Goal: Task Accomplishment & Management: Manage account settings

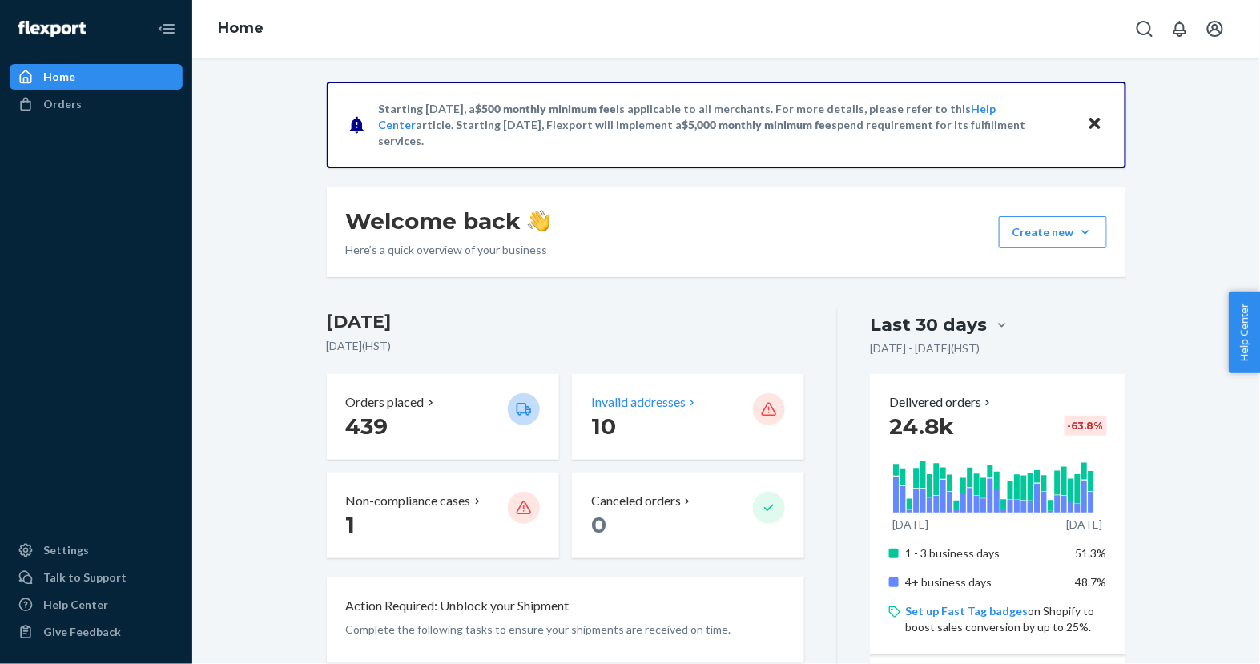
click at [636, 397] on p "Invalid addresses" at bounding box center [638, 402] width 95 height 18
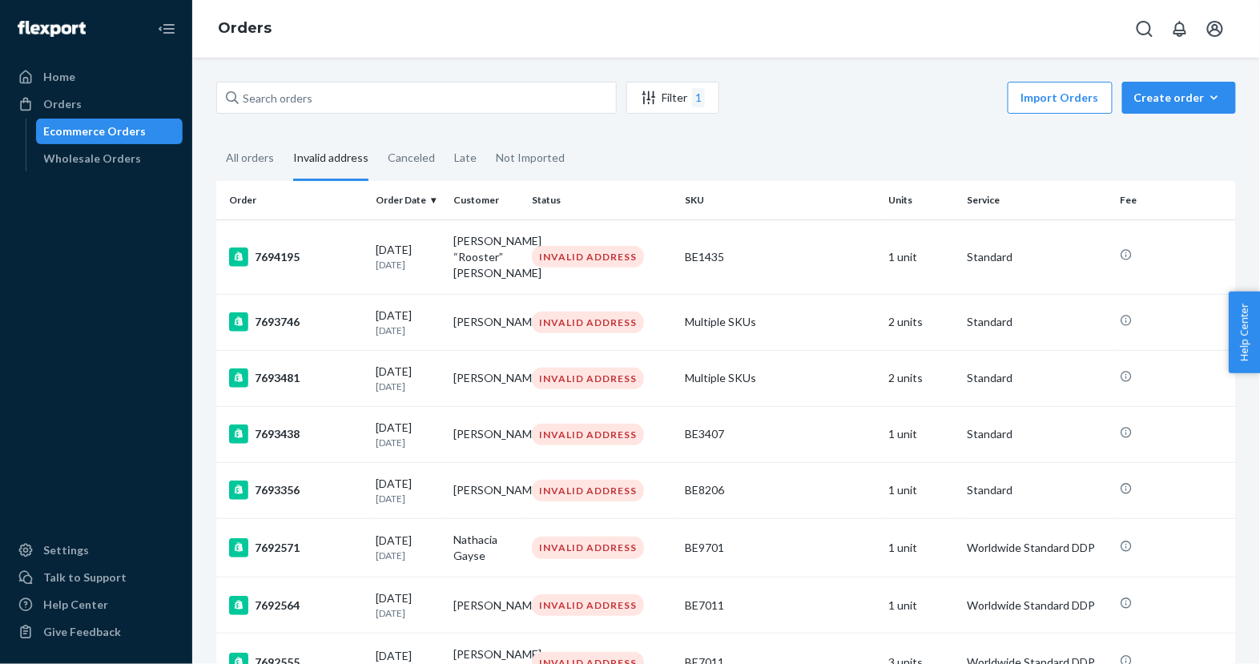
click at [239, 204] on th "Order" at bounding box center [292, 200] width 153 height 38
click at [394, 187] on th "Order Date" at bounding box center [408, 200] width 78 height 38
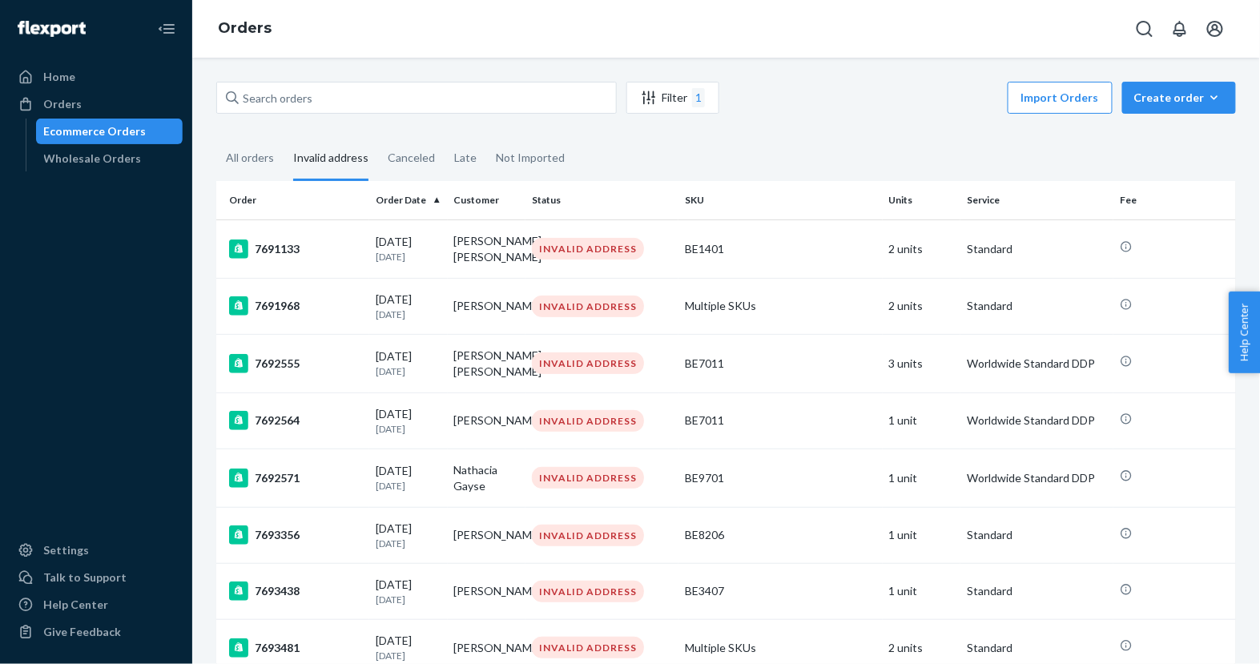
click at [395, 192] on th "Order Date" at bounding box center [408, 200] width 78 height 38
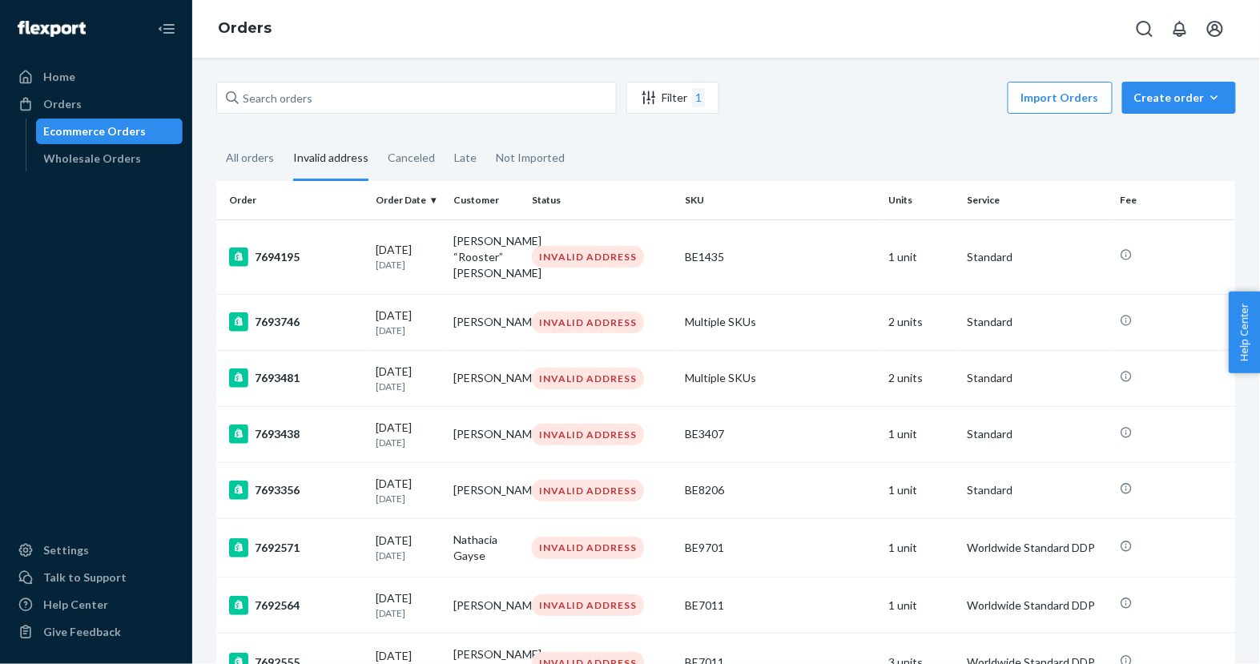
click at [396, 195] on th "Order Date" at bounding box center [408, 200] width 78 height 38
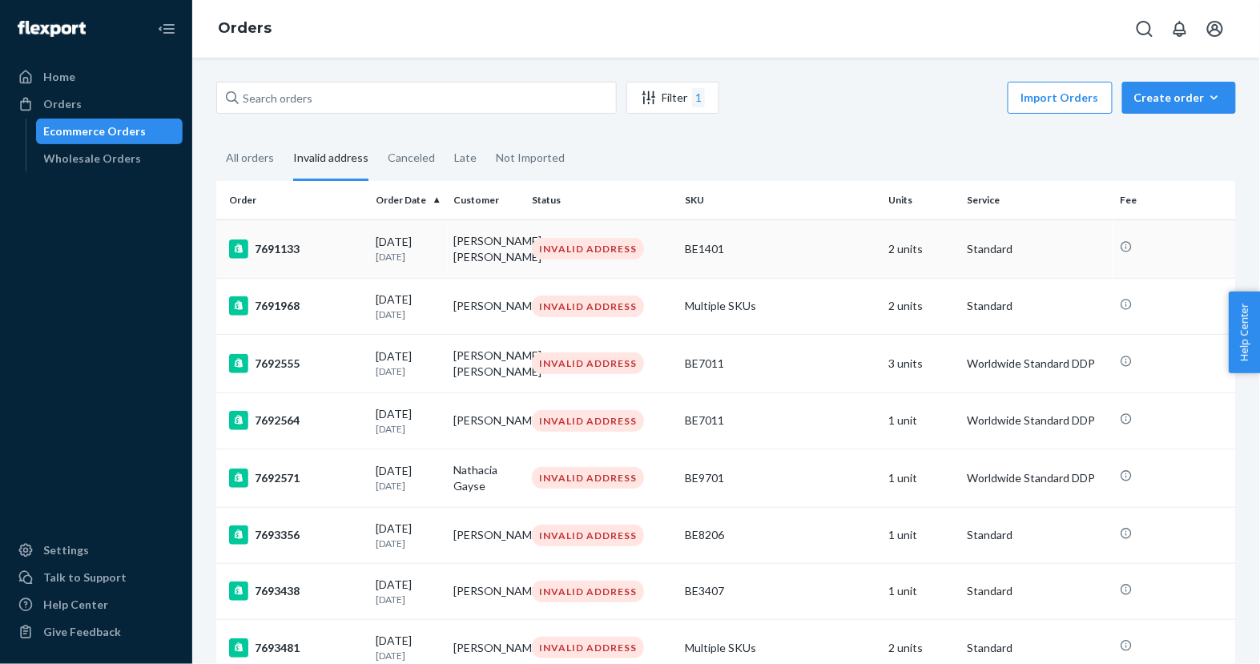
click at [378, 243] on div "[DATE] [DATE]" at bounding box center [409, 249] width 66 height 30
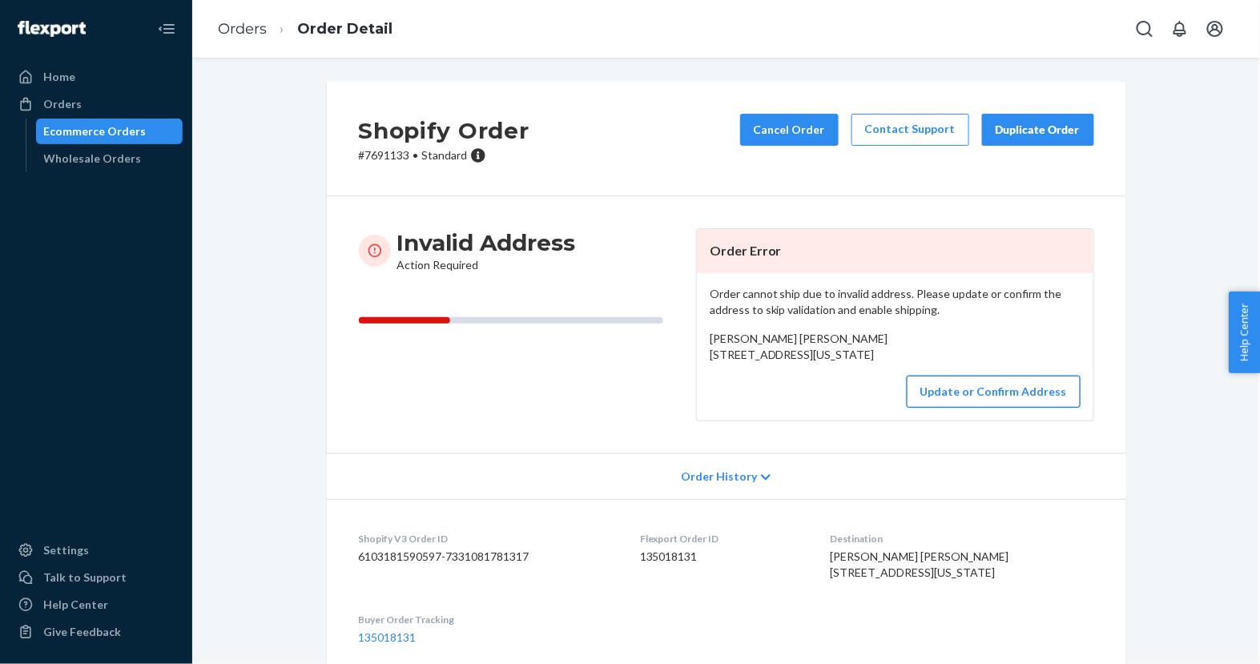
click at [948, 408] on button "Update or Confirm Address" at bounding box center [994, 392] width 174 height 32
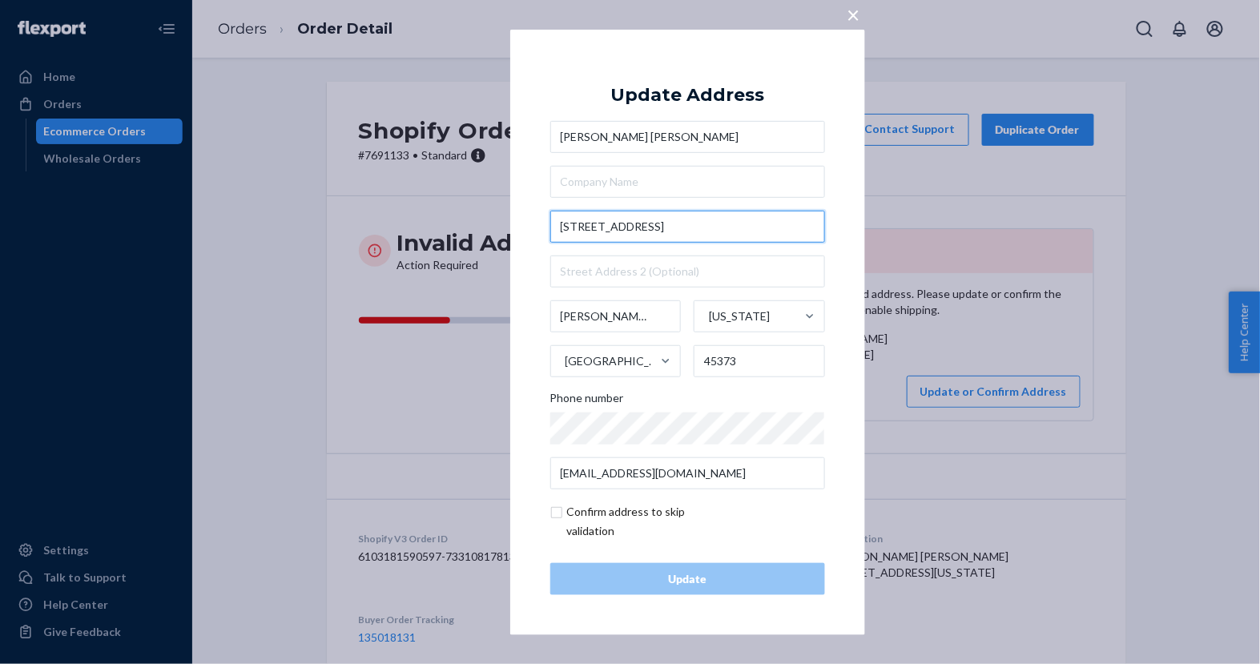
click at [761, 226] on input "[STREET_ADDRESS]" at bounding box center [687, 227] width 275 height 32
click at [855, 12] on span "×" at bounding box center [853, 13] width 13 height 27
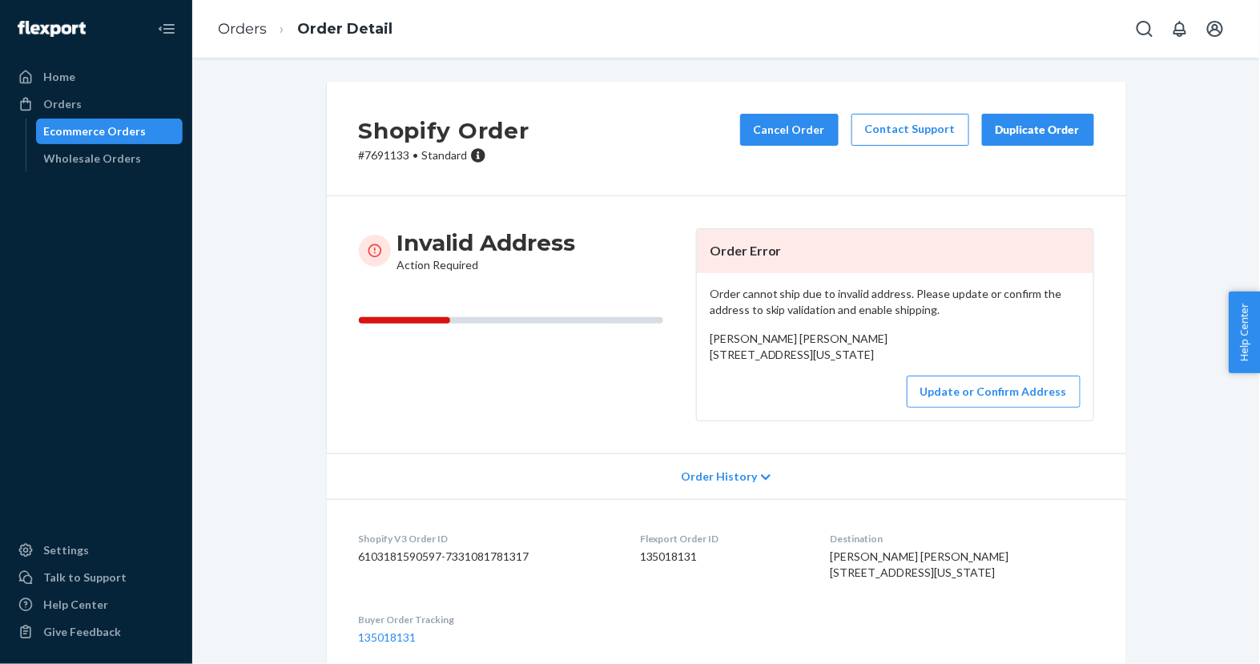
drag, startPoint x: 706, startPoint y: 350, endPoint x: 825, endPoint y: 369, distance: 120.1
click at [825, 369] on div "Order cannot ship due to invalid address. Please update or confirm the address …" at bounding box center [895, 346] width 396 height 147
copy span "[STREET_ADDRESS][US_STATE]"
click at [954, 408] on button "Update or Confirm Address" at bounding box center [994, 392] width 174 height 32
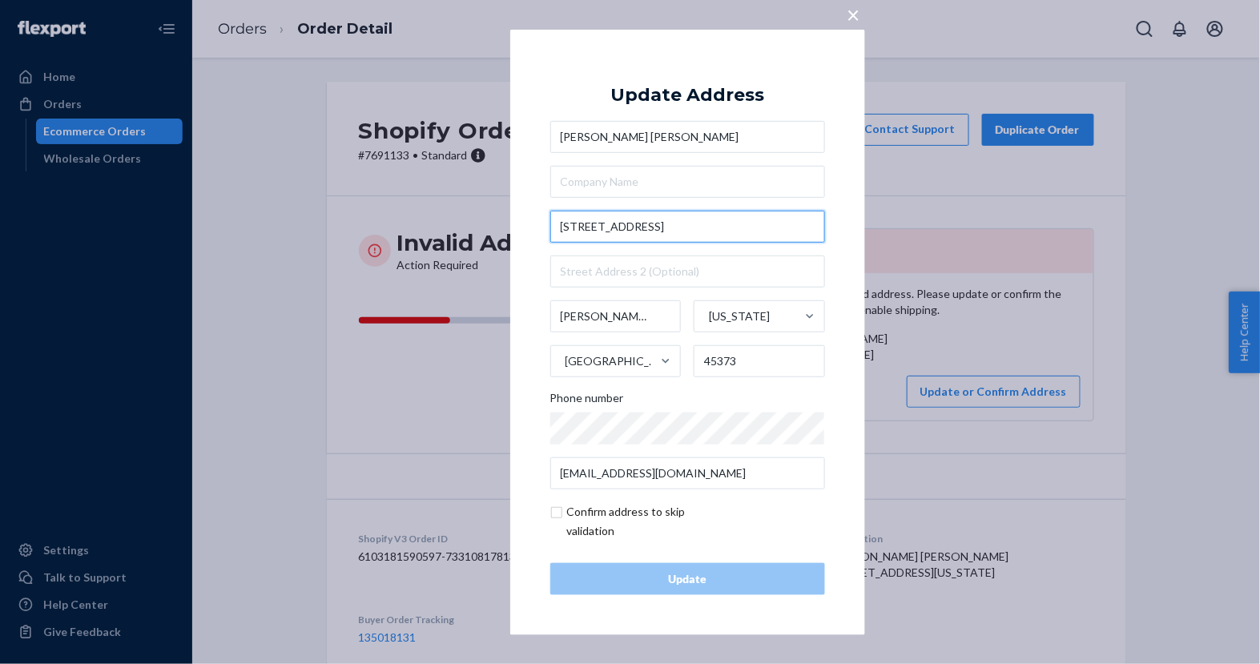
click at [750, 230] on input "[STREET_ADDRESS]" at bounding box center [687, 227] width 275 height 32
paste input "N Children's Home [GEOGRAPHIC_DATA]"
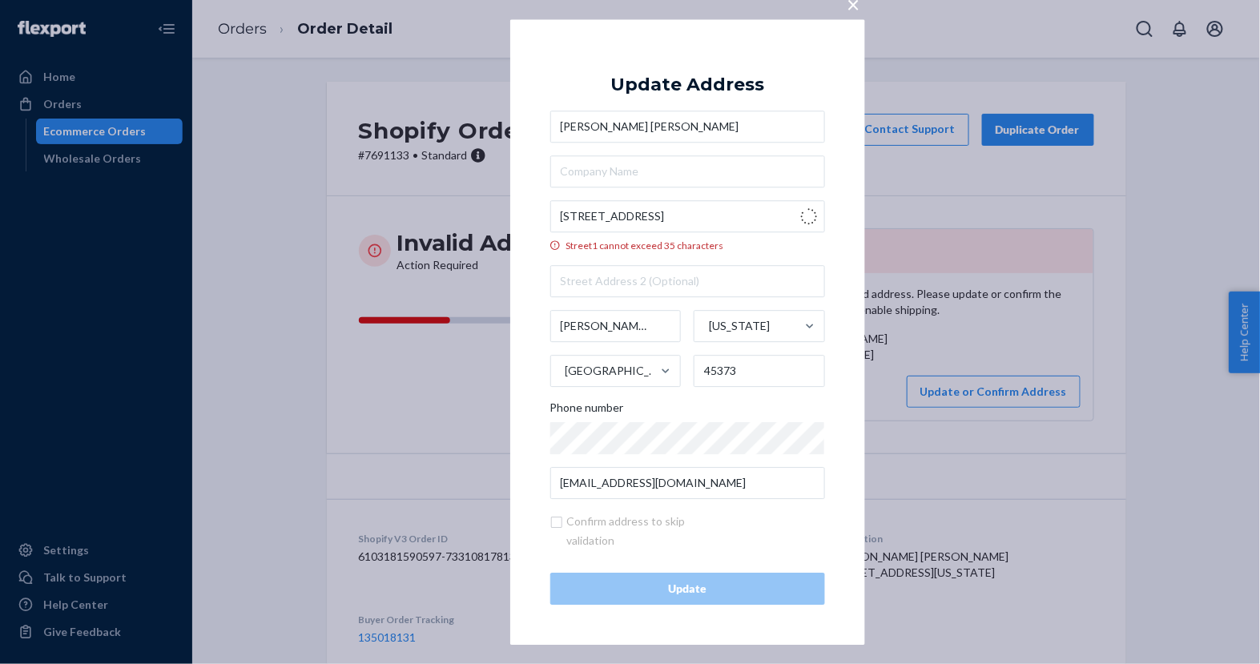
type input "[STREET_ADDRESS]"
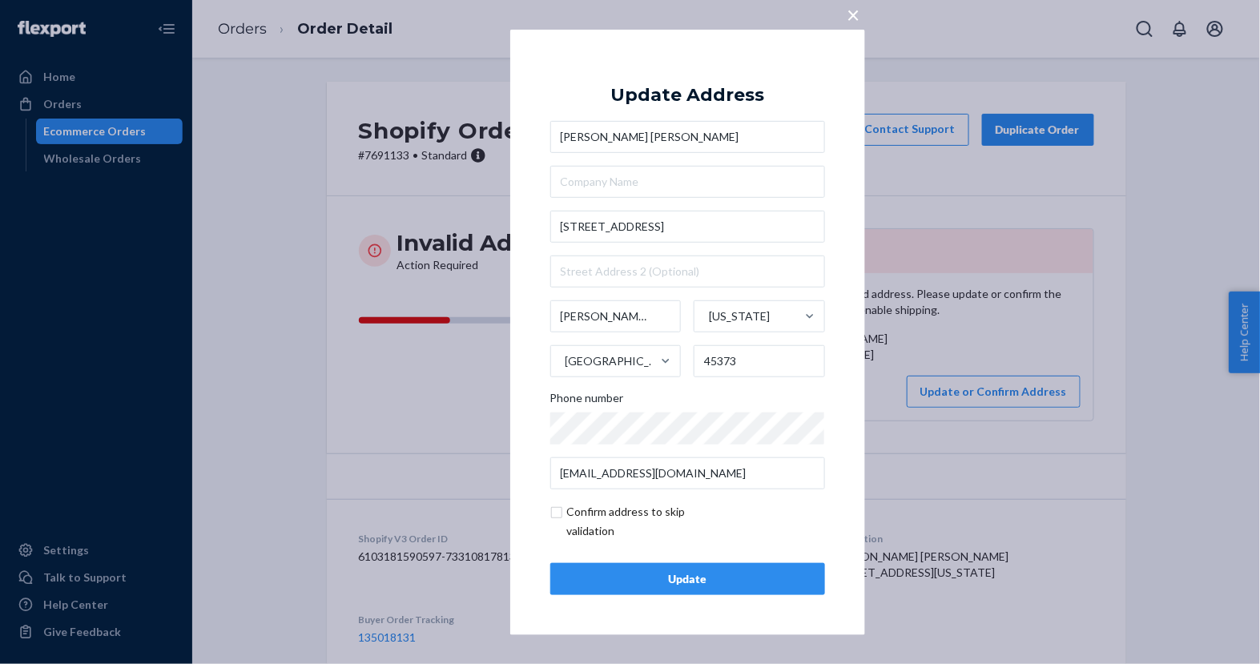
click at [642, 581] on div "Update" at bounding box center [688, 579] width 248 height 16
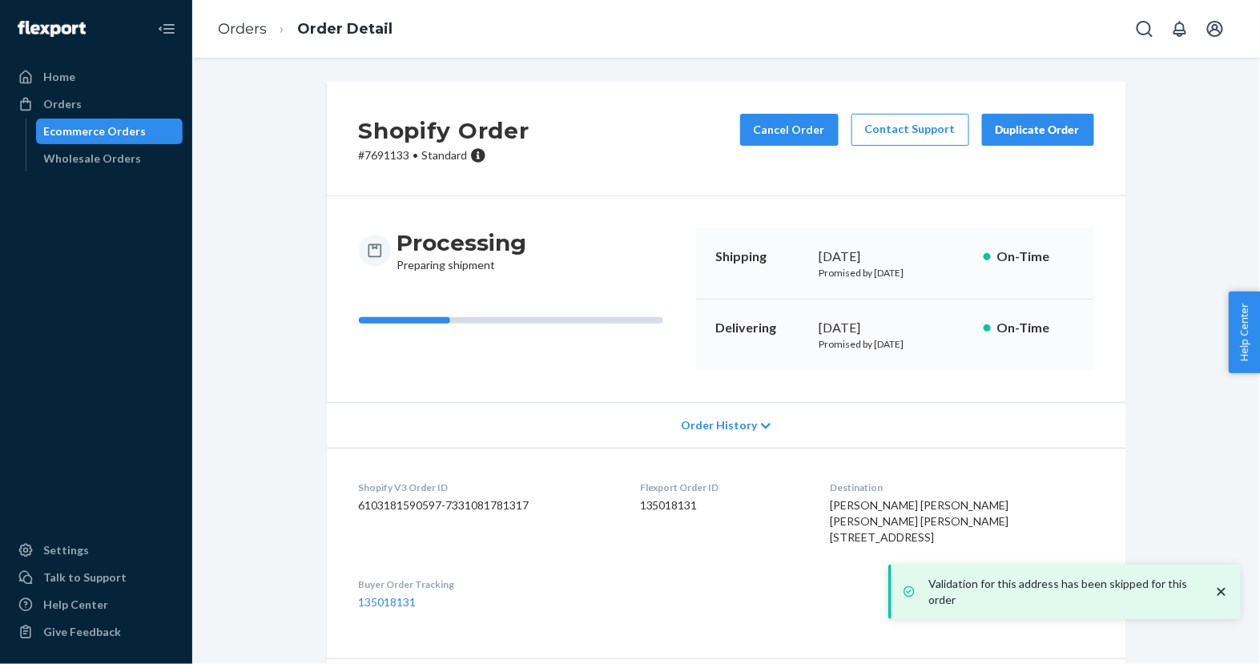
click at [161, 132] on div "Ecommerce Orders" at bounding box center [110, 131] width 144 height 22
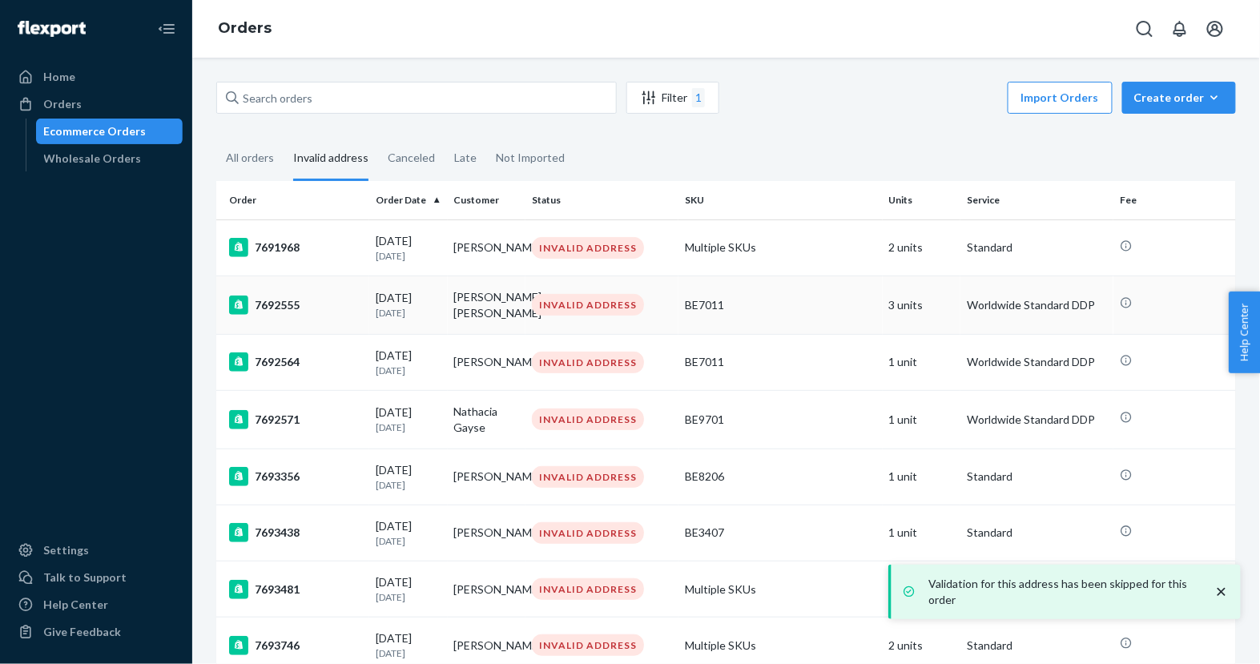
click at [384, 300] on div "[DATE] [DATE]" at bounding box center [409, 305] width 66 height 30
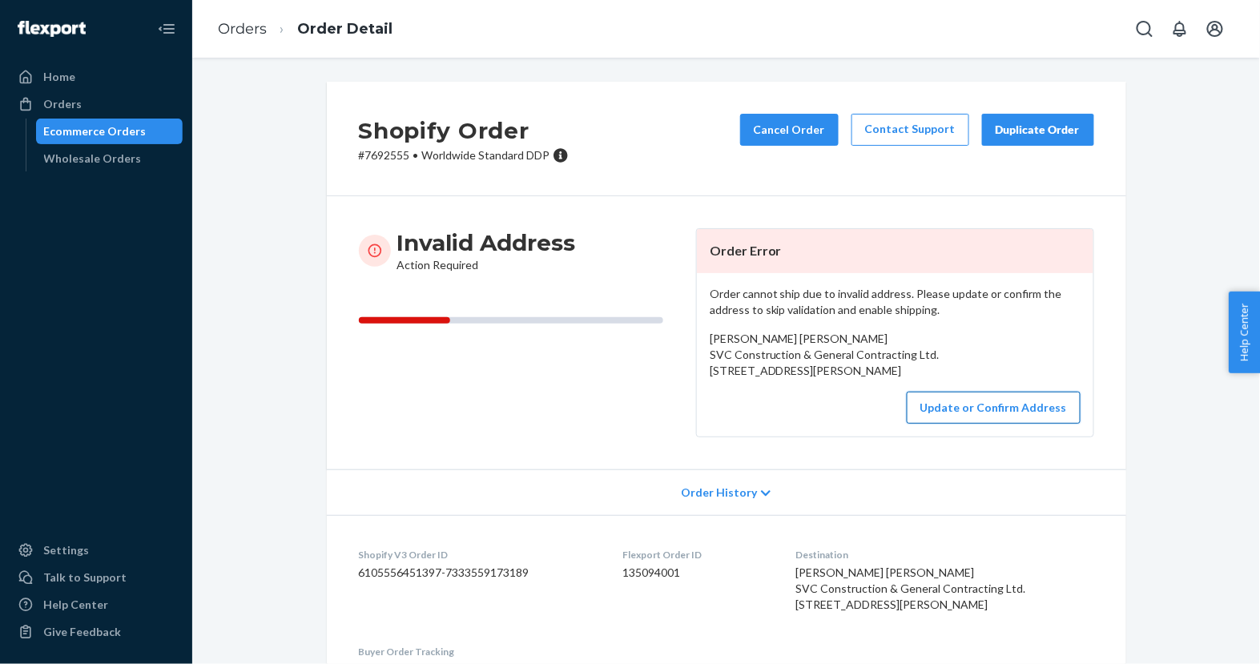
click at [932, 424] on button "Update or Confirm Address" at bounding box center [994, 408] width 174 height 32
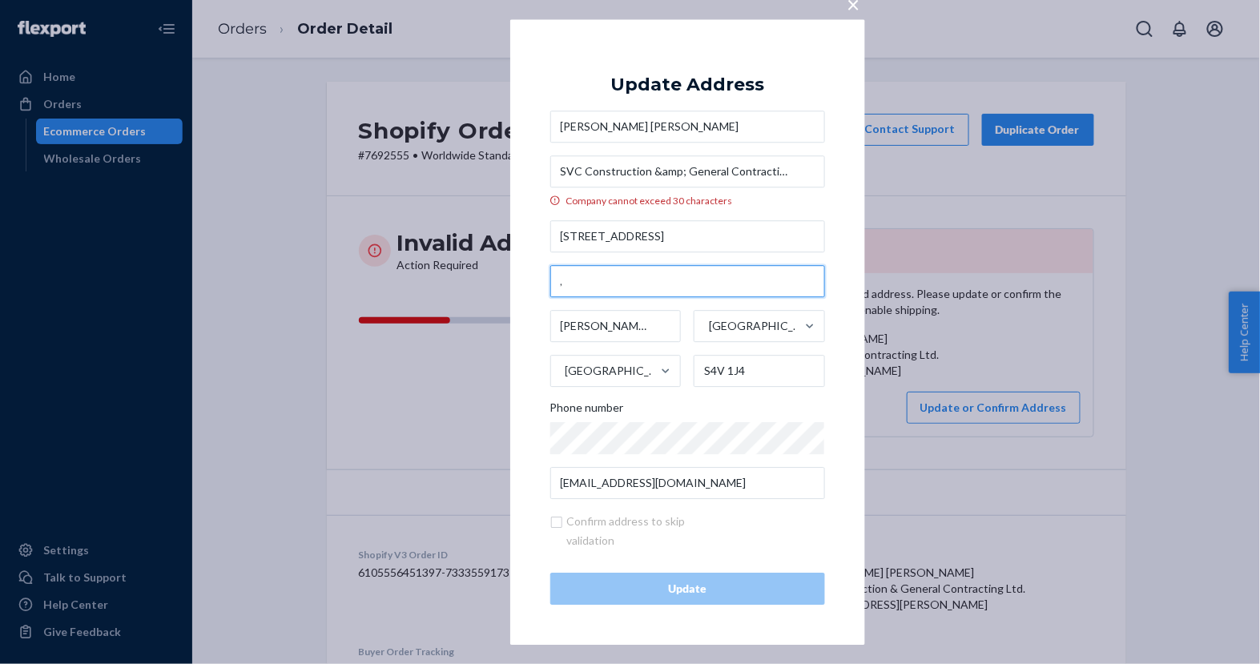
click at [699, 286] on input "," at bounding box center [687, 281] width 275 height 32
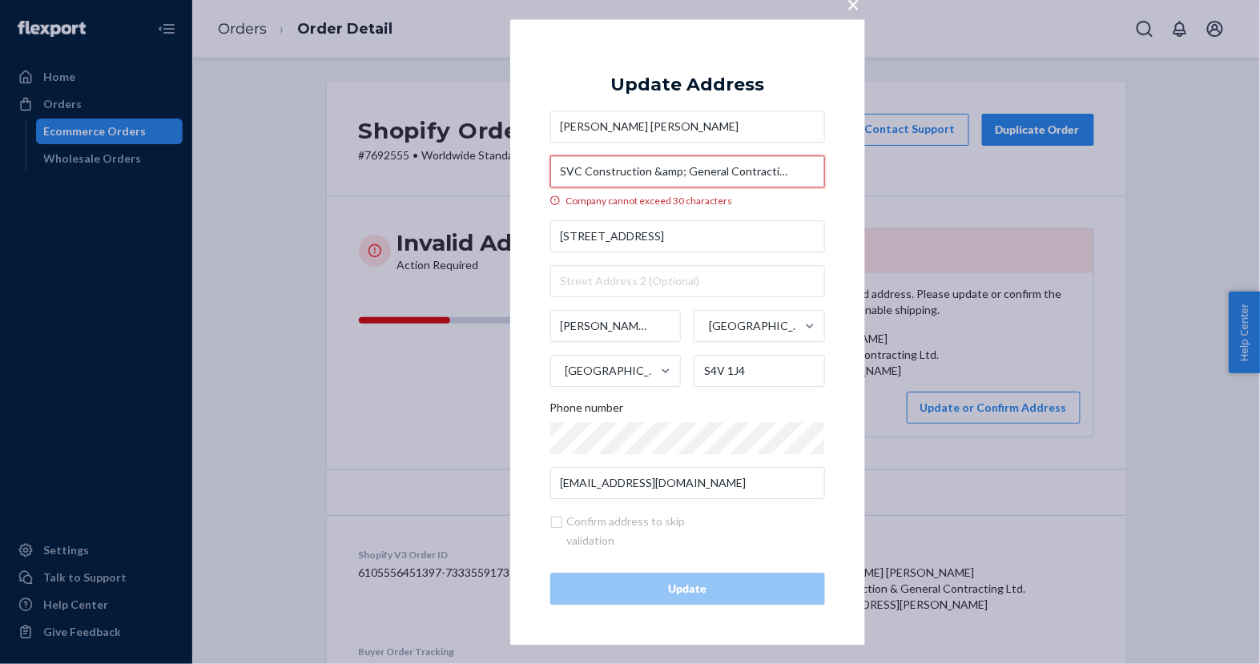
click at [682, 176] on input "SVC Construction &amp; General Contracting Ltd." at bounding box center [687, 171] width 275 height 32
click at [791, 173] on input "SVC Construction & General Contracting Ltd." at bounding box center [687, 171] width 275 height 32
click at [638, 170] on input "SVC Construction & General Contracting Ltd" at bounding box center [687, 171] width 275 height 32
click at [702, 206] on div "Company cannot exceed 30 characters" at bounding box center [687, 201] width 275 height 14
click at [702, 187] on input "SVC Construction & General Contracting Ltd" at bounding box center [687, 171] width 275 height 32
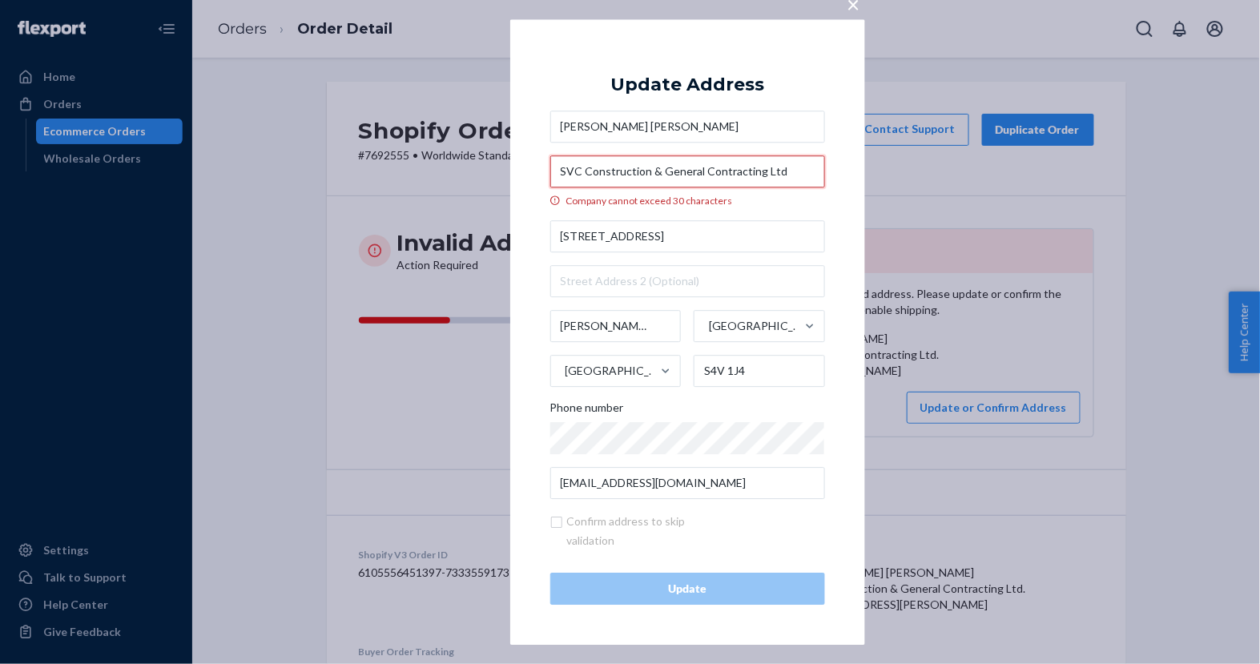
click at [659, 170] on input "SVC Construction & General Contracting Ltd" at bounding box center [687, 171] width 275 height 32
click at [791, 184] on input "SVC Construction General Contracting Ltd" at bounding box center [687, 171] width 275 height 32
click at [839, 186] on div "× Update Address [PERSON_NAME] [PERSON_NAME] SVC Construction General Contracti…" at bounding box center [687, 332] width 355 height 626
click at [799, 172] on input "SVC Construction General Contracting Ltd" at bounding box center [687, 171] width 275 height 32
type input "SVC Construction General Contracting"
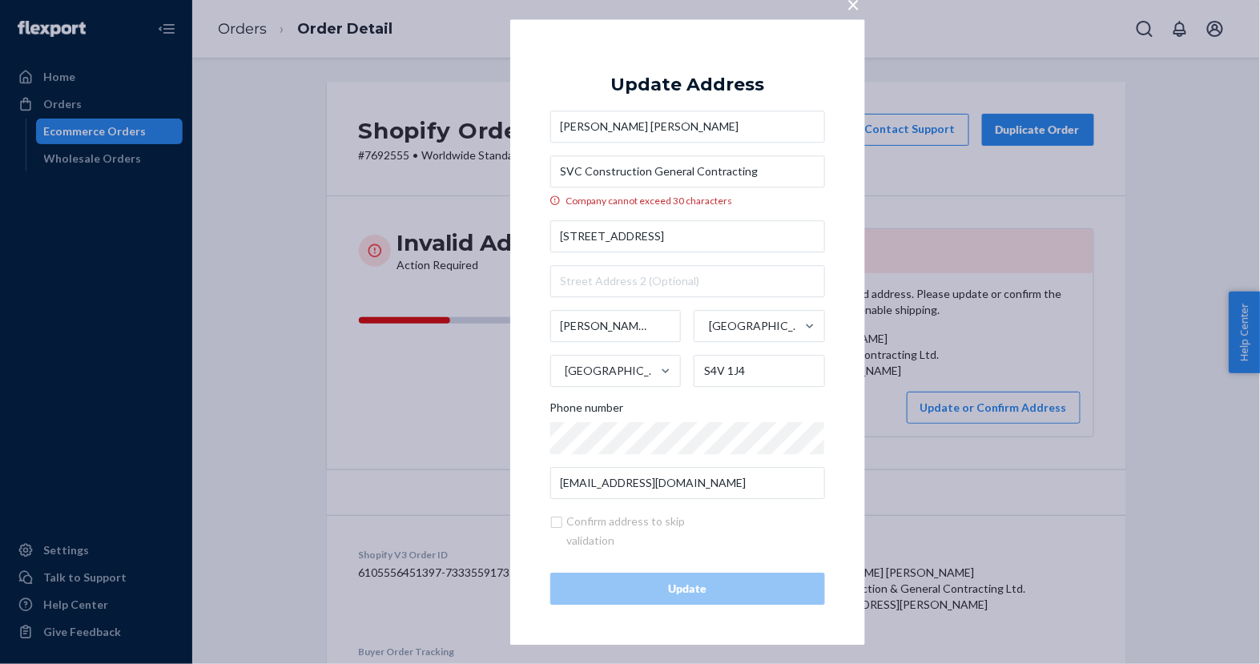
click at [872, 203] on div "× Update Address [PERSON_NAME] [PERSON_NAME] SVC Construction General Contracti…" at bounding box center [630, 332] width 1260 height 664
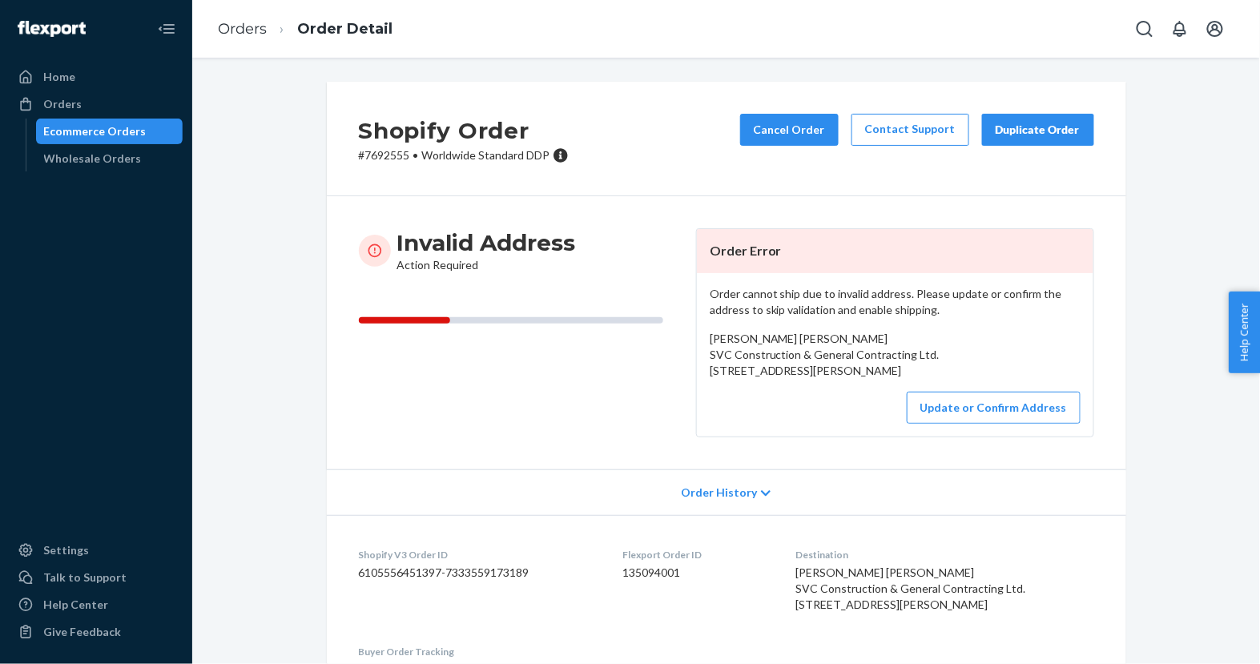
click at [954, 437] on div "Order cannot ship due to invalid address. Please update or confirm the address …" at bounding box center [895, 354] width 396 height 163
click at [949, 424] on button "Update or Confirm Address" at bounding box center [994, 408] width 174 height 32
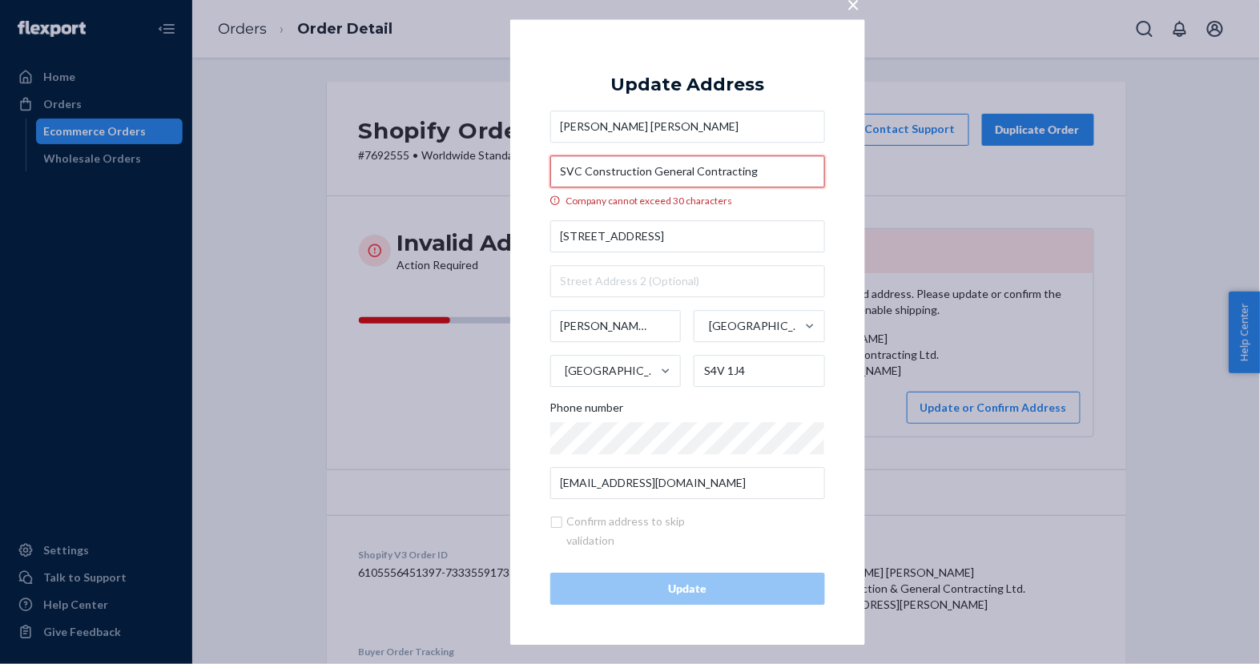
click at [669, 178] on input "SVC Construction General Contracting" at bounding box center [687, 171] width 275 height 32
click at [645, 174] on input "SVC Construction General Contracting" at bounding box center [687, 171] width 275 height 32
drag, startPoint x: 647, startPoint y: 176, endPoint x: 595, endPoint y: 170, distance: 52.5
click at [595, 170] on input "SVC Construction General Contracting" at bounding box center [687, 171] width 275 height 32
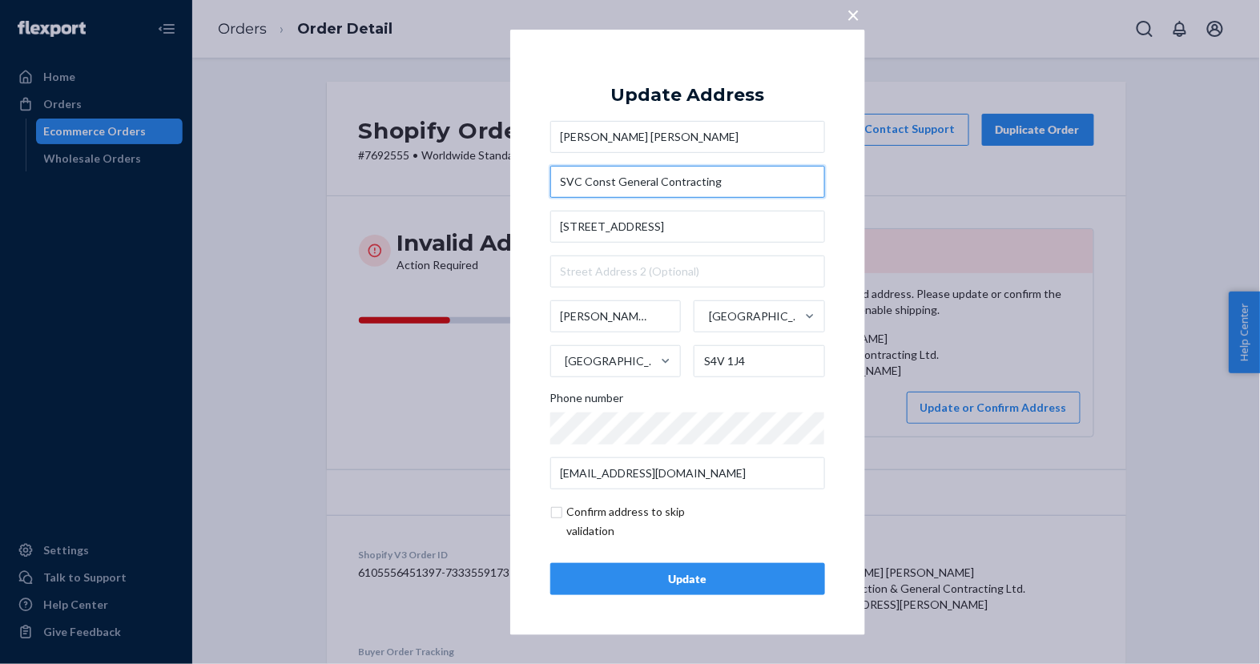
type input "SVC Const General Contracting"
click at [851, 248] on div "× Update Address [PERSON_NAME] [PERSON_NAME] SVC Const General Contracting [STR…" at bounding box center [687, 332] width 355 height 606
click at [657, 517] on input "checkbox" at bounding box center [643, 521] width 186 height 38
checkbox input "true"
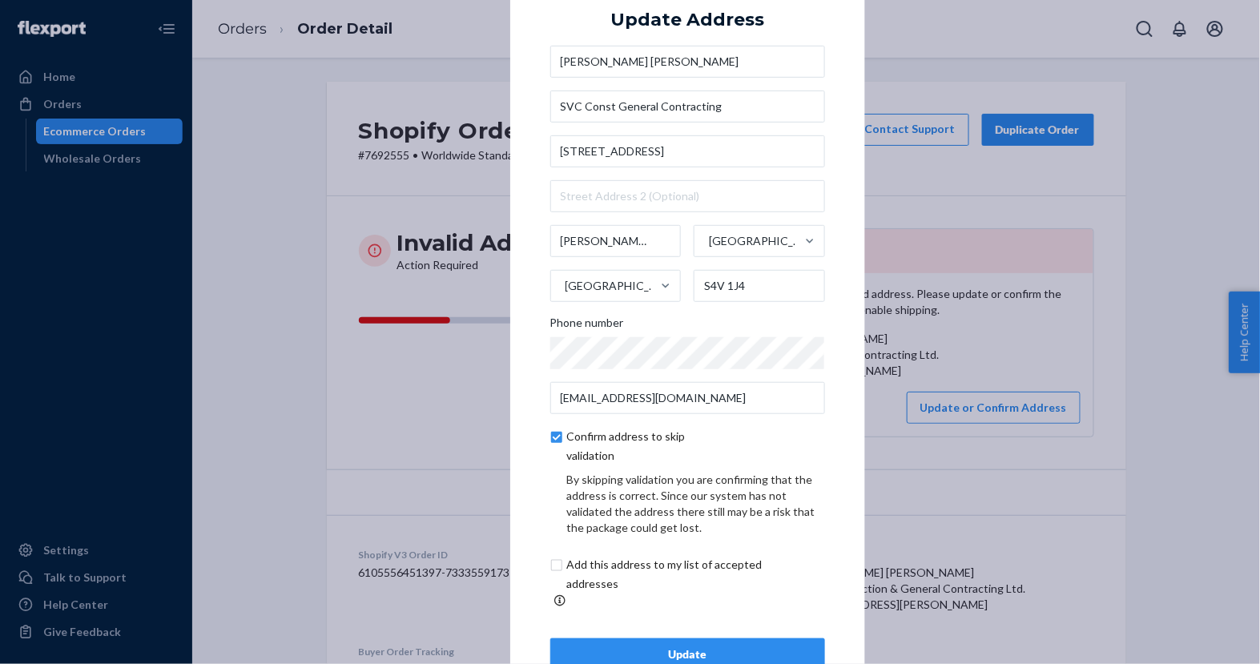
click at [661, 638] on button "Update" at bounding box center [687, 654] width 275 height 32
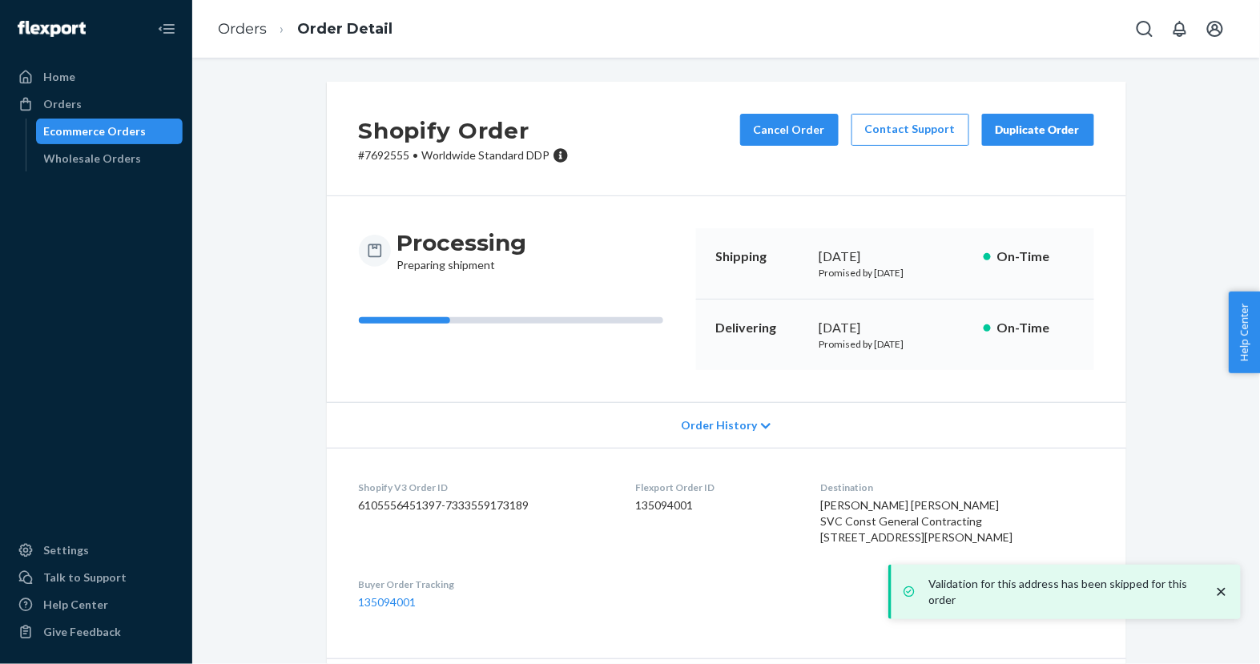
click at [155, 136] on div "Ecommerce Orders" at bounding box center [110, 131] width 144 height 22
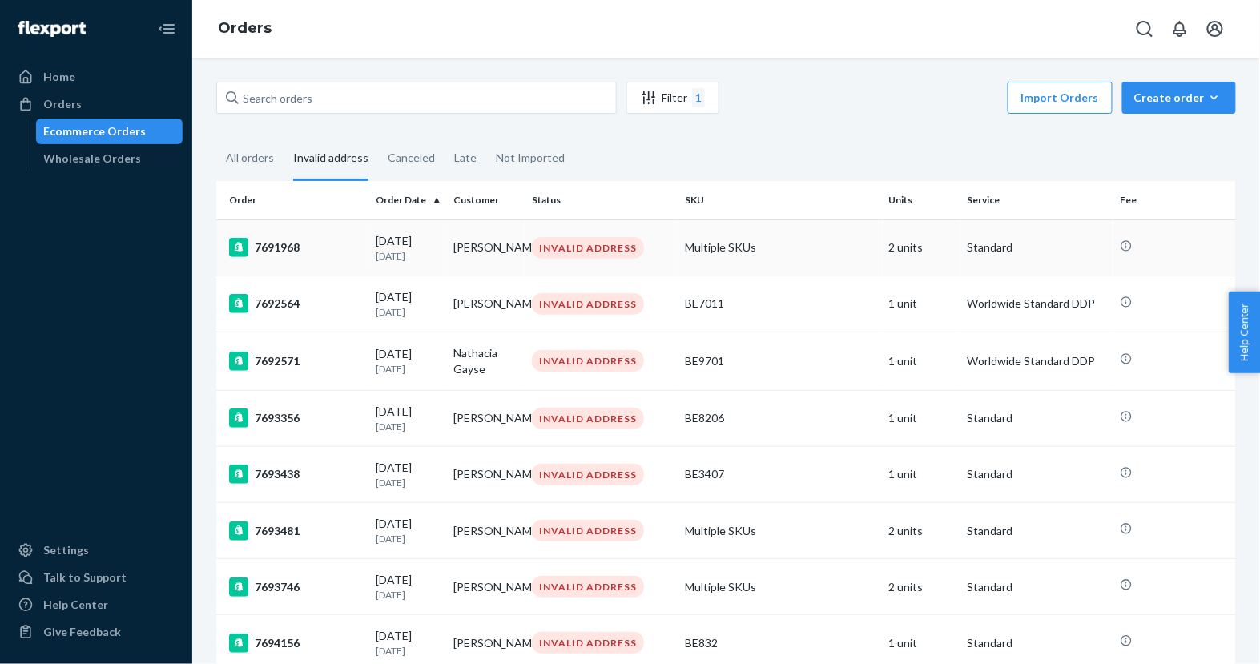
click at [383, 260] on p "[DATE]" at bounding box center [409, 256] width 66 height 14
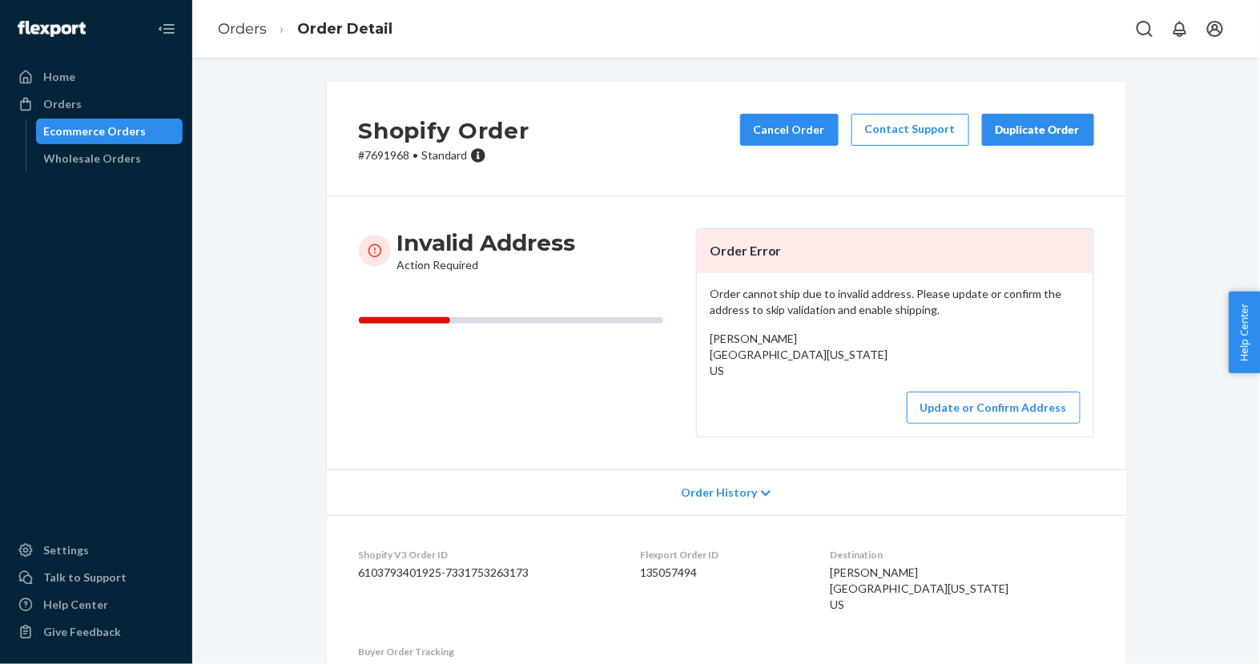
click at [387, 155] on p "# 7691968 • Standard" at bounding box center [444, 155] width 171 height 16
copy p "7691968"
click at [157, 131] on div "Ecommerce Orders" at bounding box center [110, 131] width 144 height 22
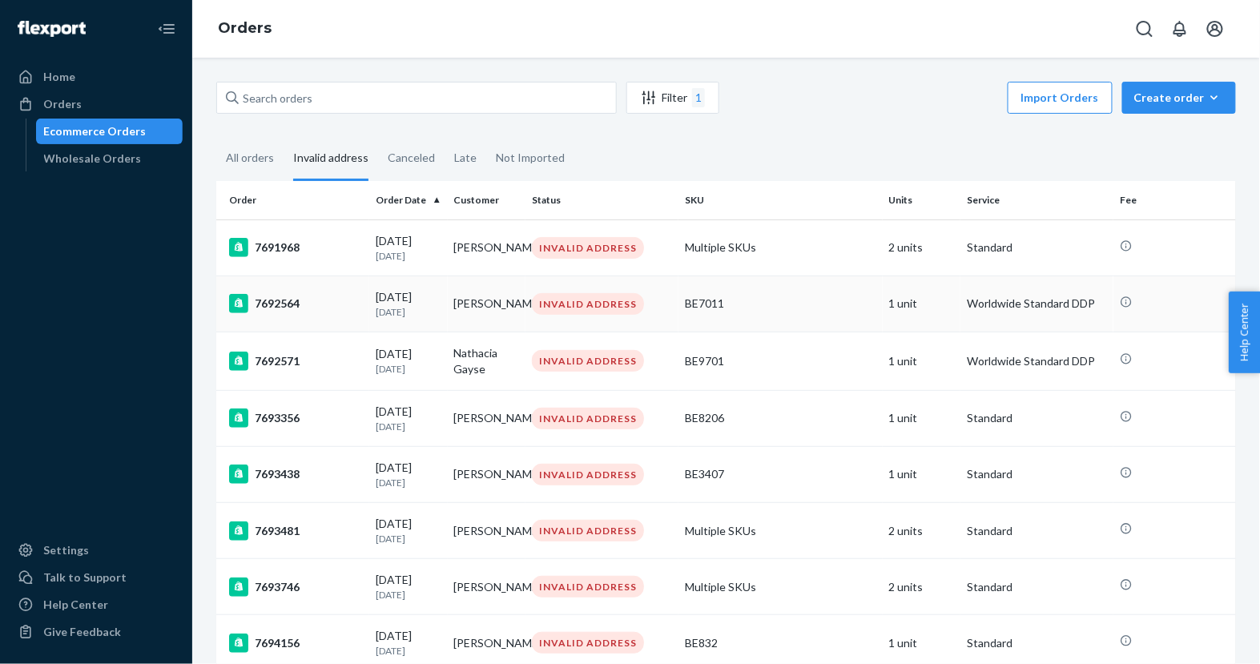
click at [319, 291] on td "7692564" at bounding box center [292, 304] width 153 height 56
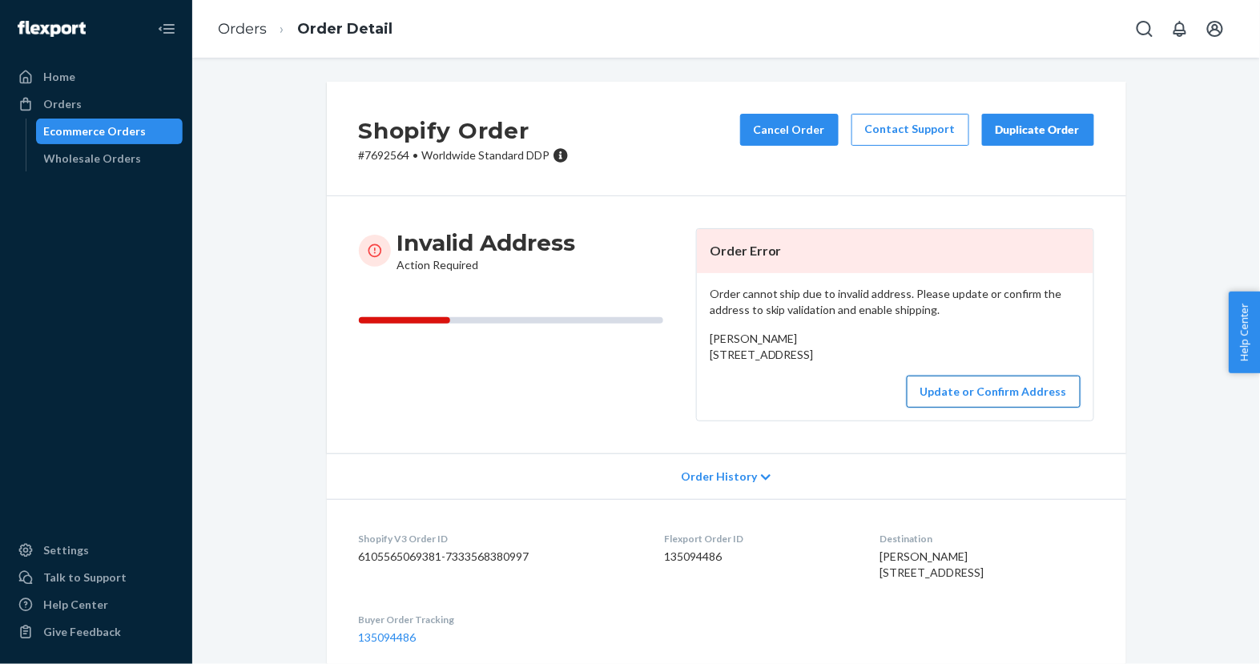
click at [931, 408] on button "Update or Confirm Address" at bounding box center [994, 392] width 174 height 32
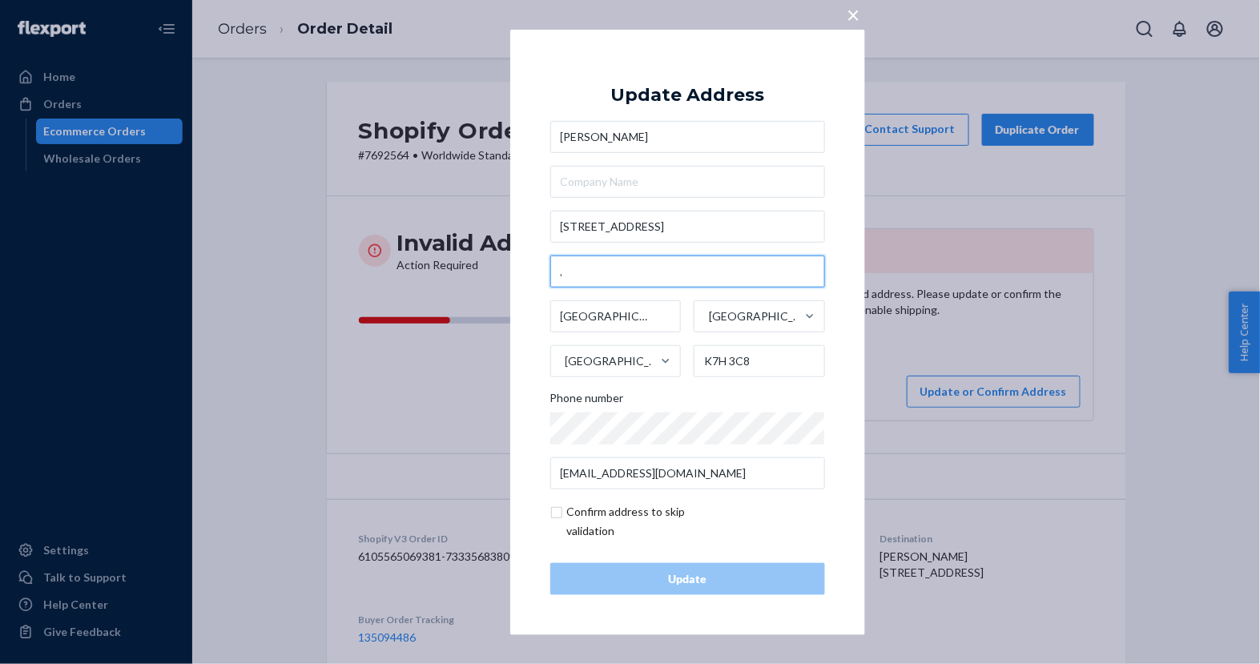
click at [782, 271] on input "," at bounding box center [687, 272] width 275 height 32
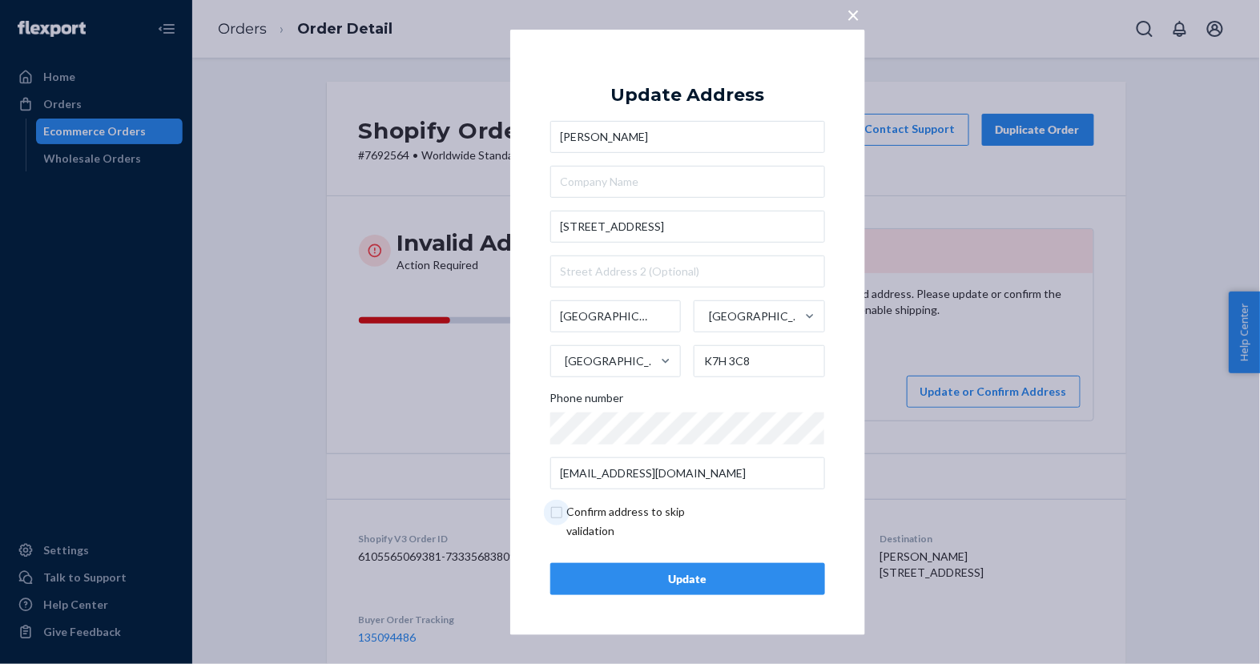
click at [641, 505] on input "checkbox" at bounding box center [643, 521] width 186 height 38
checkbox input "true"
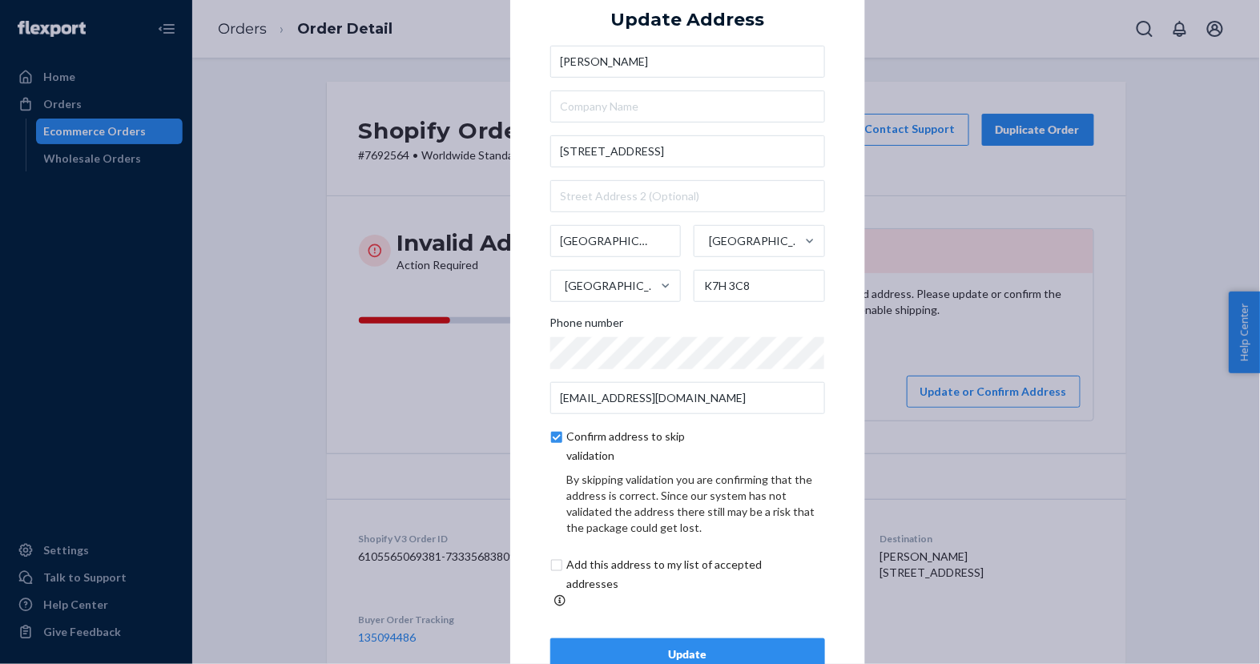
click at [603, 638] on button "Update" at bounding box center [687, 654] width 275 height 32
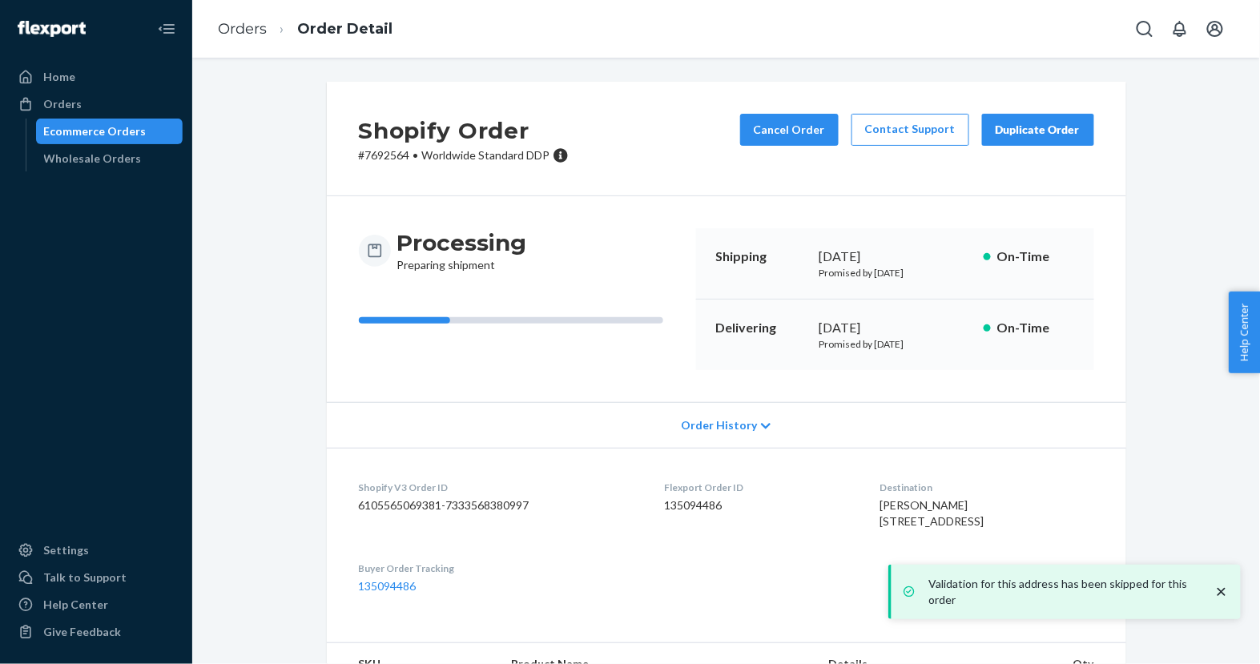
click at [174, 123] on div "Ecommerce Orders" at bounding box center [110, 131] width 144 height 22
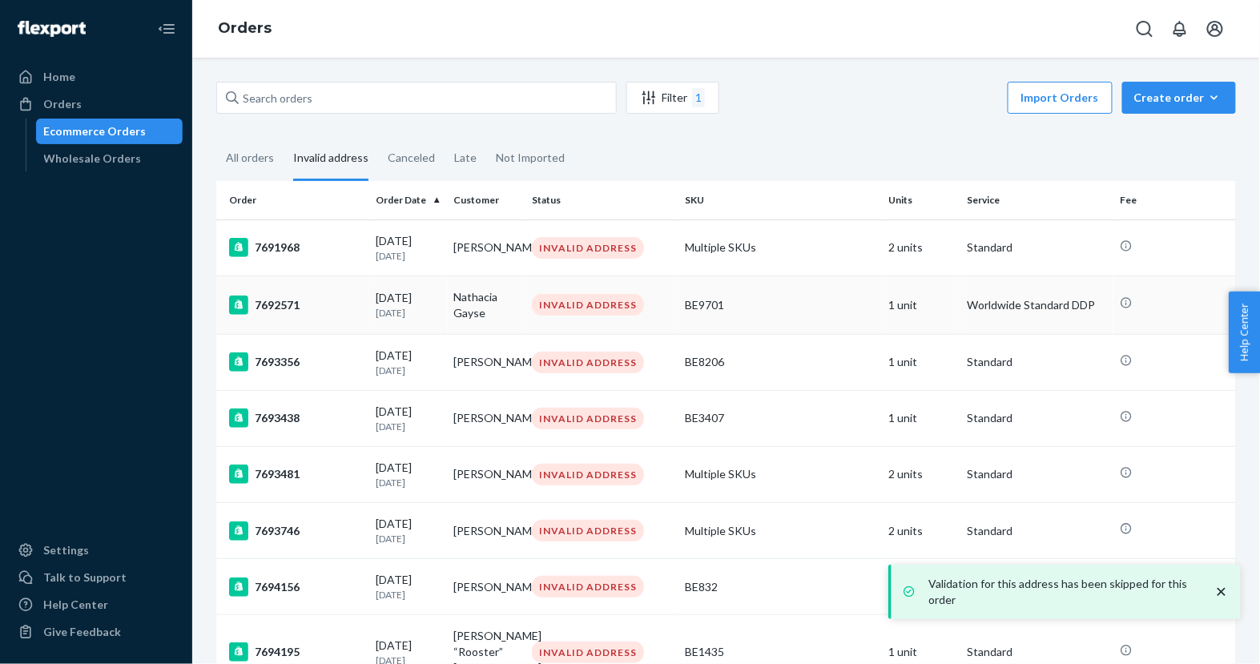
click at [376, 301] on div "[DATE] [DATE]" at bounding box center [409, 305] width 66 height 30
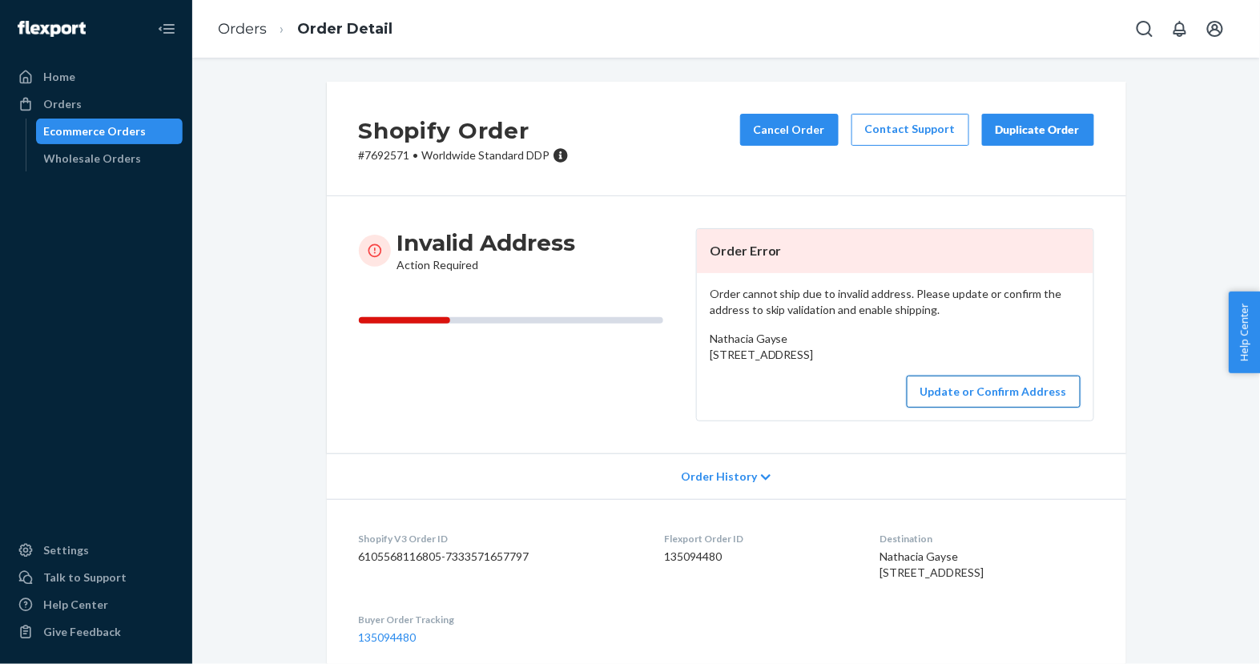
click at [946, 408] on button "Update or Confirm Address" at bounding box center [994, 392] width 174 height 32
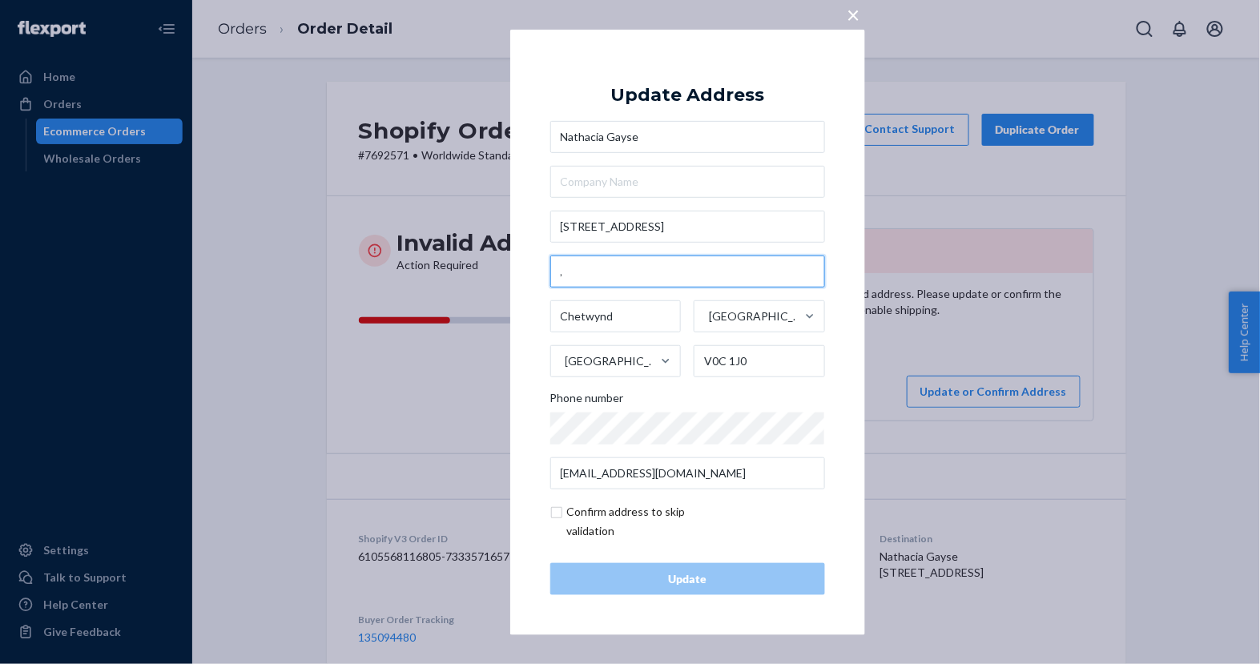
click at [753, 280] on input "," at bounding box center [687, 272] width 275 height 32
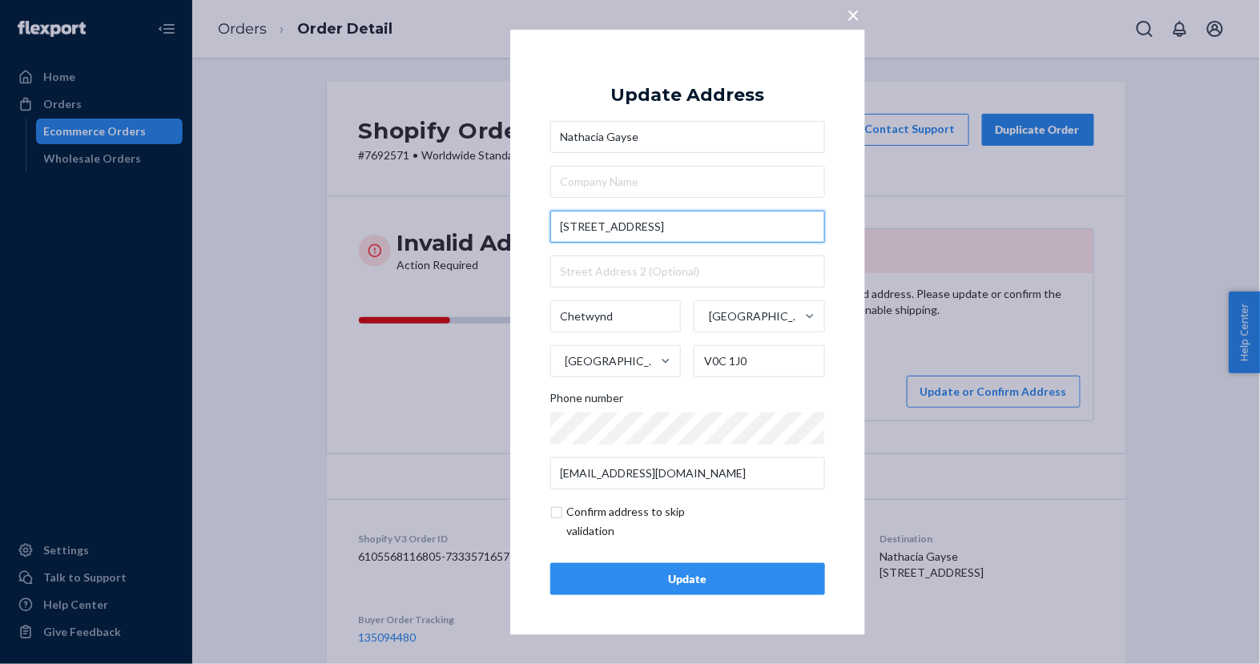
drag, startPoint x: 681, startPoint y: 223, endPoint x: 644, endPoint y: 223, distance: 36.8
click at [644, 223] on input "[STREET_ADDRESS]" at bounding box center [687, 227] width 275 height 32
click at [637, 266] on input "text" at bounding box center [687, 272] width 275 height 32
paste input "b751"
type input "b751"
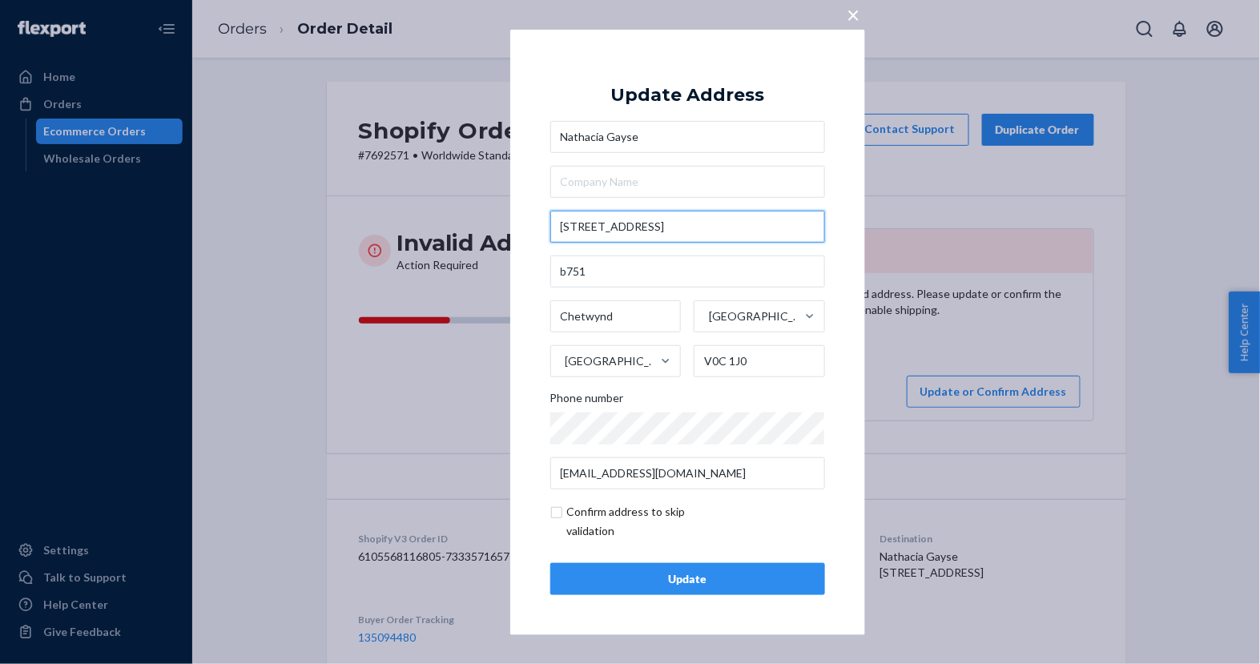
drag, startPoint x: 674, startPoint y: 226, endPoint x: 644, endPoint y: 223, distance: 29.7
click at [644, 223] on input "[STREET_ADDRESS]" at bounding box center [687, 227] width 275 height 32
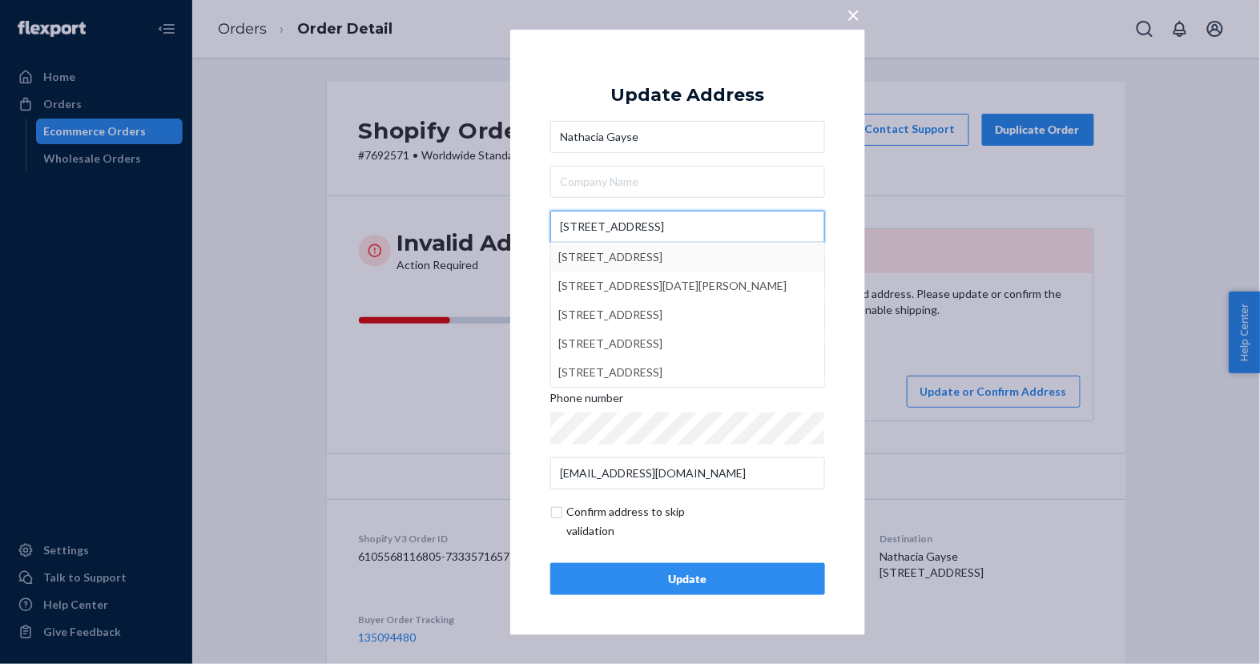
type input "[STREET_ADDRESS]"
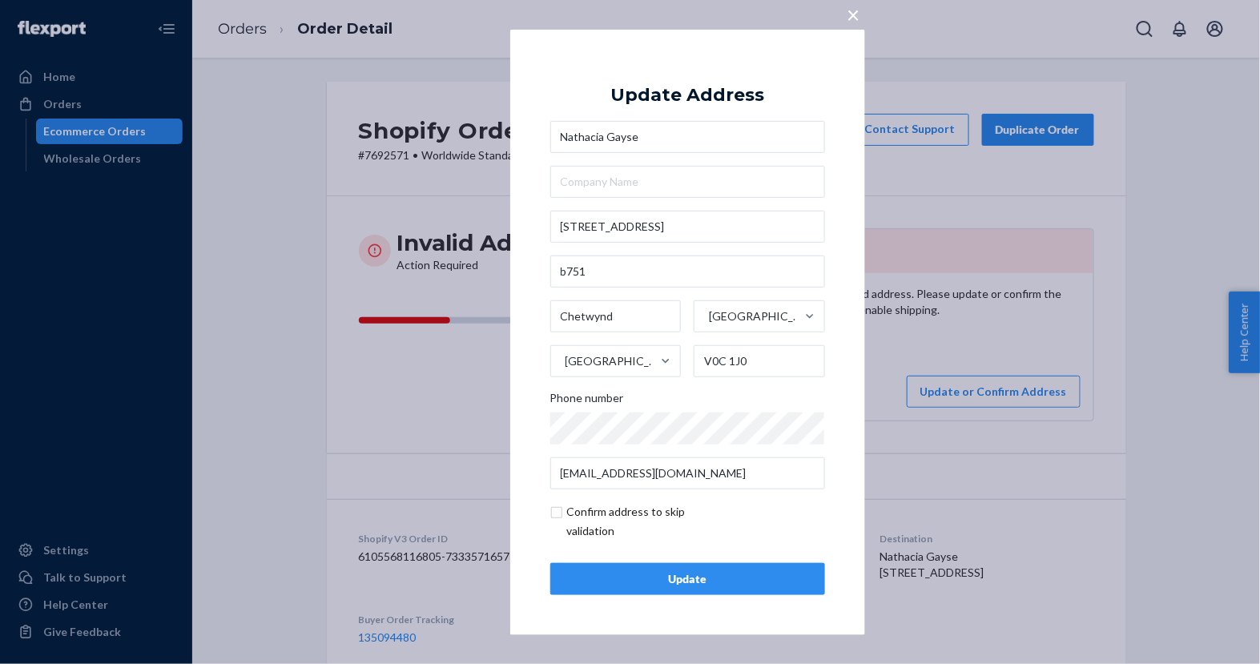
click at [538, 242] on div "× Update Address Nathacia Gayse [STREET_ADDRESS] Phone number [EMAIL_ADDRESS][D…" at bounding box center [687, 332] width 355 height 606
click at [561, 513] on input "checkbox" at bounding box center [643, 521] width 186 height 38
checkbox input "true"
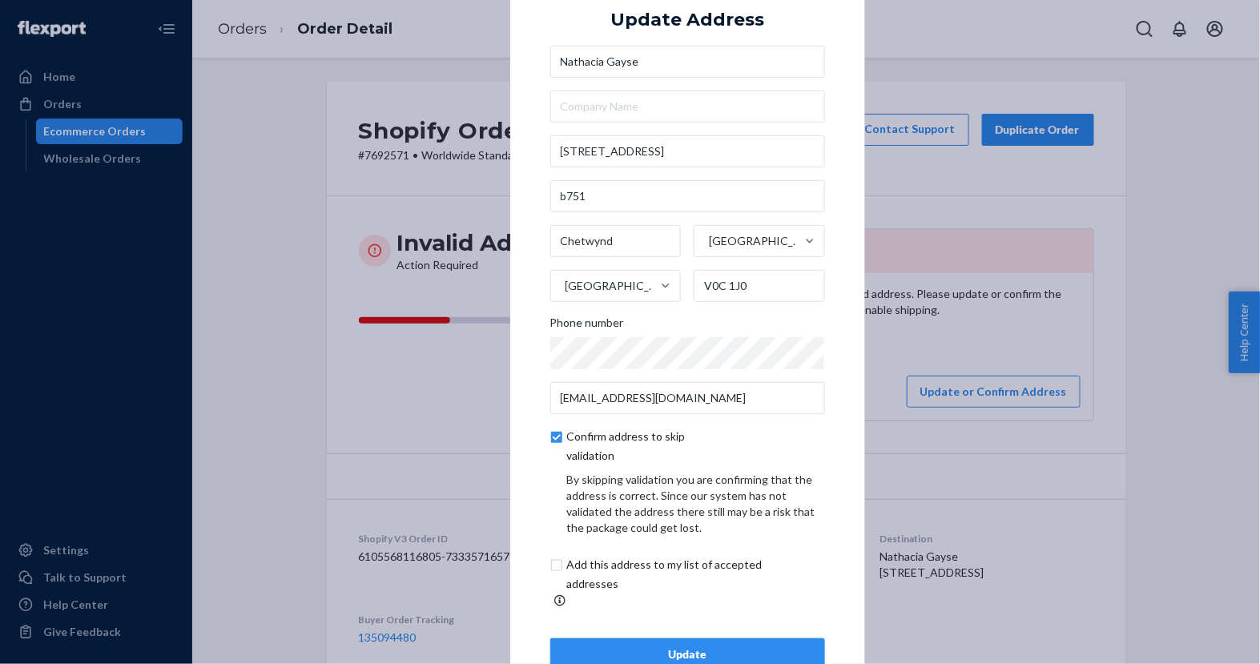
click at [594, 646] on div "Update" at bounding box center [688, 654] width 248 height 16
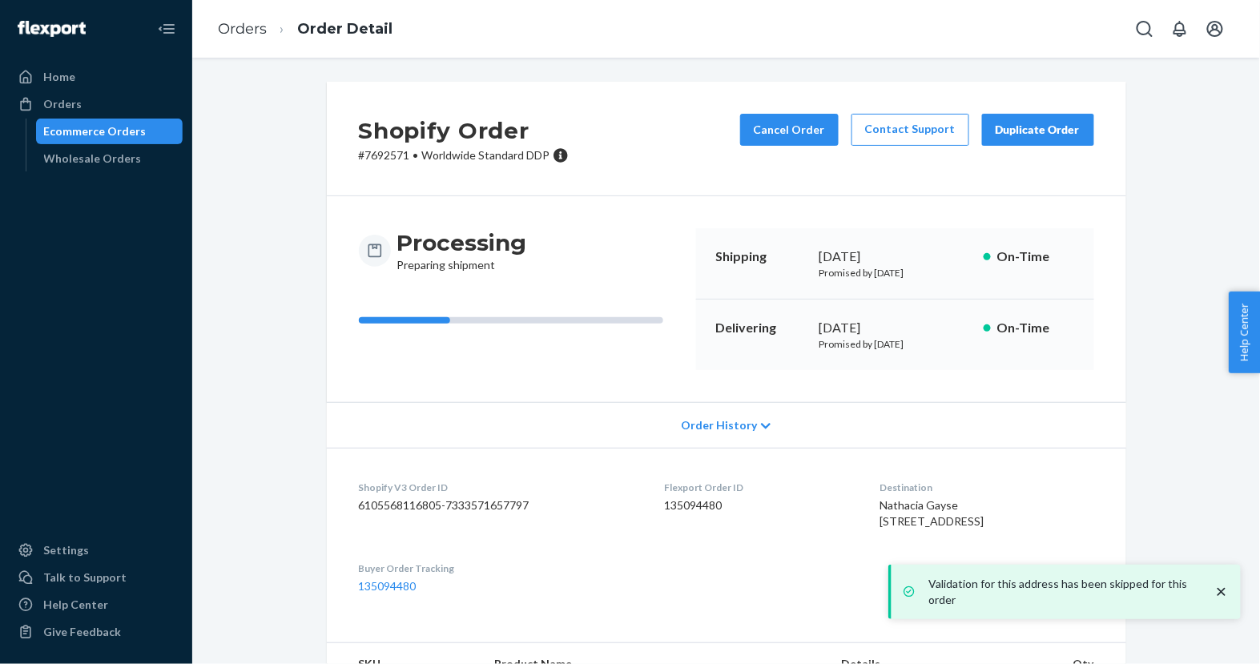
click at [159, 129] on div "Ecommerce Orders" at bounding box center [110, 131] width 144 height 22
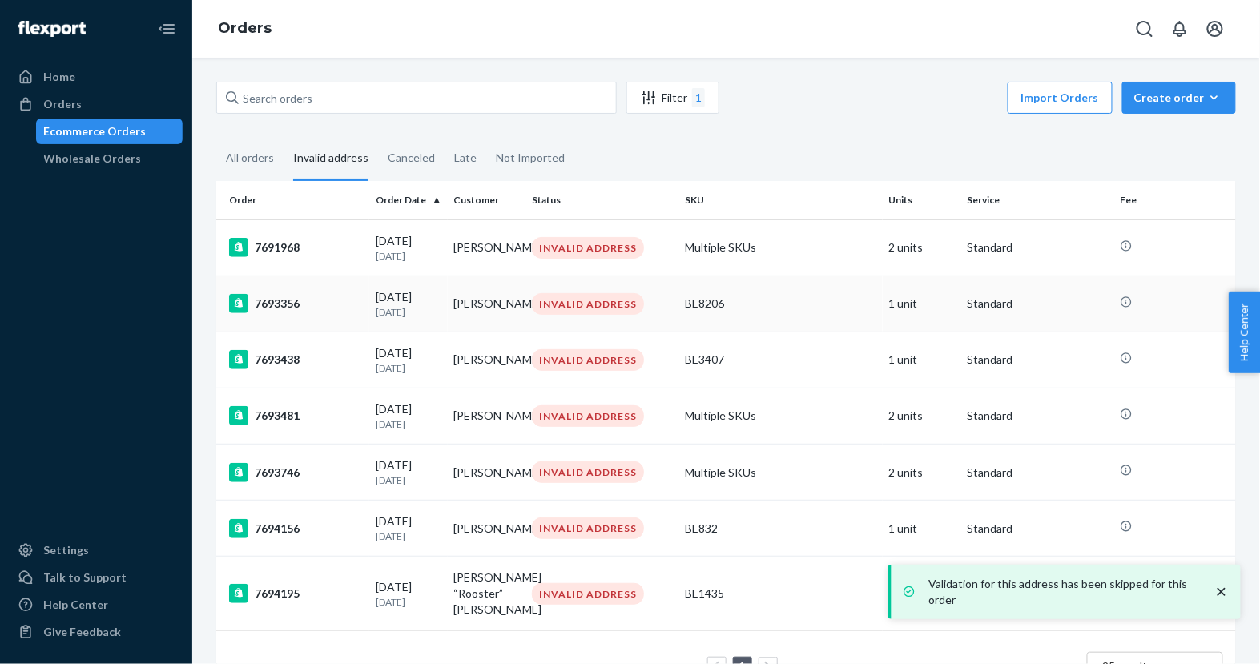
click at [349, 304] on div "7693356" at bounding box center [296, 303] width 134 height 19
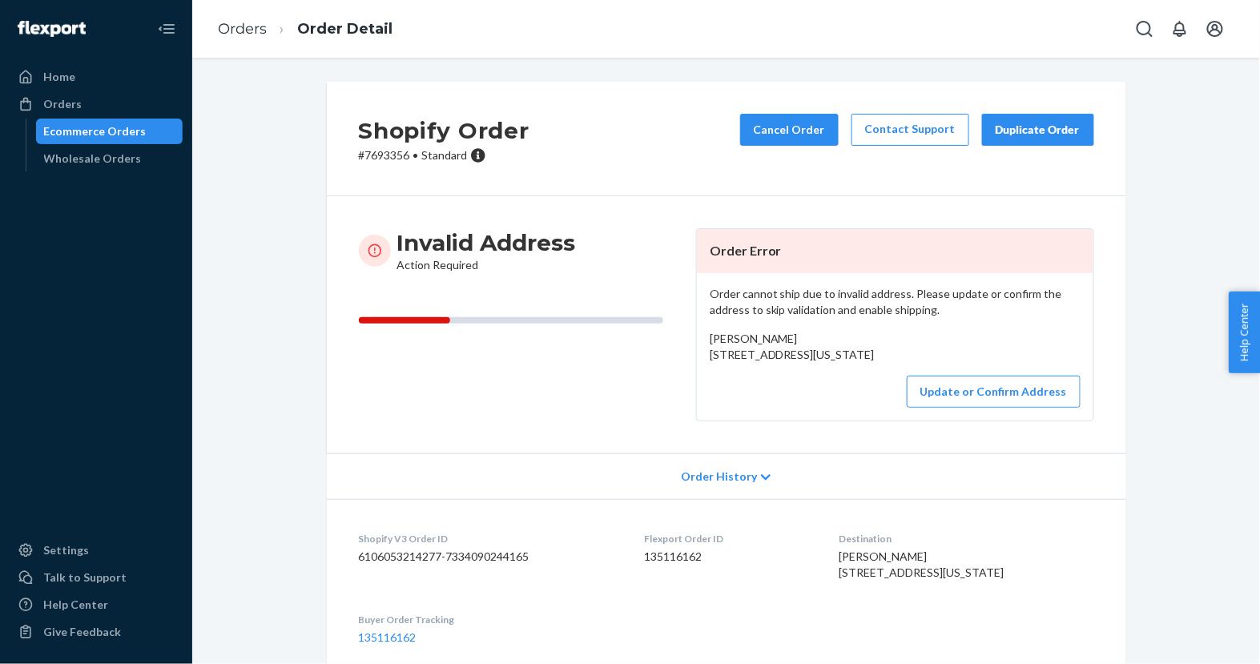
drag, startPoint x: 706, startPoint y: 353, endPoint x: 875, endPoint y: 372, distance: 170.9
click at [875, 372] on div "Order cannot ship due to invalid address. Please update or confirm the address …" at bounding box center [895, 346] width 396 height 147
copy span "[STREET_ADDRESS][US_STATE]"
click at [377, 155] on p "# 7693356 • Standard" at bounding box center [444, 155] width 171 height 16
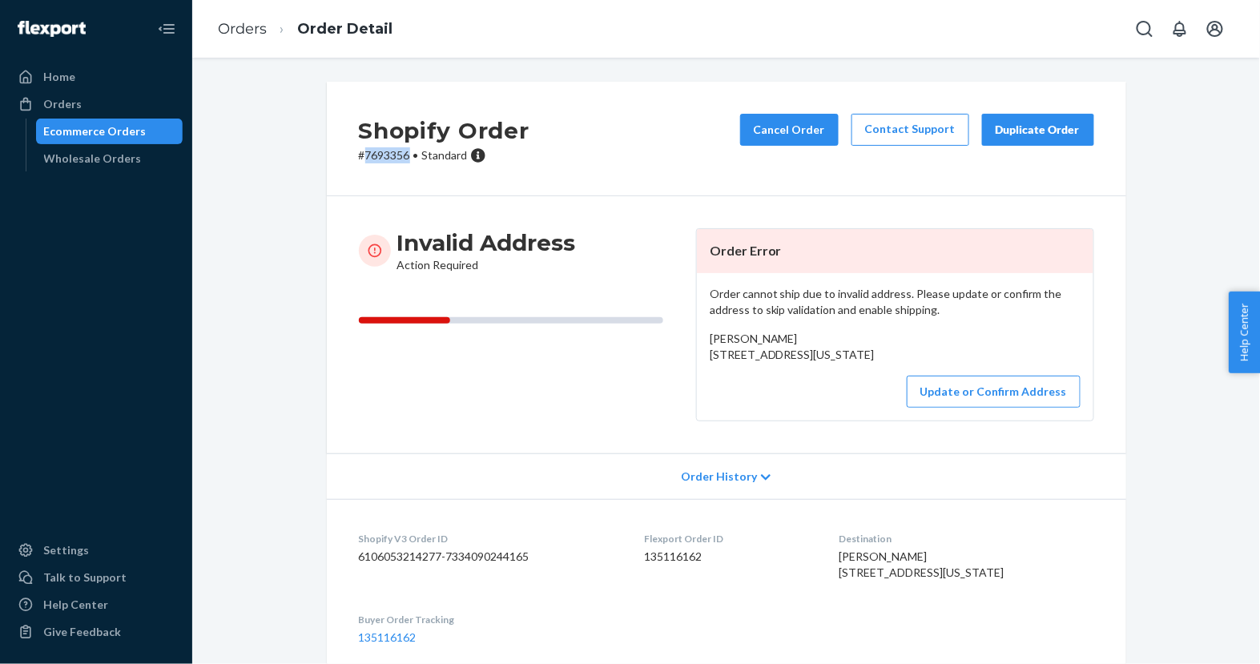
copy p "7693356"
click at [944, 408] on button "Update or Confirm Address" at bounding box center [994, 392] width 174 height 32
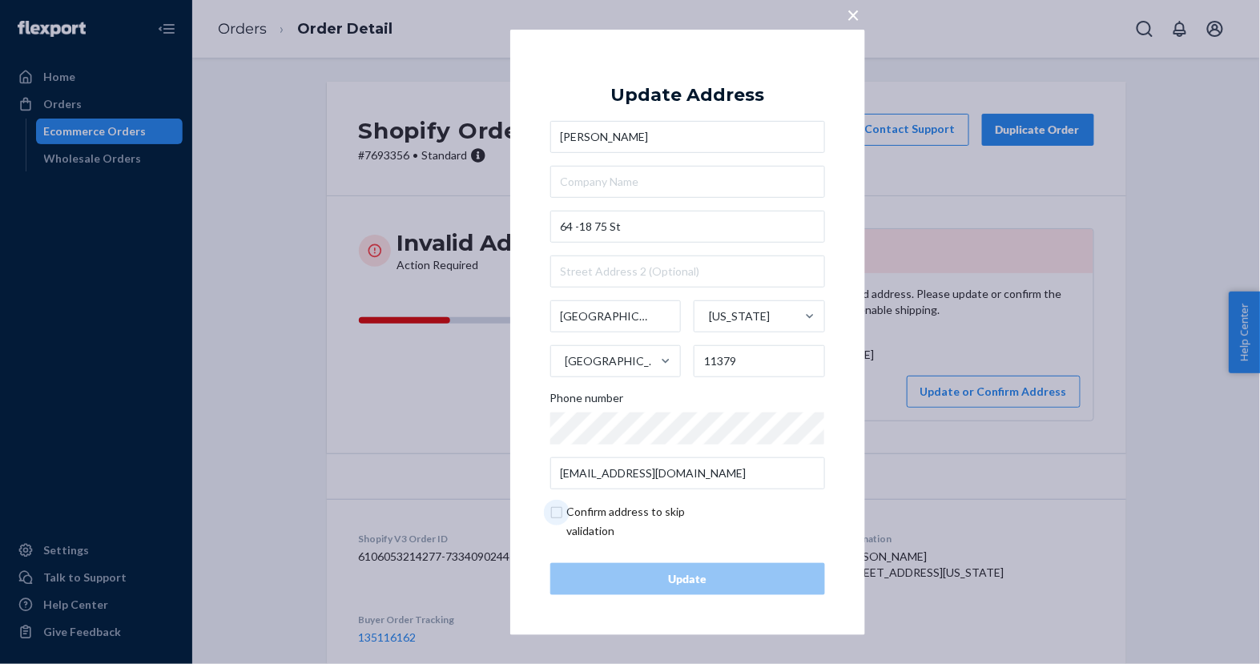
click at [662, 505] on input "checkbox" at bounding box center [643, 521] width 186 height 38
checkbox input "true"
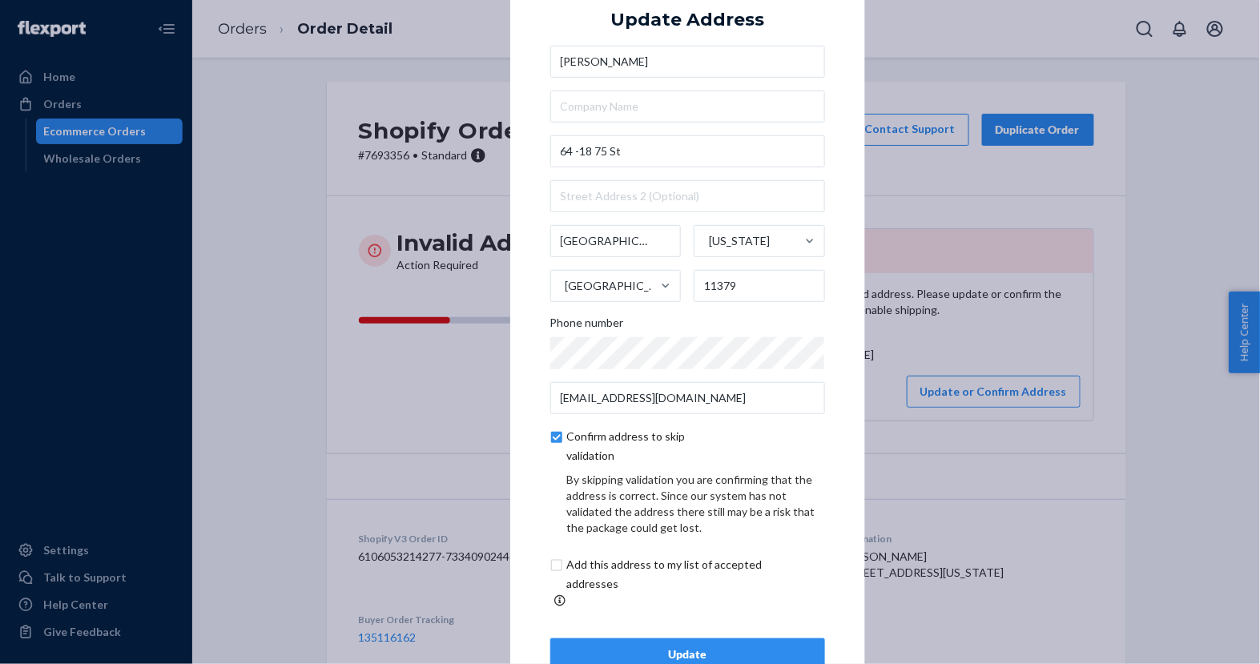
click at [650, 646] on div "Update" at bounding box center [688, 654] width 248 height 16
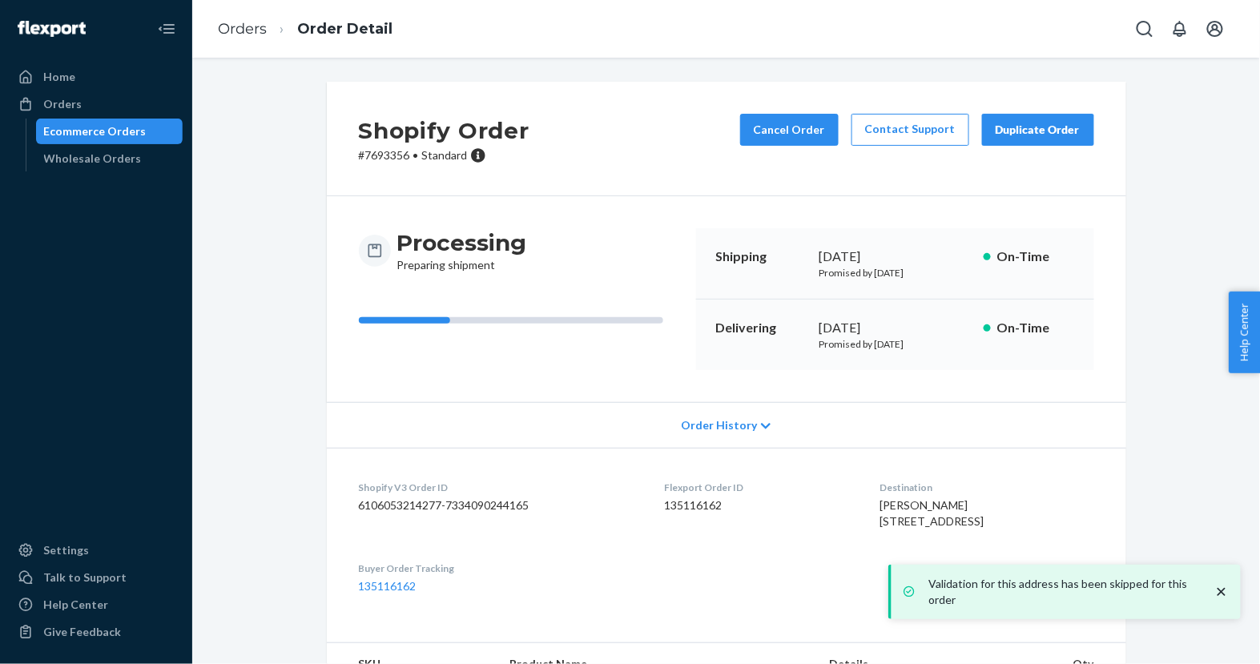
click at [163, 137] on div "Ecommerce Orders" at bounding box center [110, 131] width 144 height 22
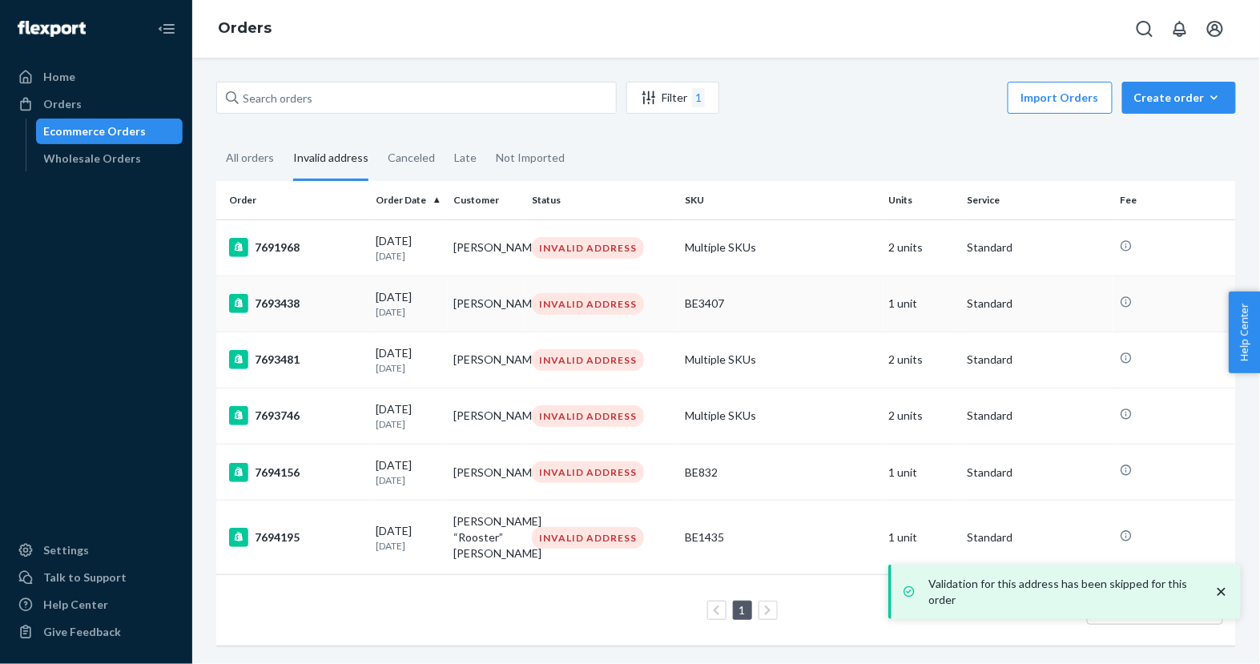
click at [357, 301] on div "7693438" at bounding box center [296, 303] width 134 height 19
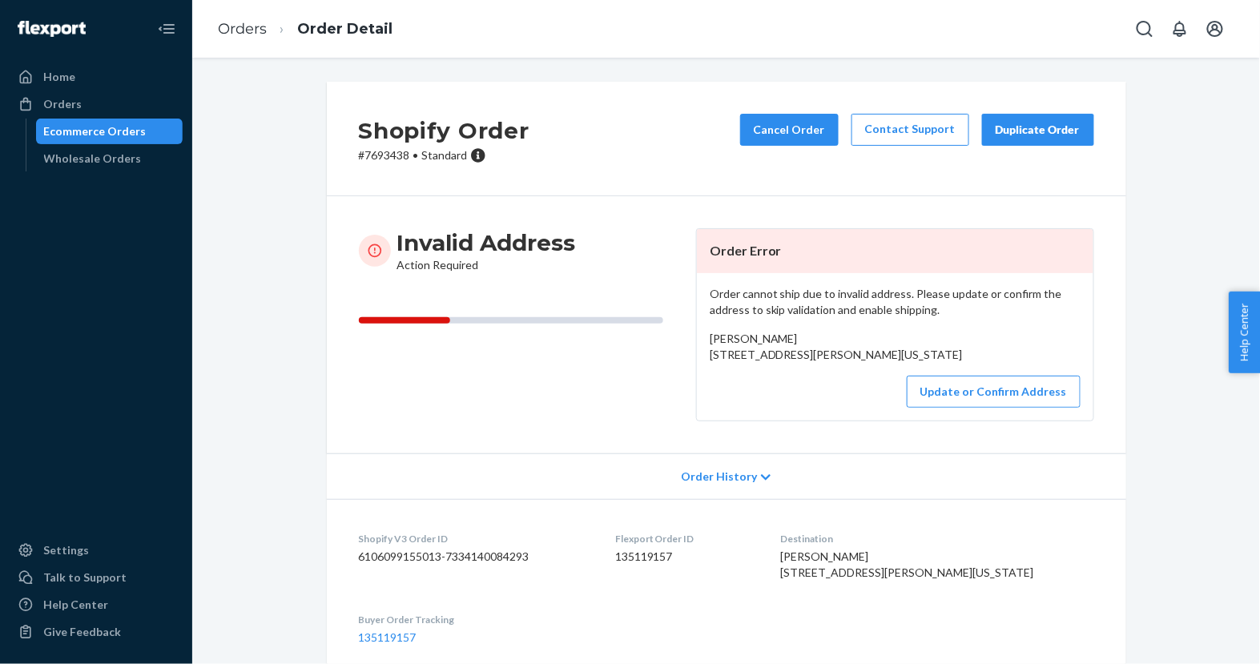
drag, startPoint x: 706, startPoint y: 358, endPoint x: 867, endPoint y: 370, distance: 161.4
click at [867, 370] on div "Order cannot ship due to invalid address. Please update or confirm the address …" at bounding box center [895, 346] width 396 height 147
copy span "[STREET_ADDRESS][US_STATE]"
click at [391, 154] on p "# 7693438 • Standard" at bounding box center [444, 155] width 171 height 16
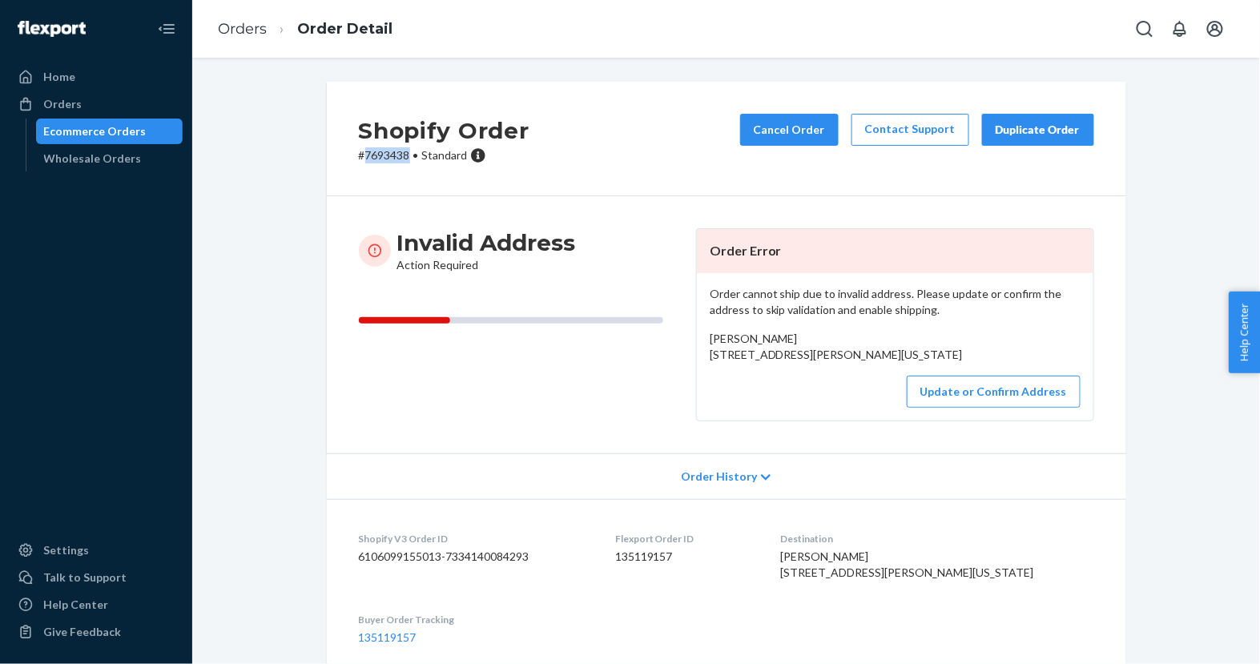
copy p "7693438"
click at [970, 408] on button "Update or Confirm Address" at bounding box center [994, 392] width 174 height 32
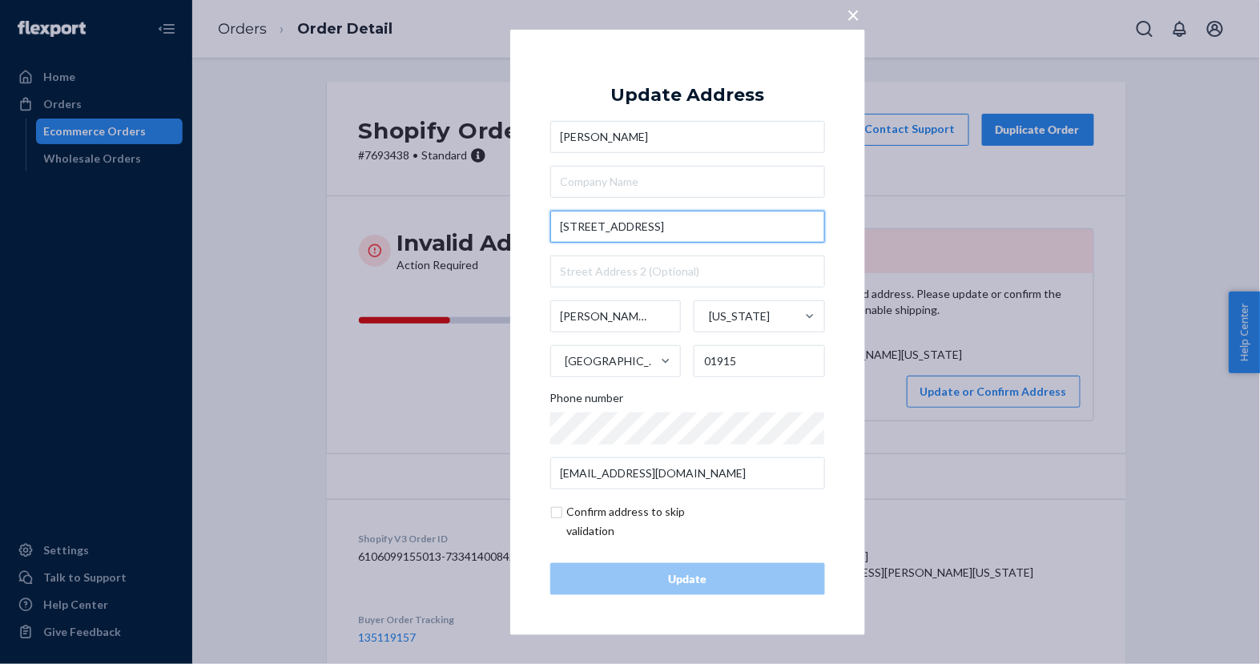
click at [783, 232] on input "[STREET_ADDRESS]" at bounding box center [687, 227] width 275 height 32
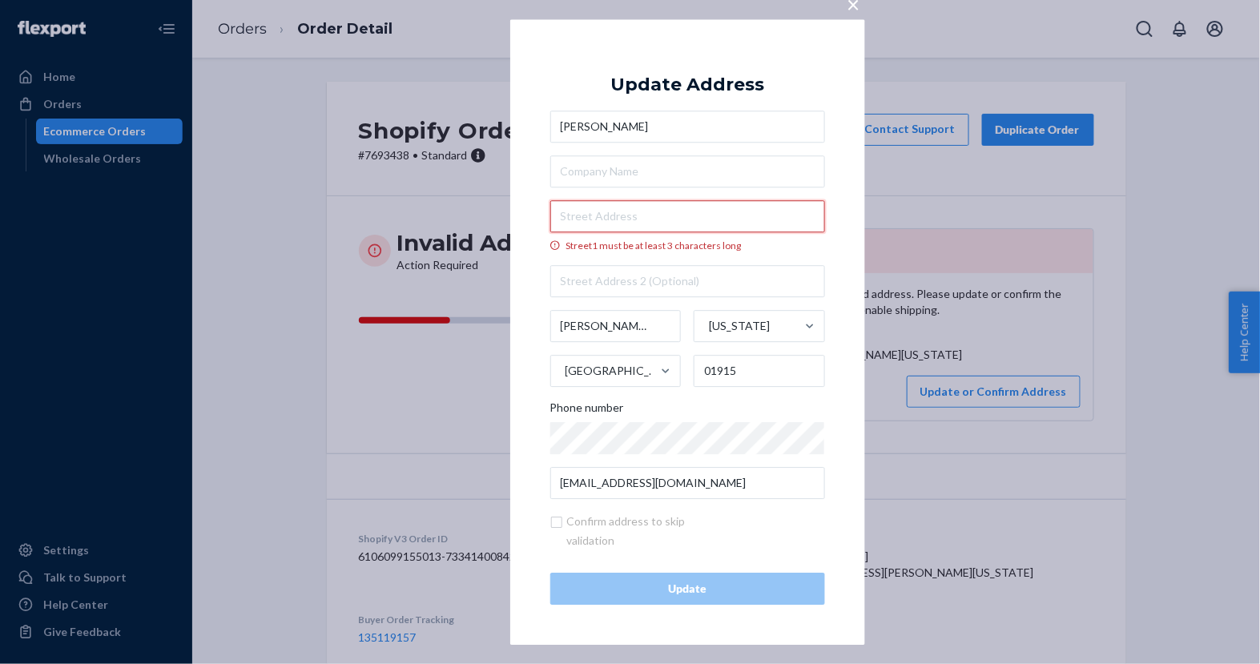
paste input "[STREET_ADDRESS]"
type input "[STREET_ADDRESS]"
type input "Bridgewater"
type input "02324"
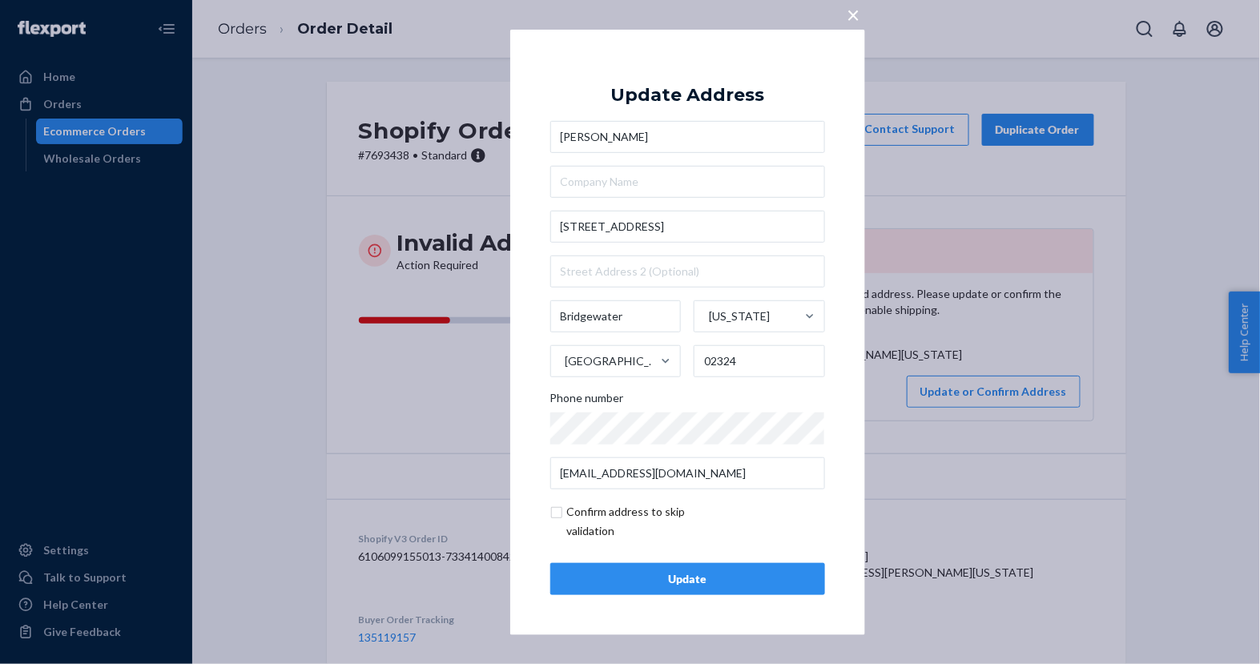
click at [646, 580] on div "Update" at bounding box center [688, 579] width 248 height 16
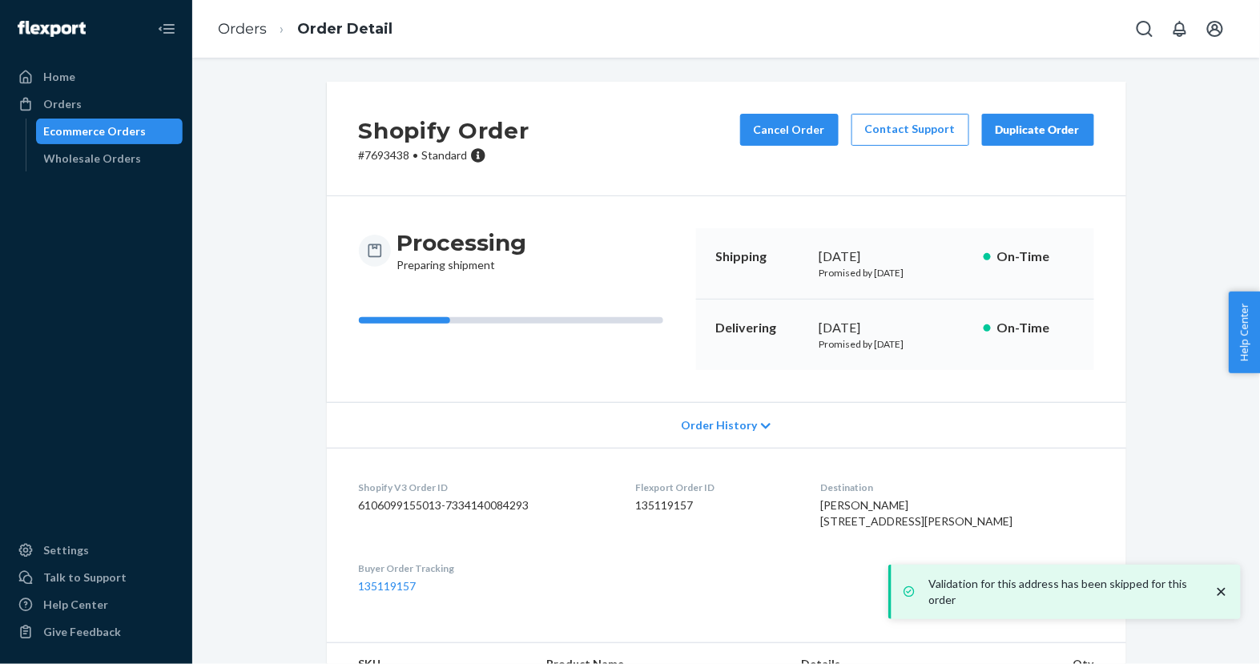
click at [157, 130] on div "Ecommerce Orders" at bounding box center [110, 131] width 144 height 22
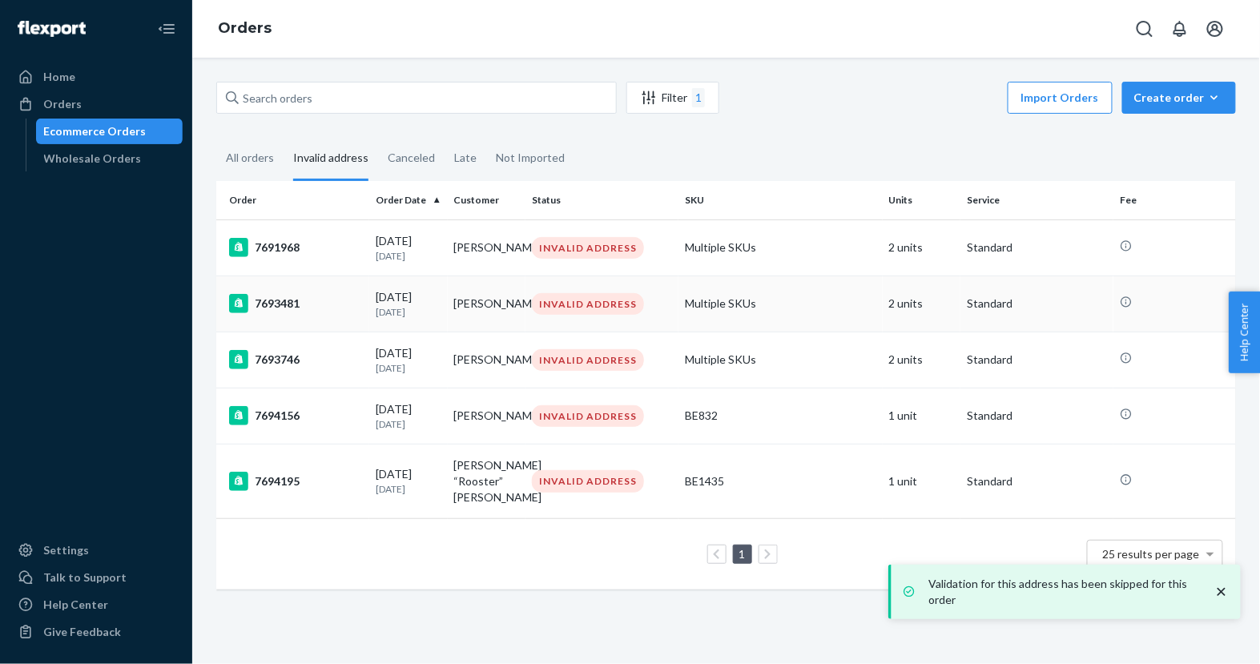
click at [337, 308] on div "7693481" at bounding box center [296, 303] width 134 height 19
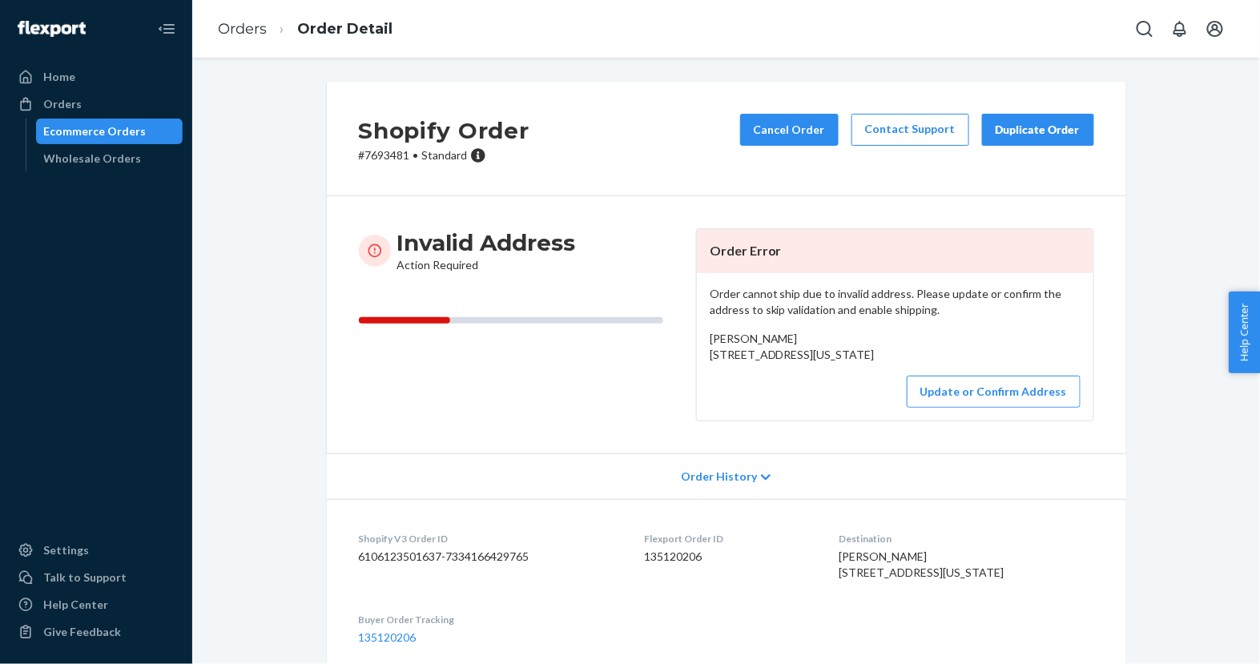
click at [388, 153] on p "# 7693481 • Standard" at bounding box center [444, 155] width 171 height 16
copy div "# 7693481 • Standard Cancel Order Contact Support Duplicate Order"
click at [374, 159] on p "# 7693481 • Standard" at bounding box center [444, 155] width 171 height 16
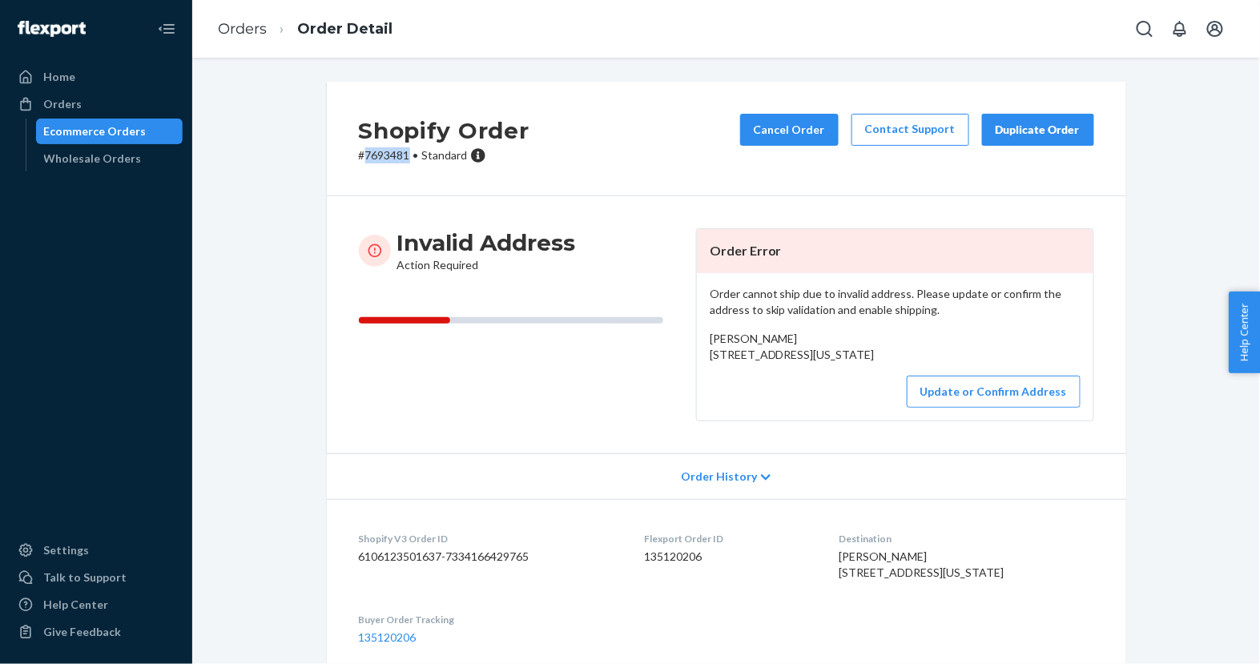
click at [374, 159] on p "# 7693481 • Standard" at bounding box center [444, 155] width 171 height 16
copy p "7693481"
click at [937, 408] on button "Update or Confirm Address" at bounding box center [994, 392] width 174 height 32
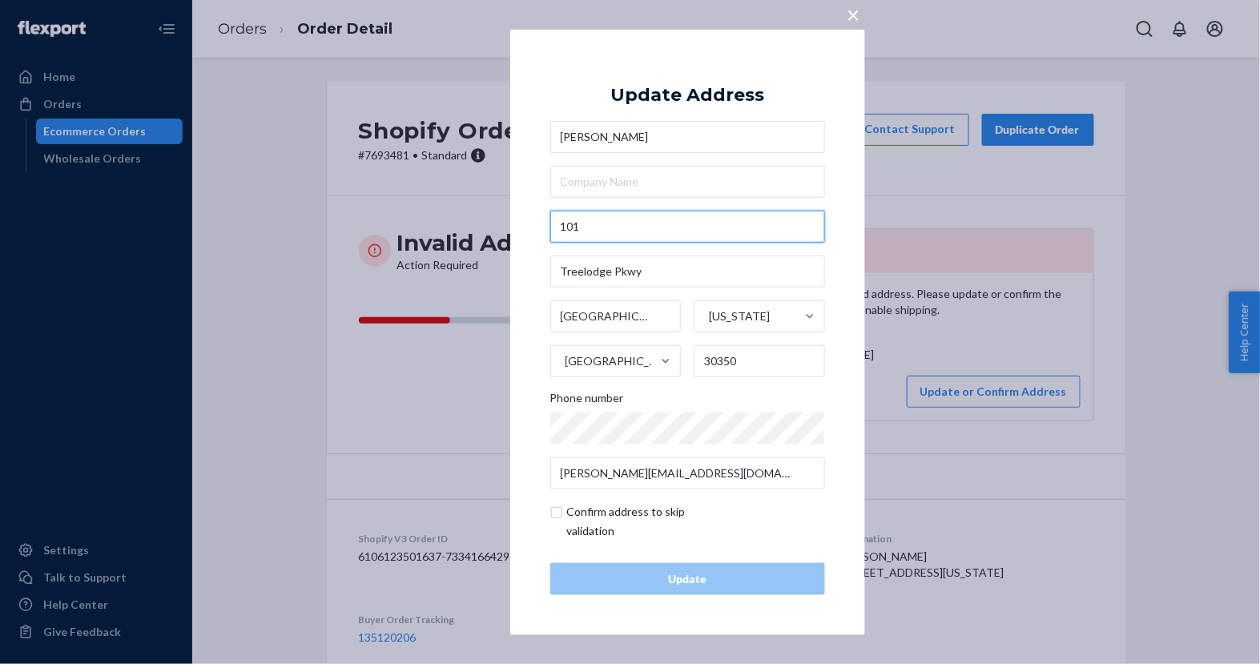
click at [710, 237] on input "101" at bounding box center [687, 227] width 275 height 32
paste input "[STREET_ADDRESS]"
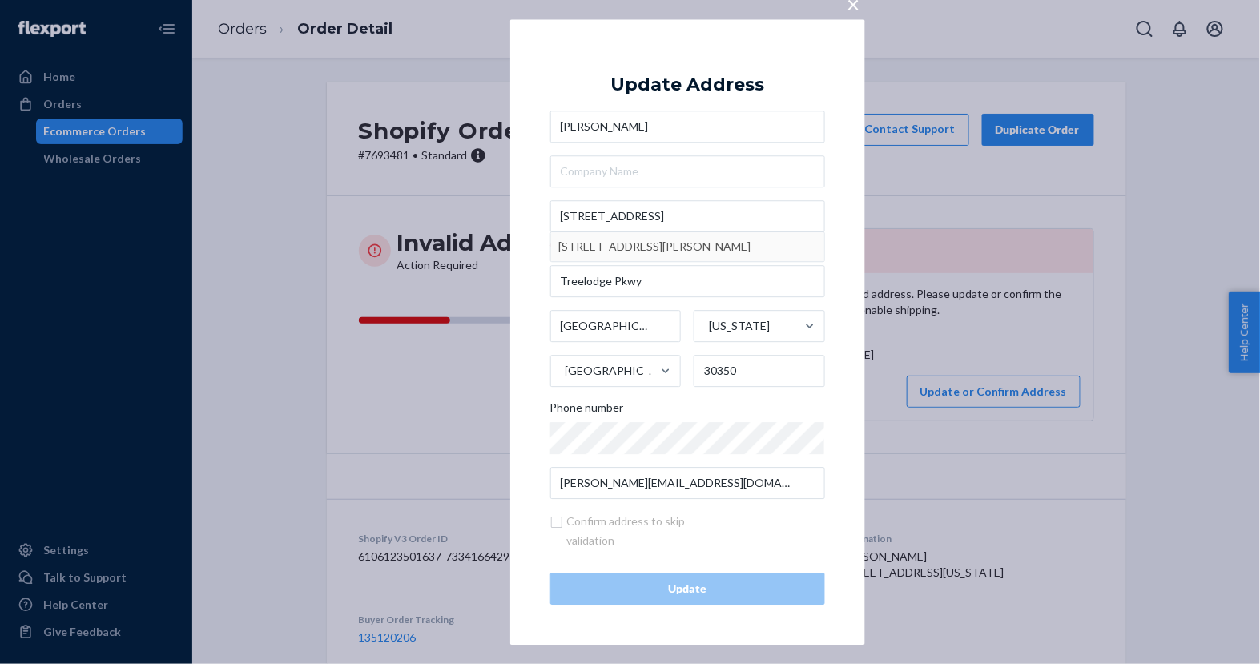
type input "[STREET_ADDRESS]"
type input "[PERSON_NAME][GEOGRAPHIC_DATA]"
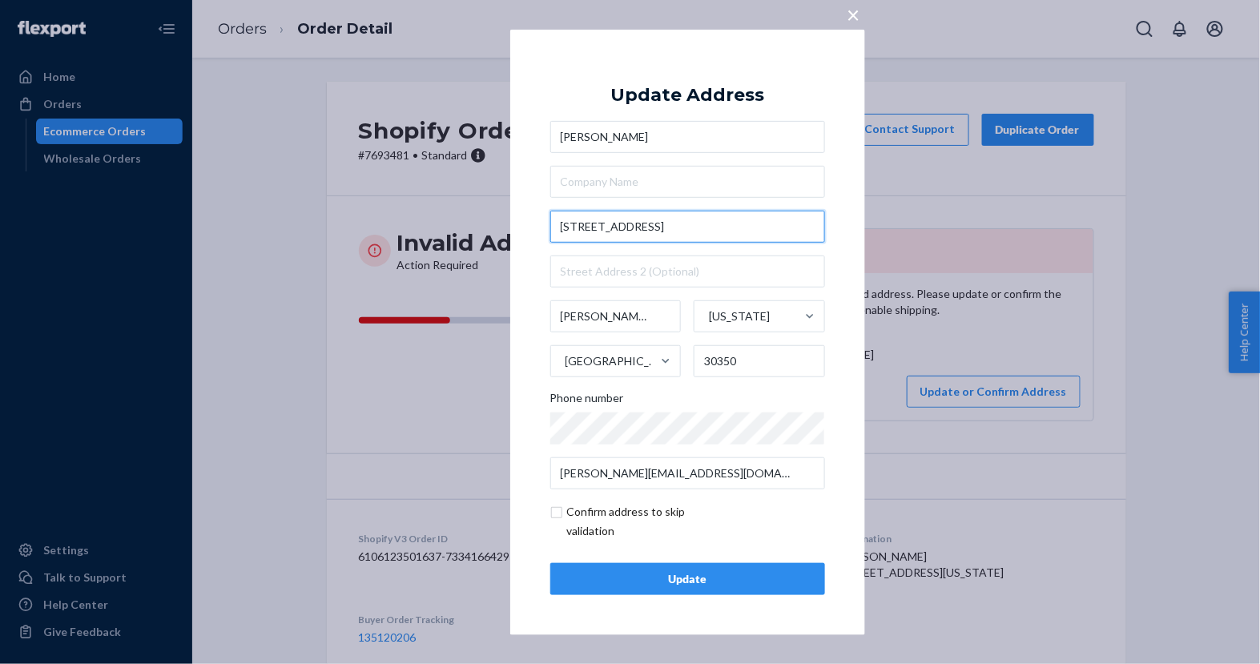
click at [700, 219] on input "[STREET_ADDRESS]" at bounding box center [687, 227] width 275 height 32
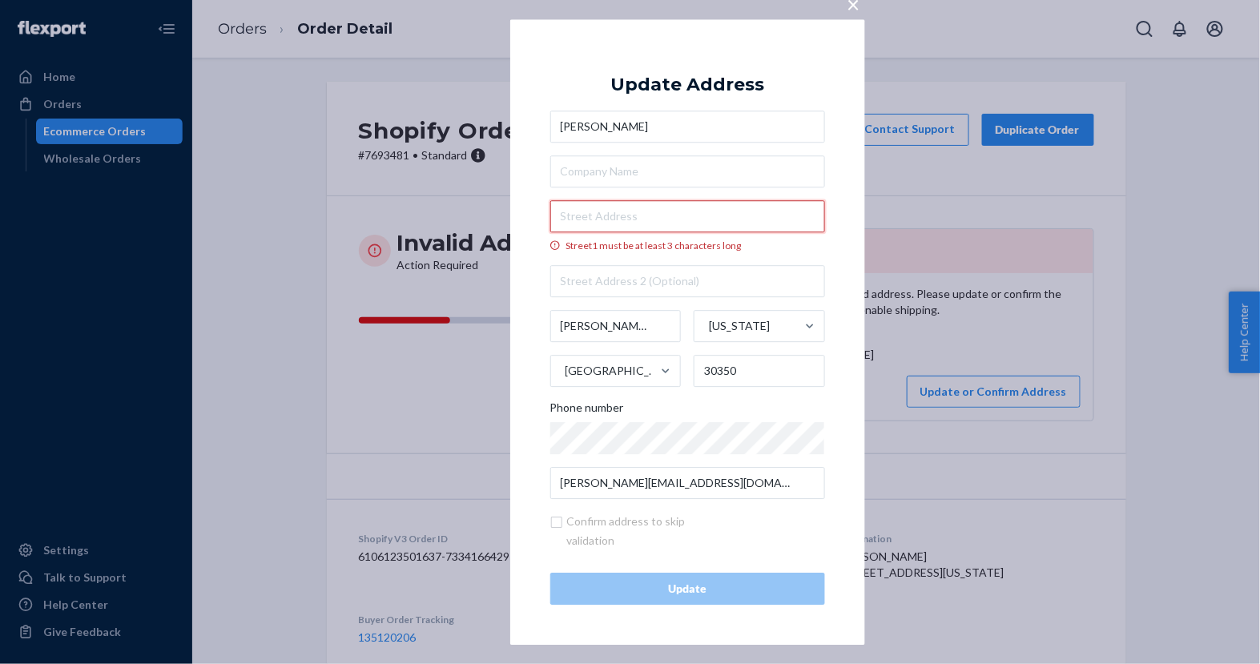
paste input "[STREET_ADDRESS]"
type input "[STREET_ADDRESS]"
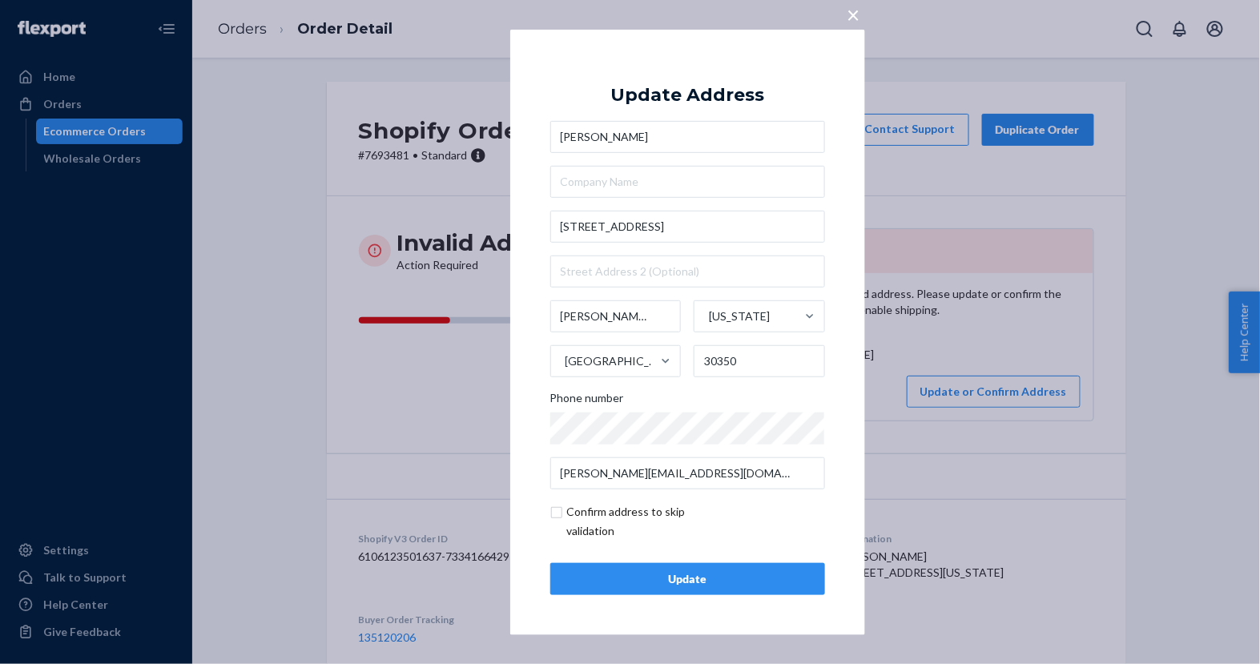
click at [666, 582] on div "Update" at bounding box center [688, 579] width 248 height 16
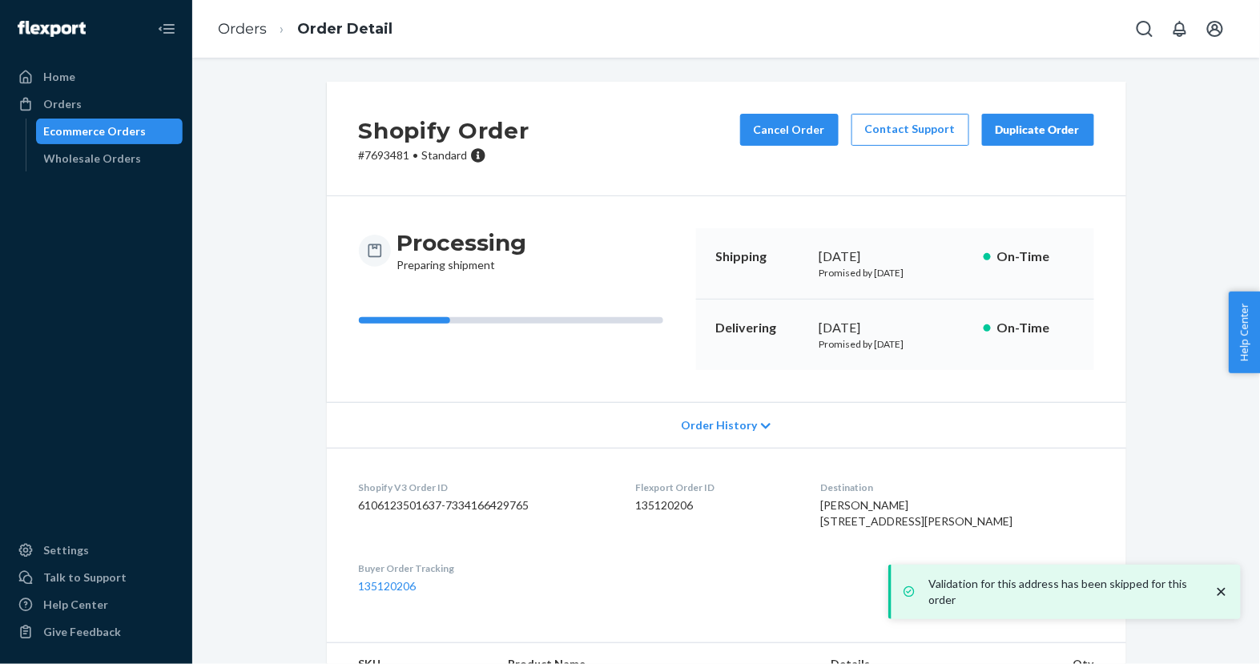
click at [161, 133] on div "Ecommerce Orders" at bounding box center [110, 131] width 144 height 22
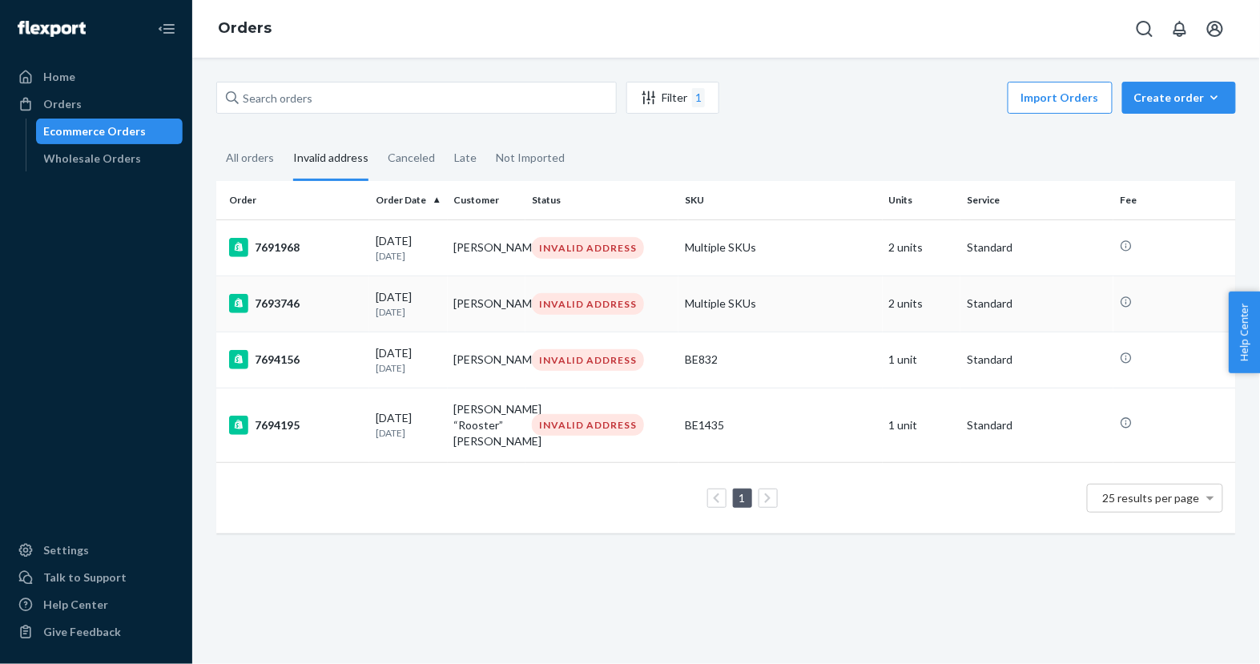
click at [395, 300] on div "[DATE] [DATE]" at bounding box center [409, 304] width 66 height 30
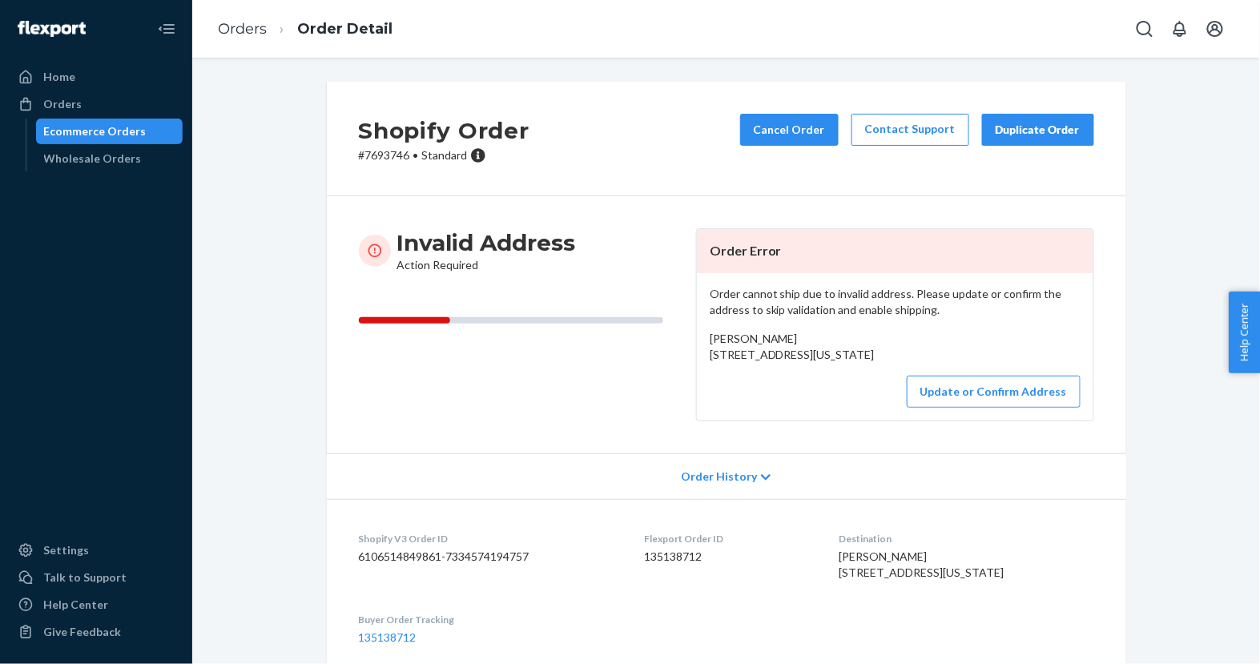
drag, startPoint x: 708, startPoint y: 354, endPoint x: 838, endPoint y: 365, distance: 130.2
click at [838, 365] on div "Order cannot ship due to invalid address. Please update or confirm the address …" at bounding box center [895, 346] width 396 height 147
copy span "[STREET_ADDRESS][US_STATE]"
click at [940, 408] on button "Update or Confirm Address" at bounding box center [994, 392] width 174 height 32
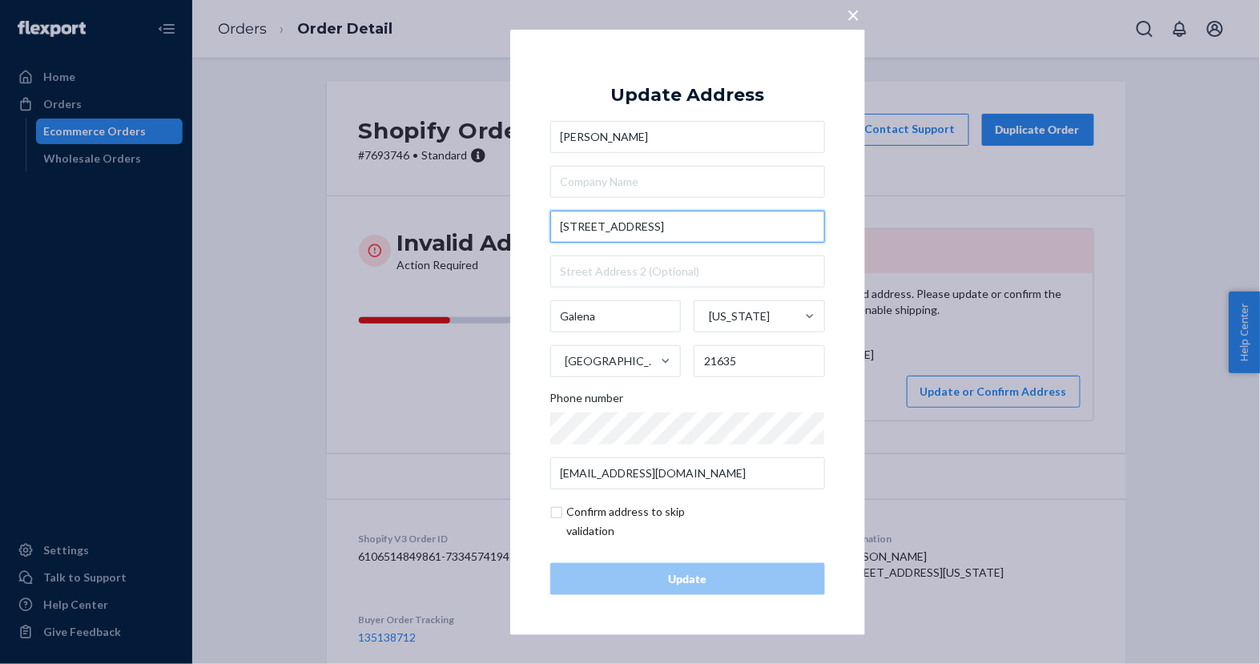
click at [718, 228] on input "[STREET_ADDRESS]" at bounding box center [687, 227] width 275 height 32
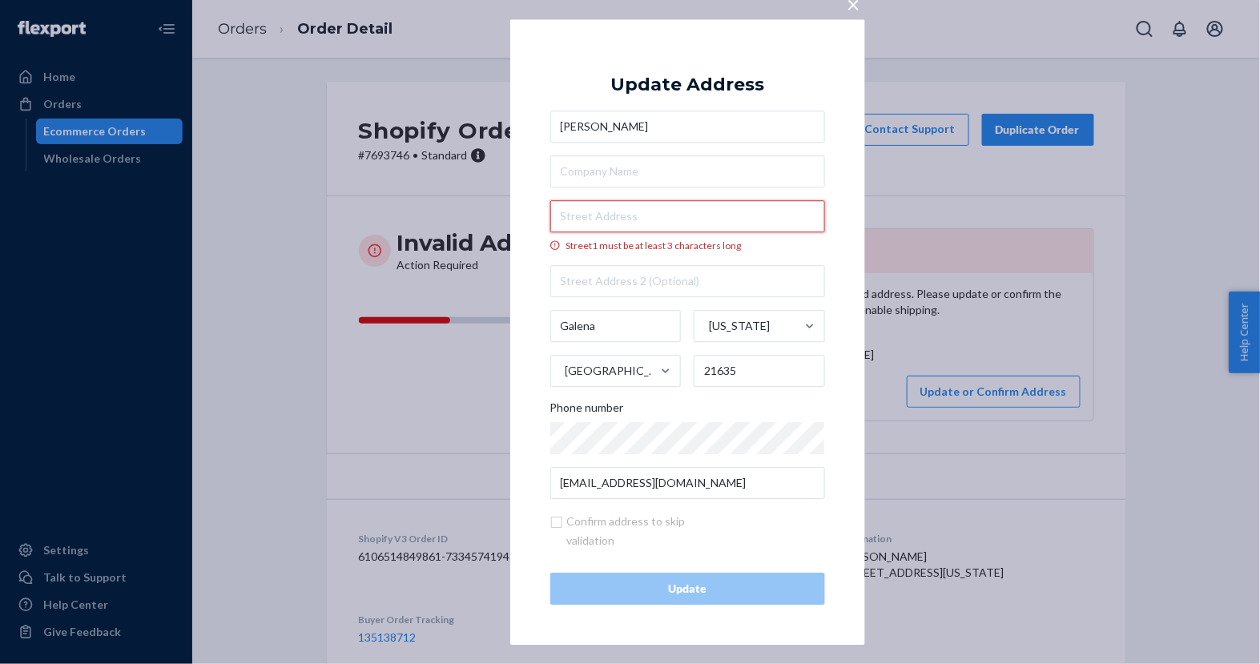
paste input "[STREET_ADDRESS]"
type input "[STREET_ADDRESS]"
type input "[GEOGRAPHIC_DATA]"
type input "21661"
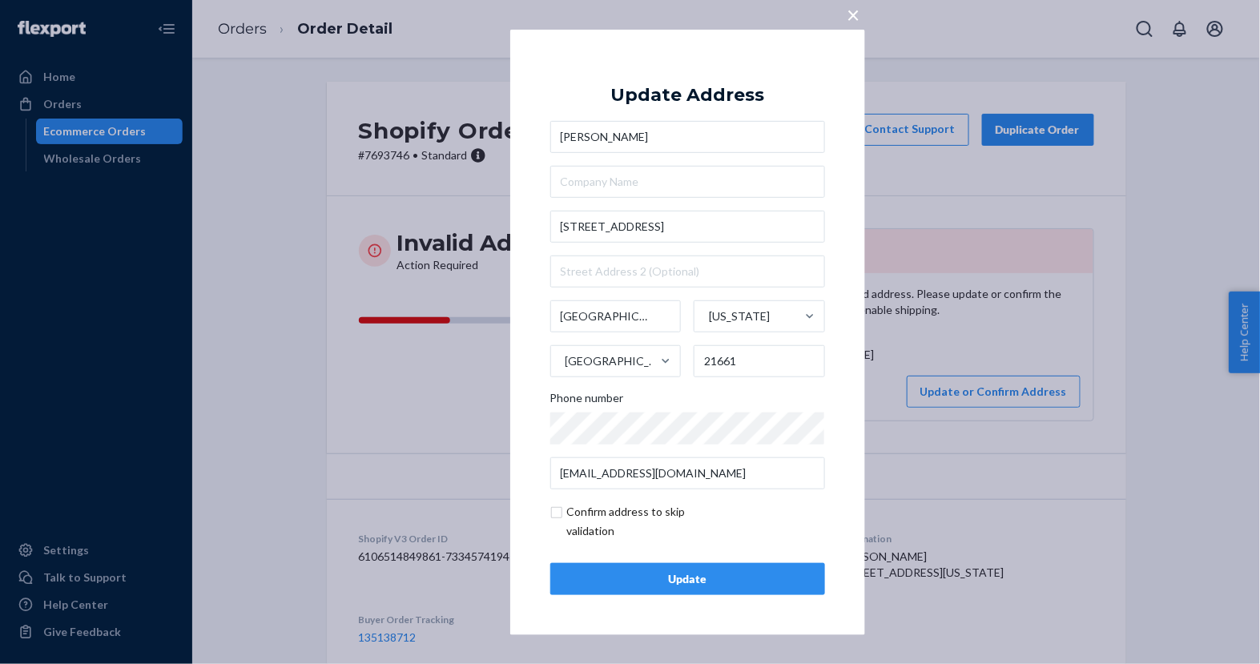
click at [659, 571] on div "Update" at bounding box center [688, 579] width 248 height 16
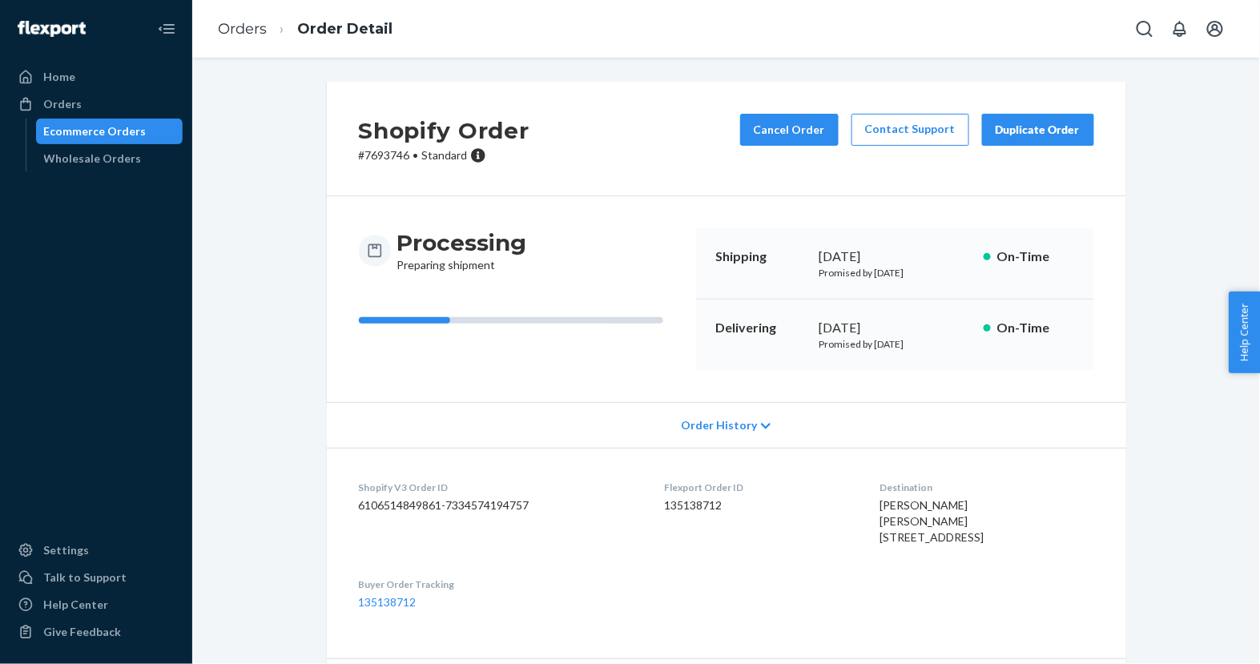
click at [170, 131] on div "Ecommerce Orders" at bounding box center [110, 131] width 144 height 22
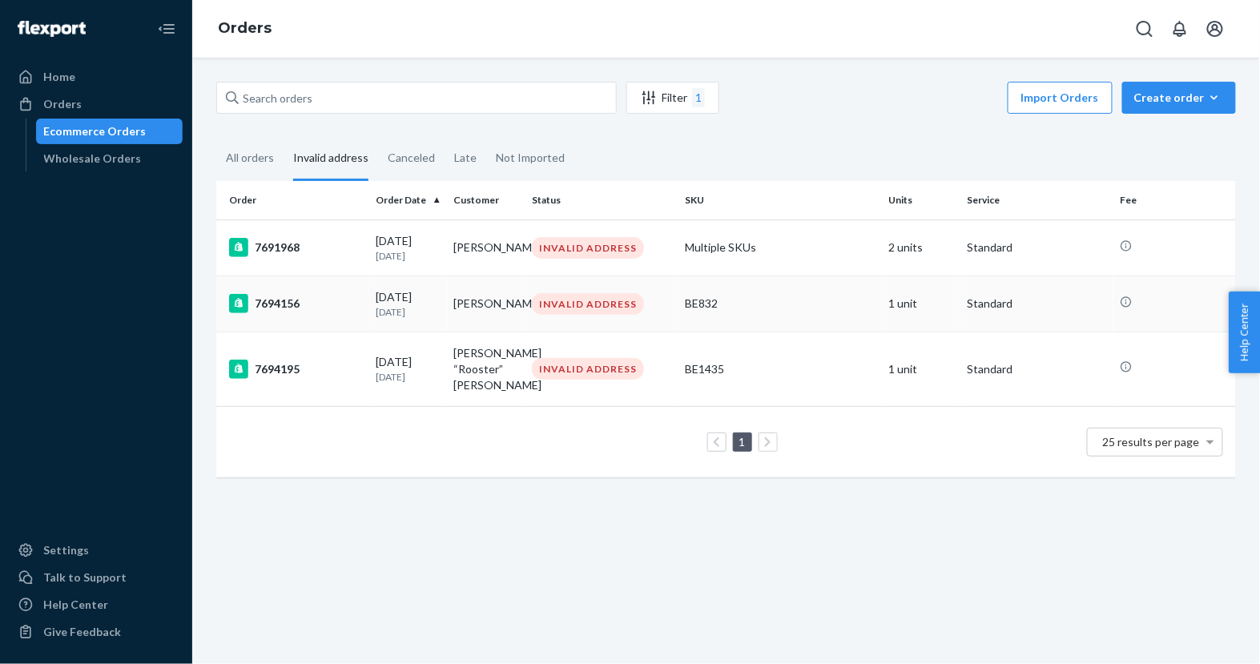
click at [337, 298] on div "7694156" at bounding box center [296, 303] width 134 height 19
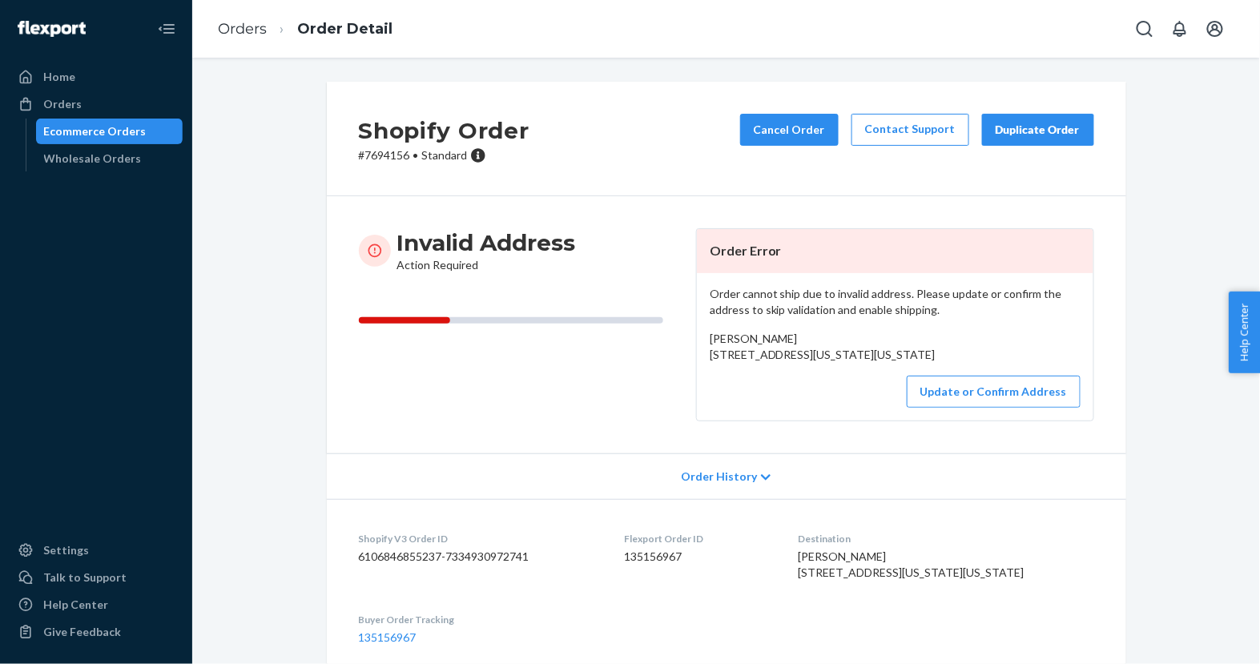
drag, startPoint x: 710, startPoint y: 355, endPoint x: 856, endPoint y: 363, distance: 146.0
click at [856, 363] on div "[PERSON_NAME] [STREET_ADDRESS][US_STATE][US_STATE]" at bounding box center [895, 347] width 371 height 32
click at [944, 408] on button "Update or Confirm Address" at bounding box center [994, 392] width 174 height 32
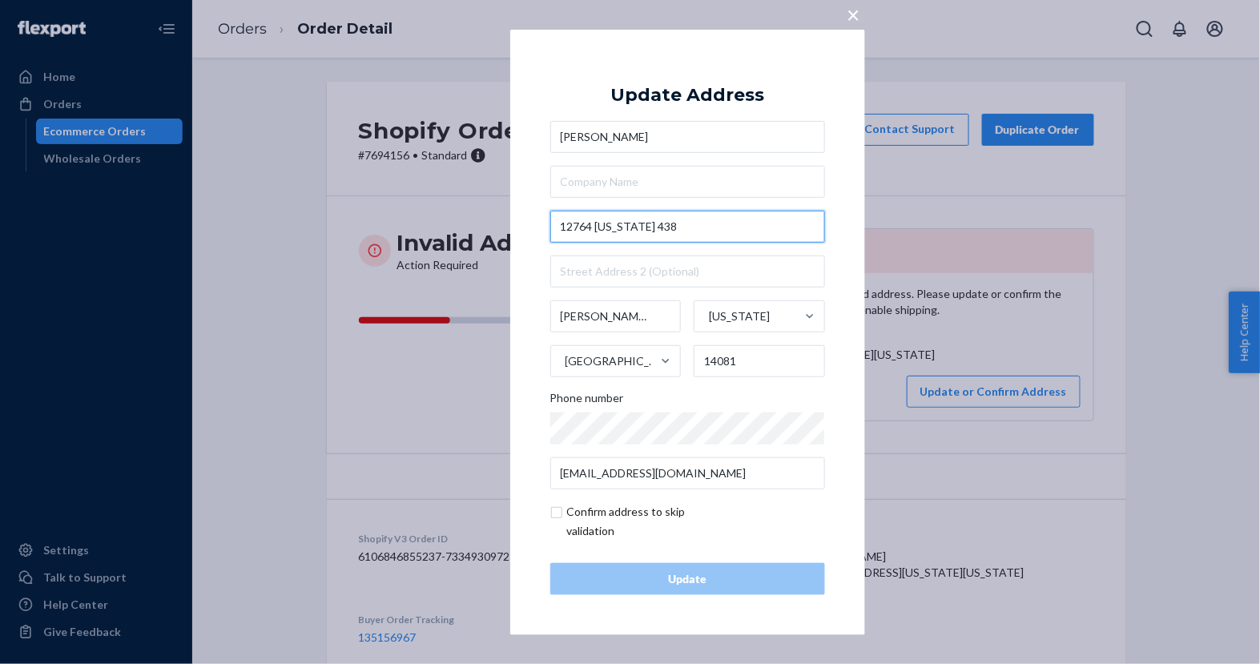
click at [642, 231] on input "12764 [US_STATE] 438" at bounding box center [687, 227] width 275 height 32
paste input "Y-438Irving, NY 14081"
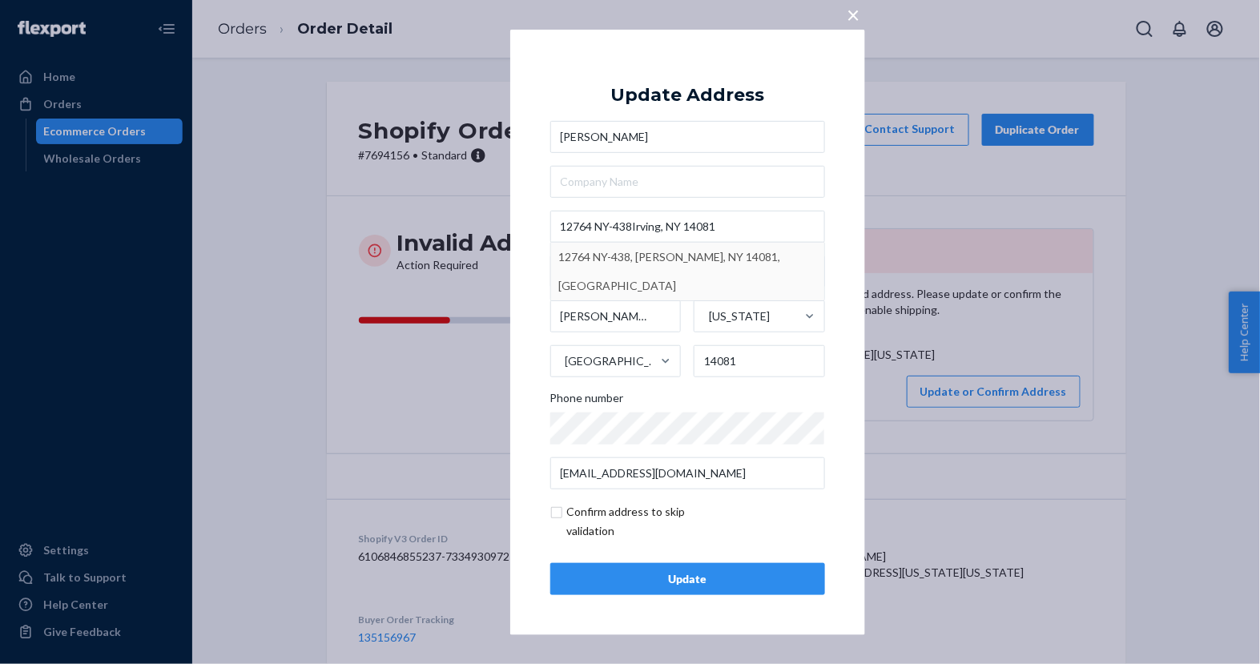
type input "12764 NY-438"
type input "[US_STATE]"
click at [641, 590] on button "Update" at bounding box center [687, 579] width 275 height 32
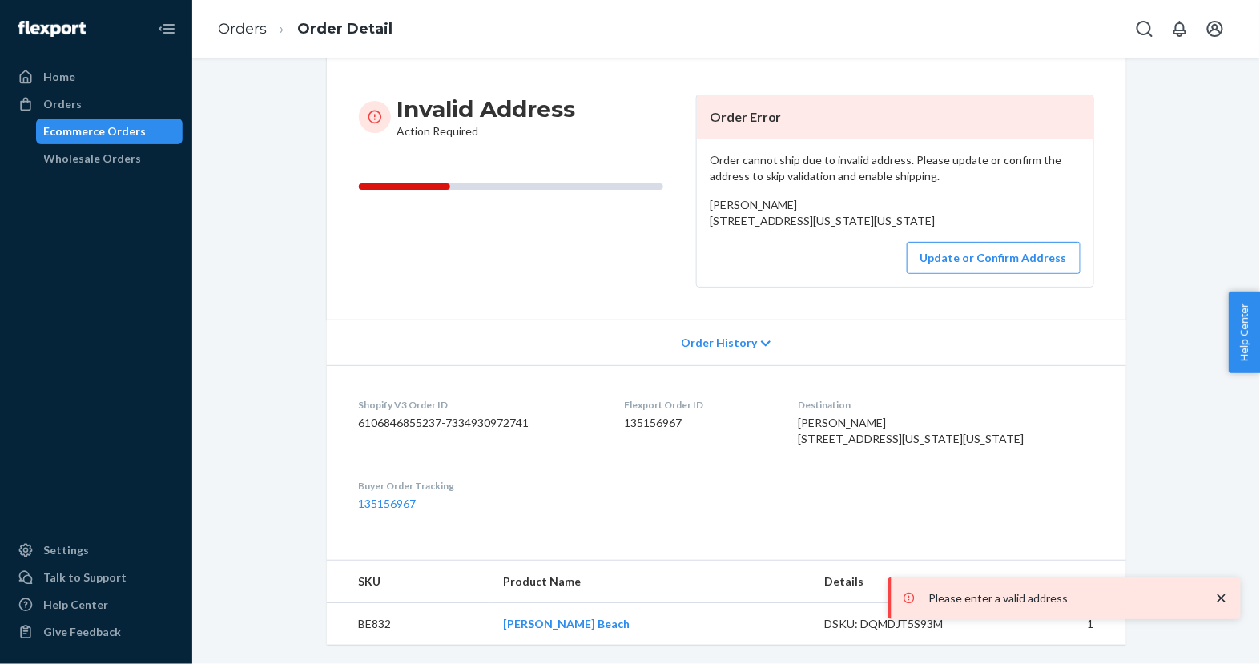
scroll to position [196, 0]
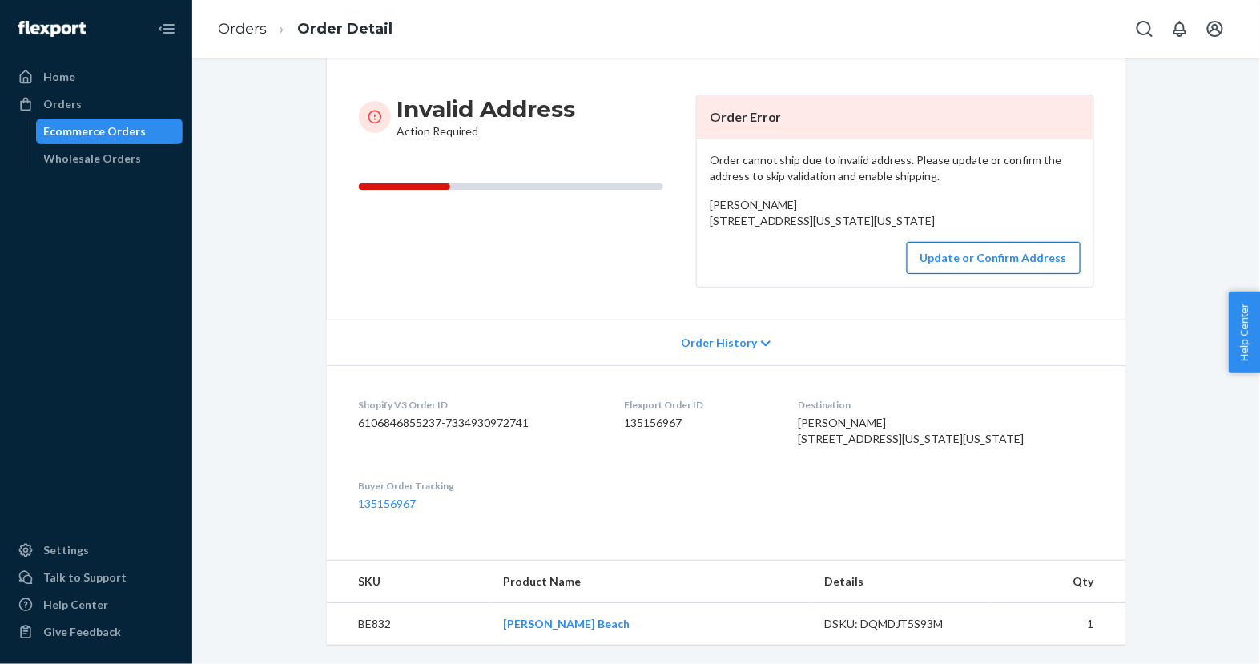
click at [973, 242] on button "Update or Confirm Address" at bounding box center [994, 258] width 174 height 32
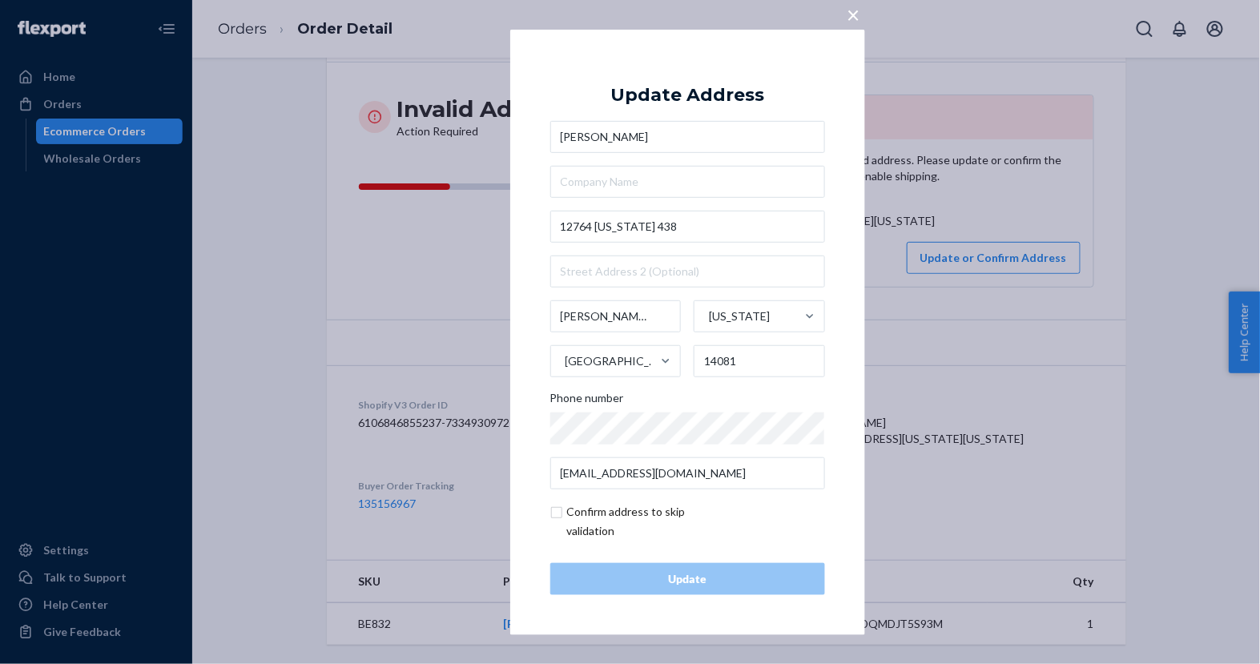
click at [728, 246] on div "[PERSON_NAME] [STREET_ADDRESS][US_STATE][US_STATE] Phone number [EMAIL_ADDRESS]…" at bounding box center [687, 305] width 275 height 368
click at [723, 230] on input "12764 [US_STATE] 438" at bounding box center [687, 227] width 275 height 32
paste input "Y-438Irving, NY 14081"
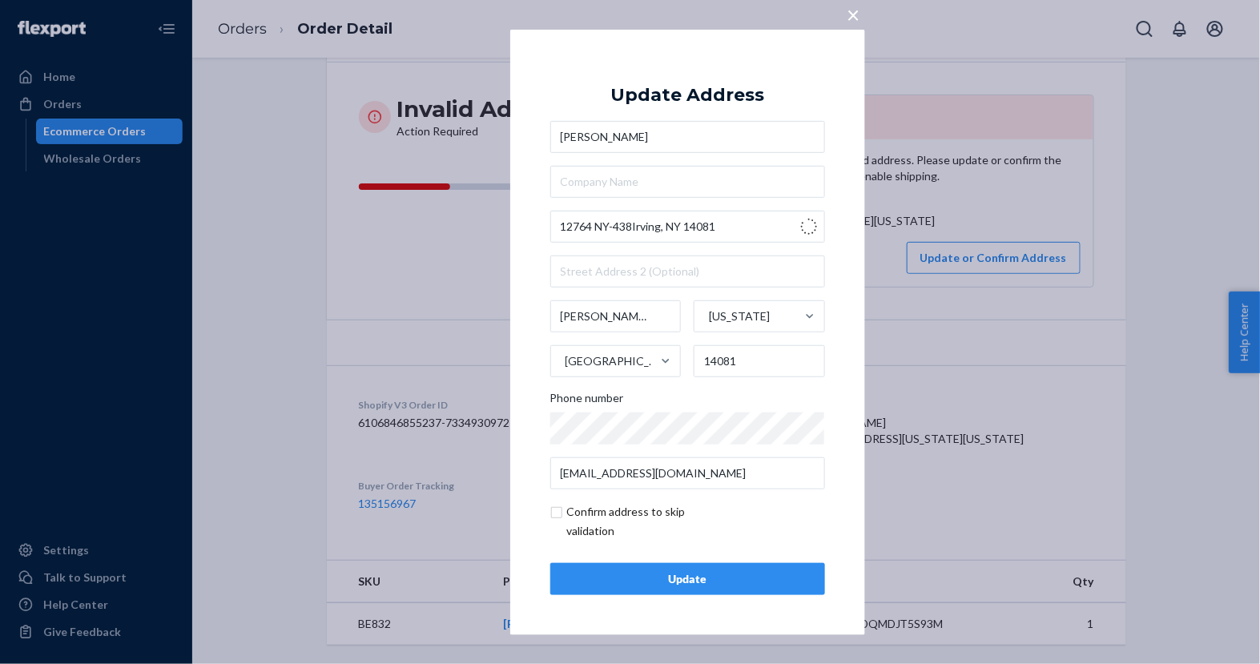
type input "12764 NY-438"
type input "[US_STATE]"
click at [591, 514] on input "checkbox" at bounding box center [643, 521] width 186 height 38
checkbox input "true"
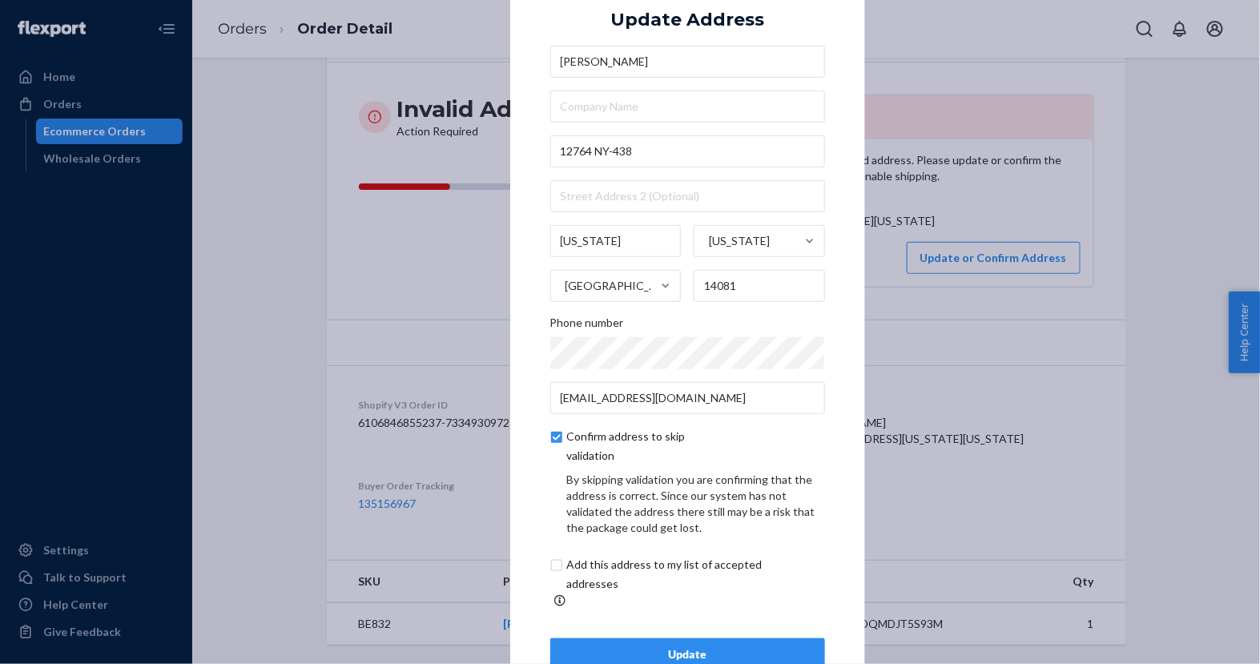
click at [622, 646] on div "Update" at bounding box center [688, 654] width 248 height 16
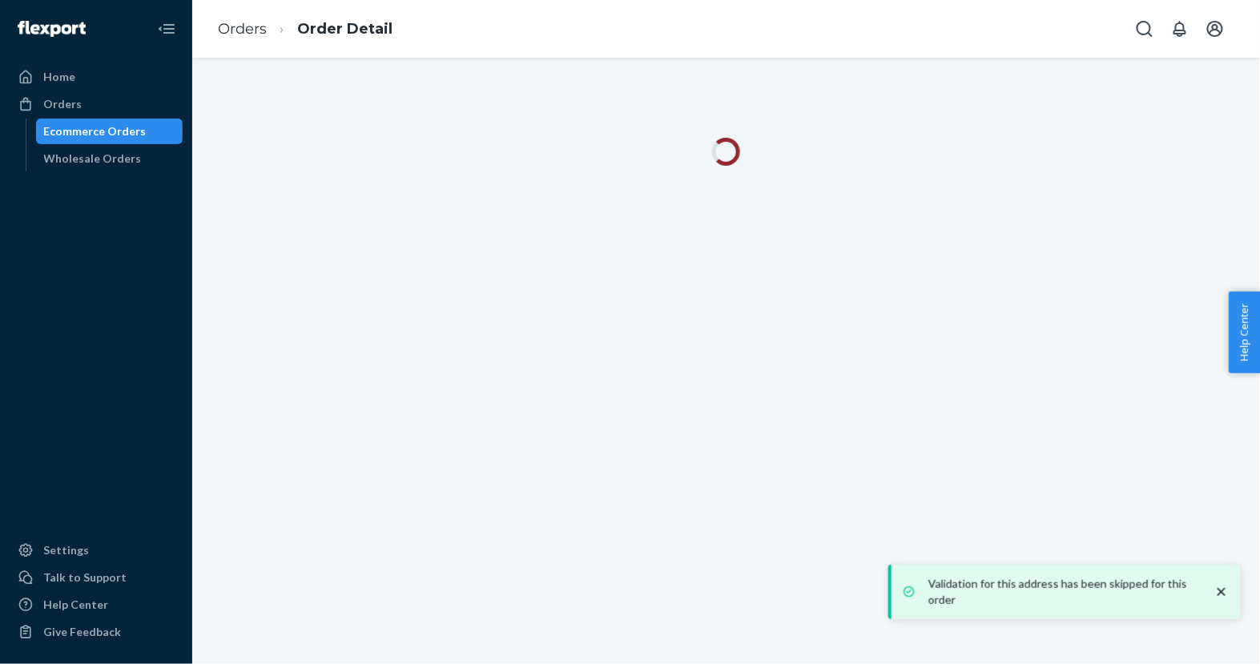
scroll to position [0, 0]
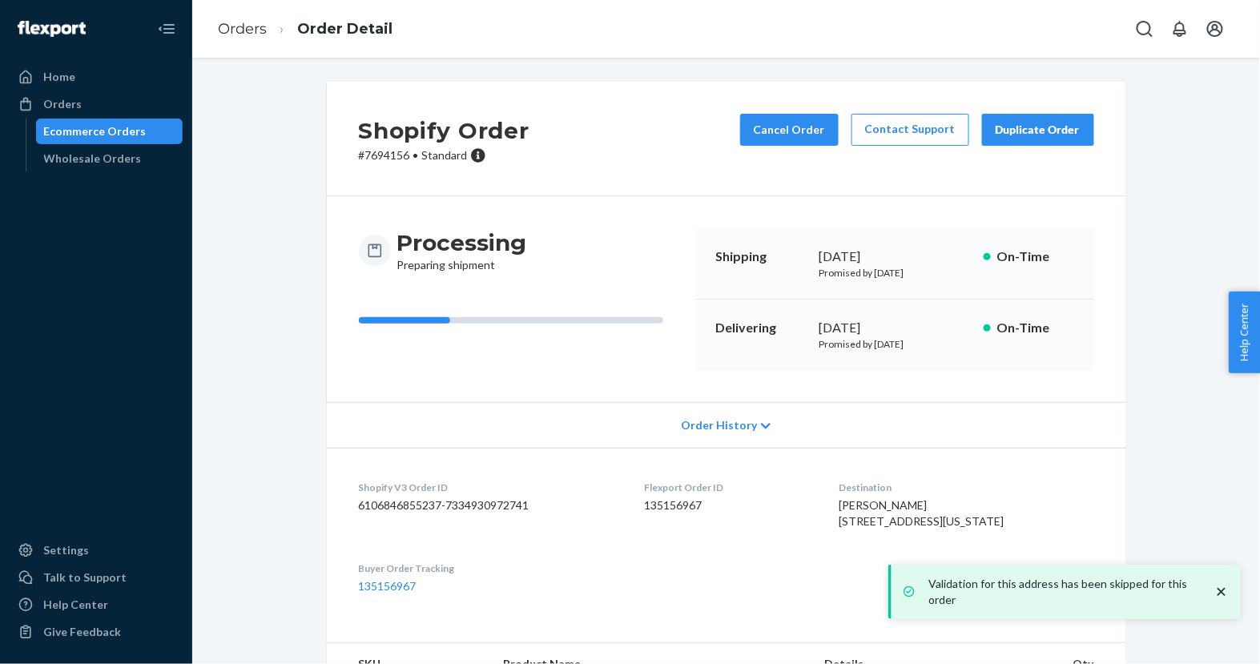
click at [159, 132] on div "Ecommerce Orders" at bounding box center [110, 131] width 144 height 22
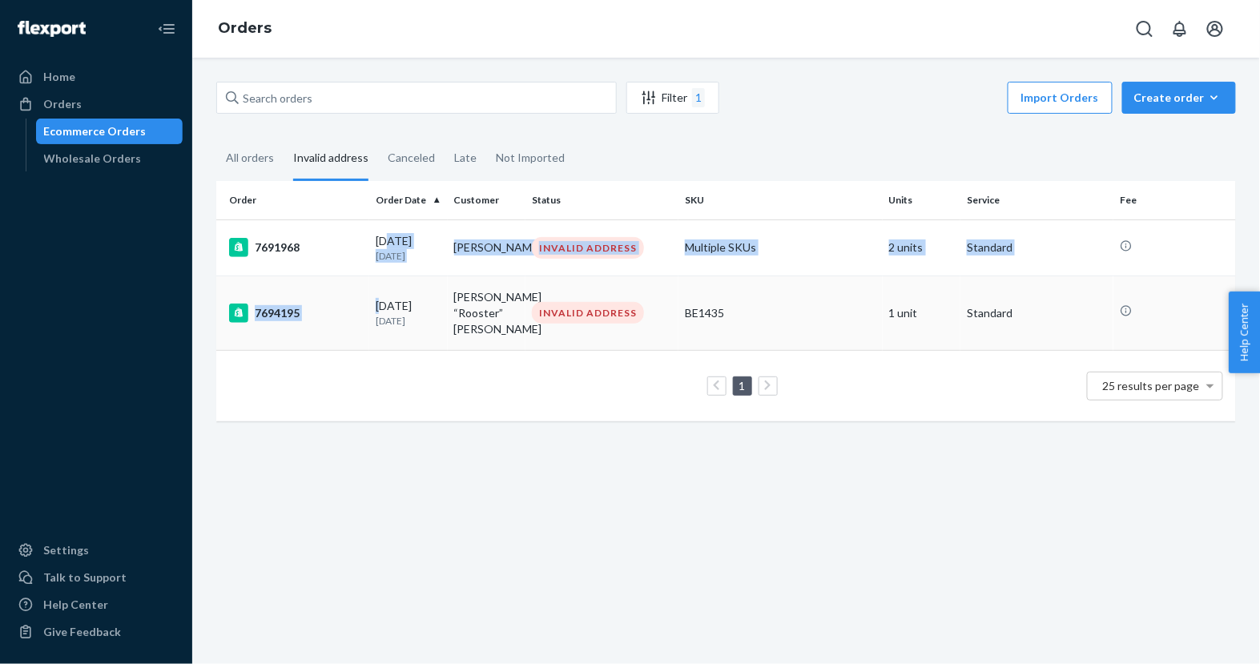
drag, startPoint x: 388, startPoint y: 245, endPoint x: 381, endPoint y: 301, distance: 56.5
click at [381, 301] on tbody "7691968 [DATE] [DATE] [PERSON_NAME] INVALID ADDRESS Multiple SKUs 2 units Stand…" at bounding box center [726, 284] width 1020 height 131
click at [381, 301] on div "[DATE] [DATE]" at bounding box center [409, 313] width 66 height 30
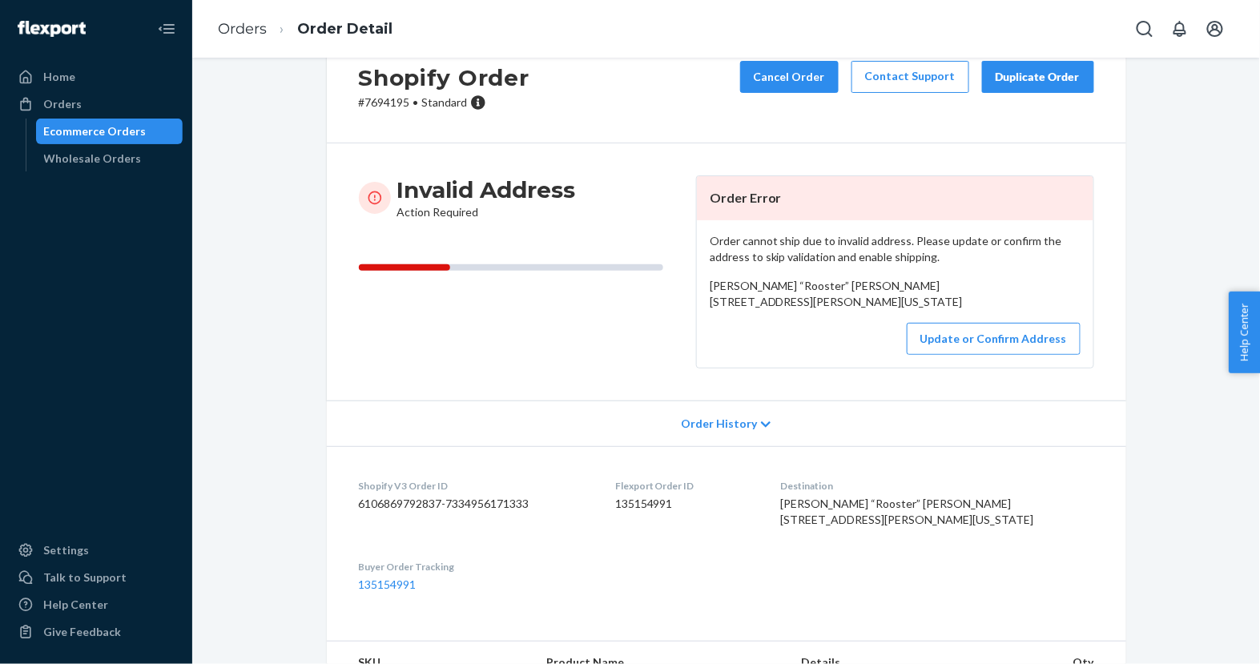
scroll to position [54, 0]
click at [946, 353] on button "Update or Confirm Address" at bounding box center [994, 337] width 174 height 32
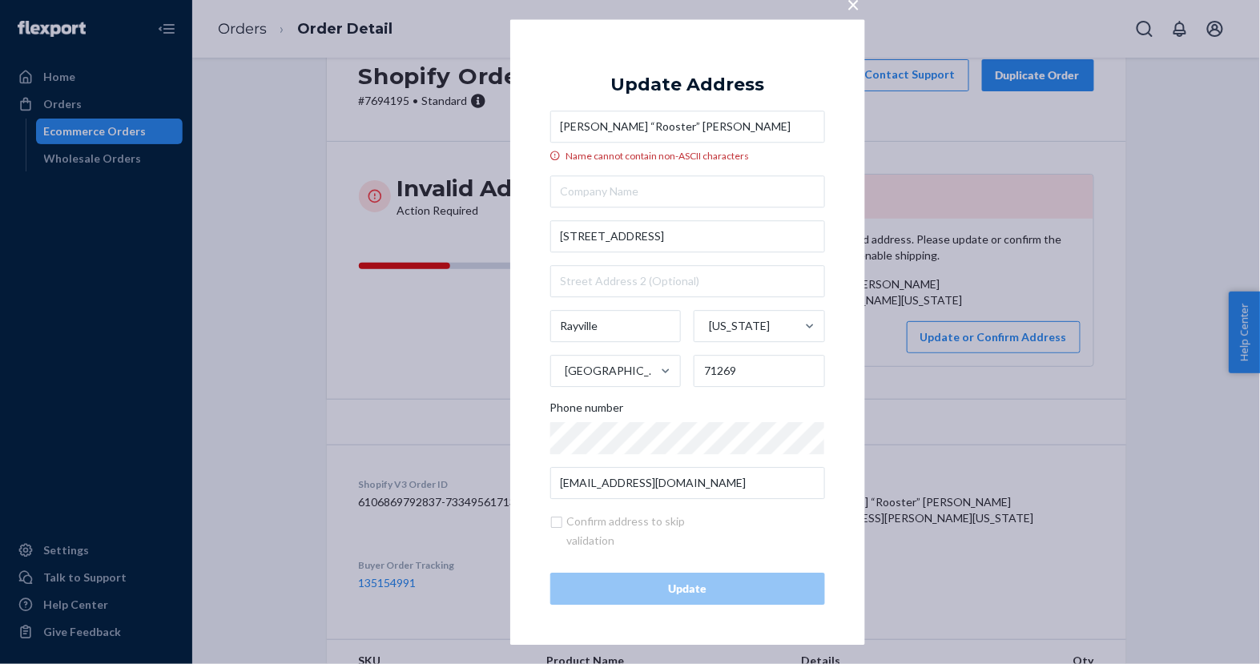
click at [589, 124] on input "[PERSON_NAME] “Rooster” [PERSON_NAME]" at bounding box center [687, 127] width 275 height 32
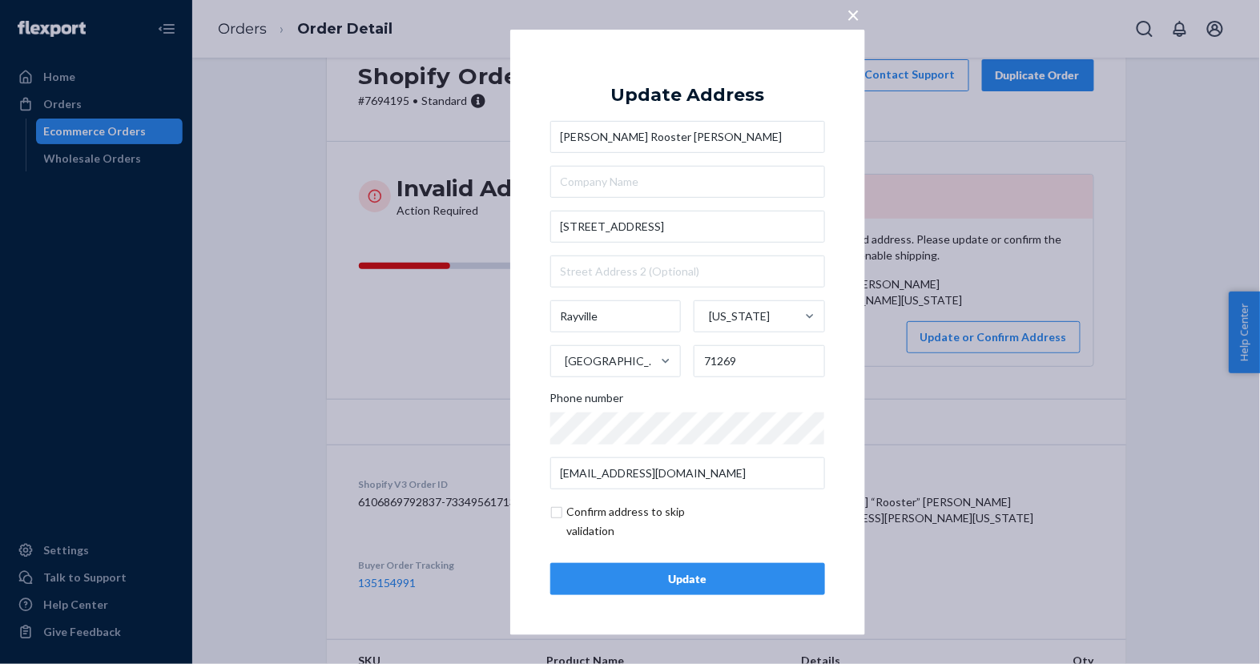
type input "[PERSON_NAME] Rooster [PERSON_NAME]"
click at [614, 581] on div "Update" at bounding box center [688, 579] width 248 height 16
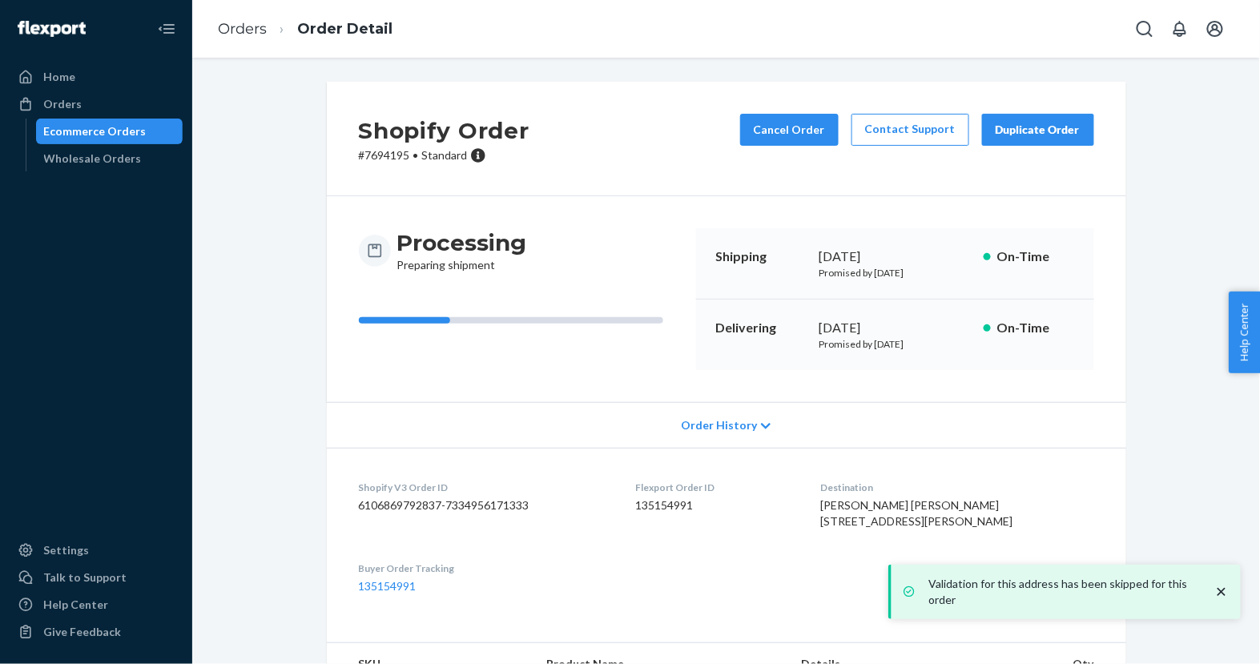
click at [158, 124] on div "Ecommerce Orders" at bounding box center [110, 131] width 144 height 22
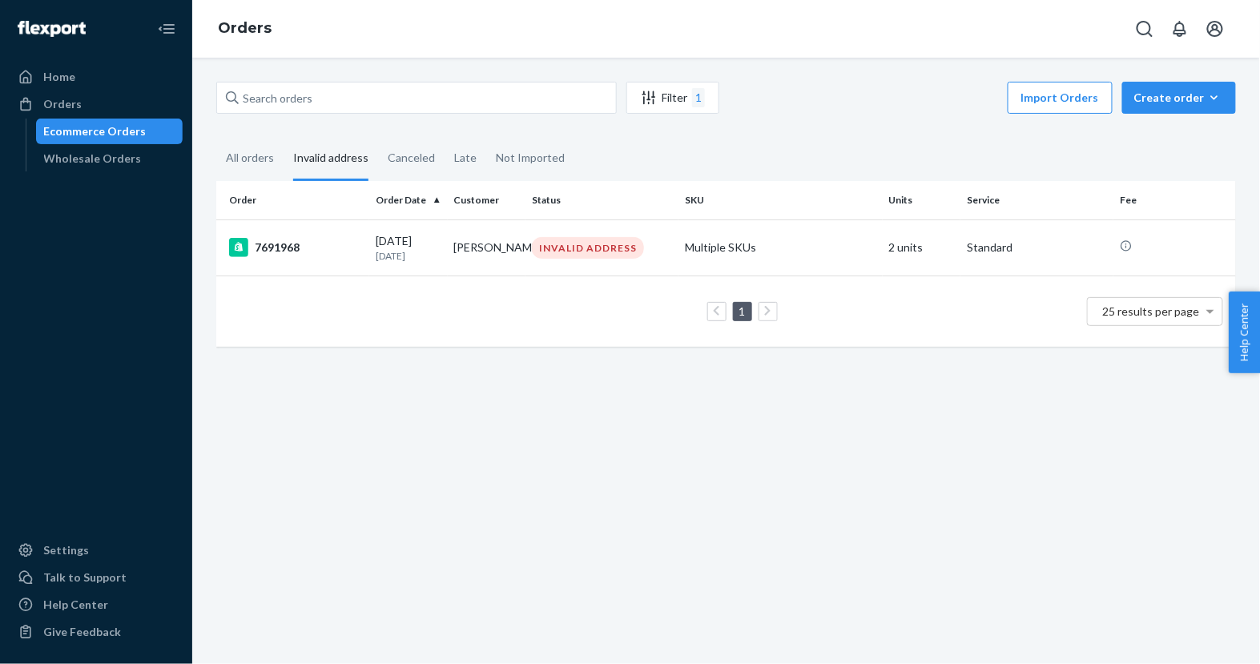
click at [162, 136] on div "Ecommerce Orders" at bounding box center [110, 131] width 144 height 22
